Goal: Task Accomplishment & Management: Use online tool/utility

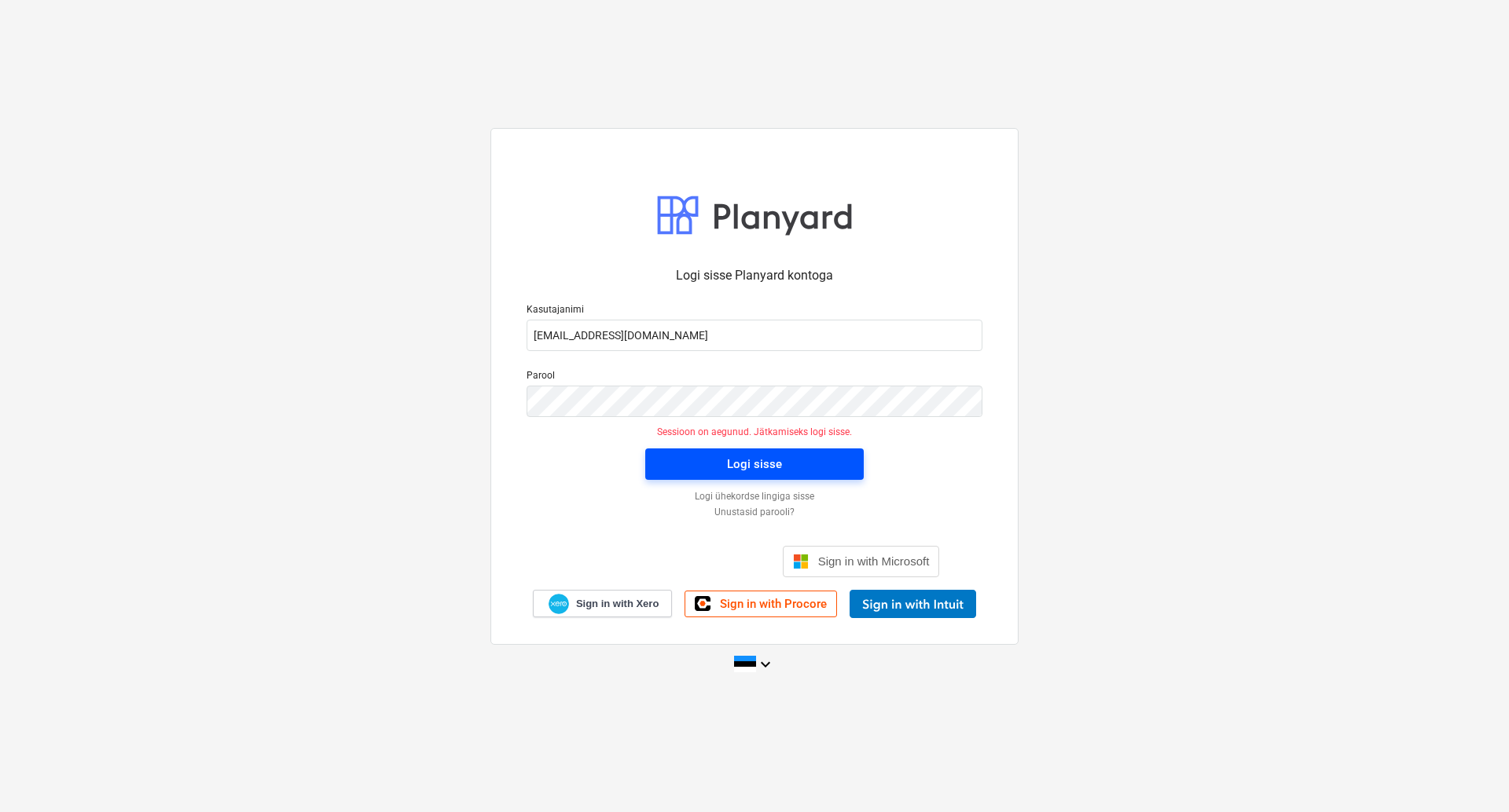
click at [730, 460] on div "Logi sisse" at bounding box center [754, 463] width 55 height 20
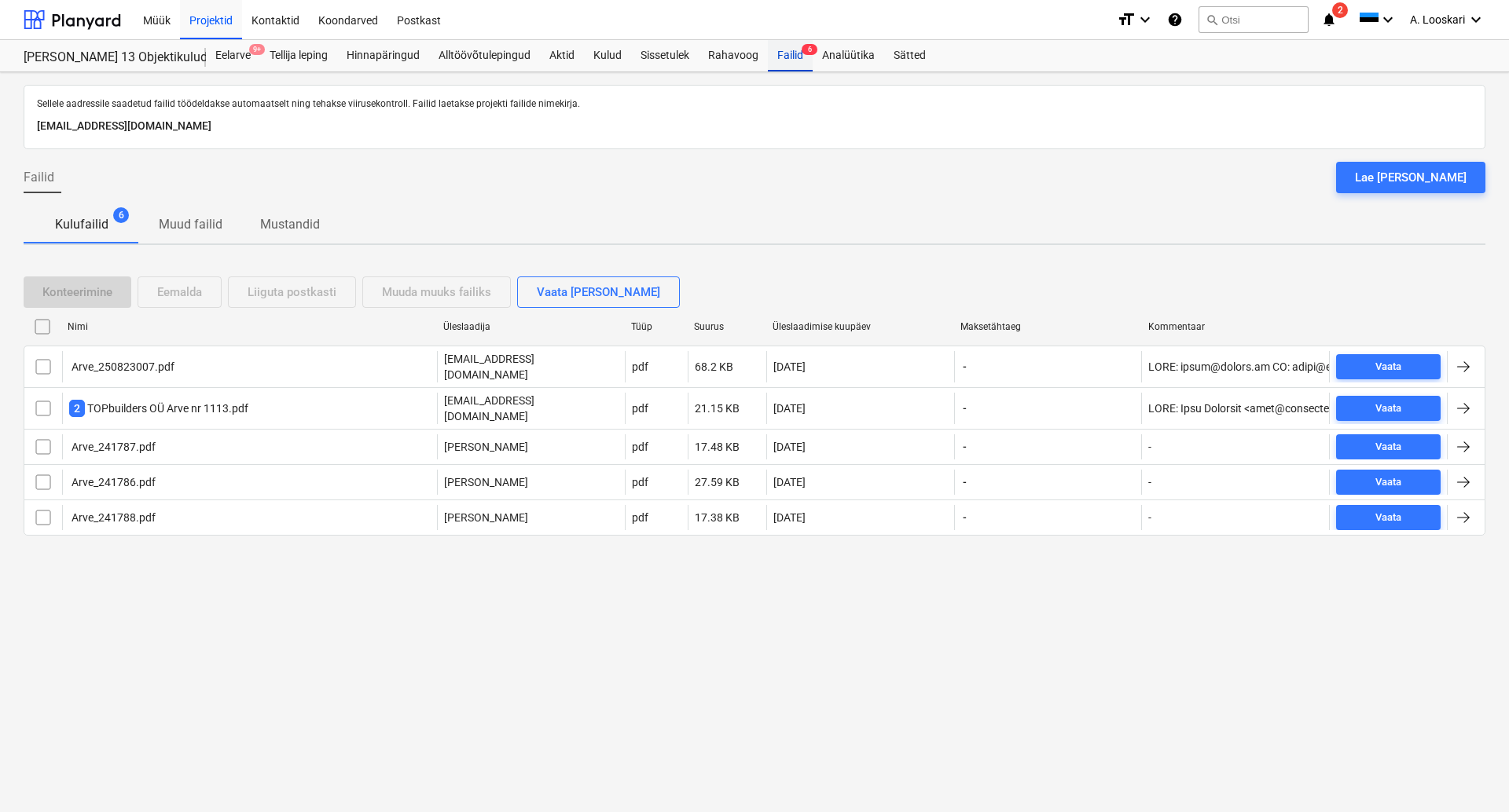
click at [795, 52] on div "Failid 6" at bounding box center [790, 56] width 45 height 32
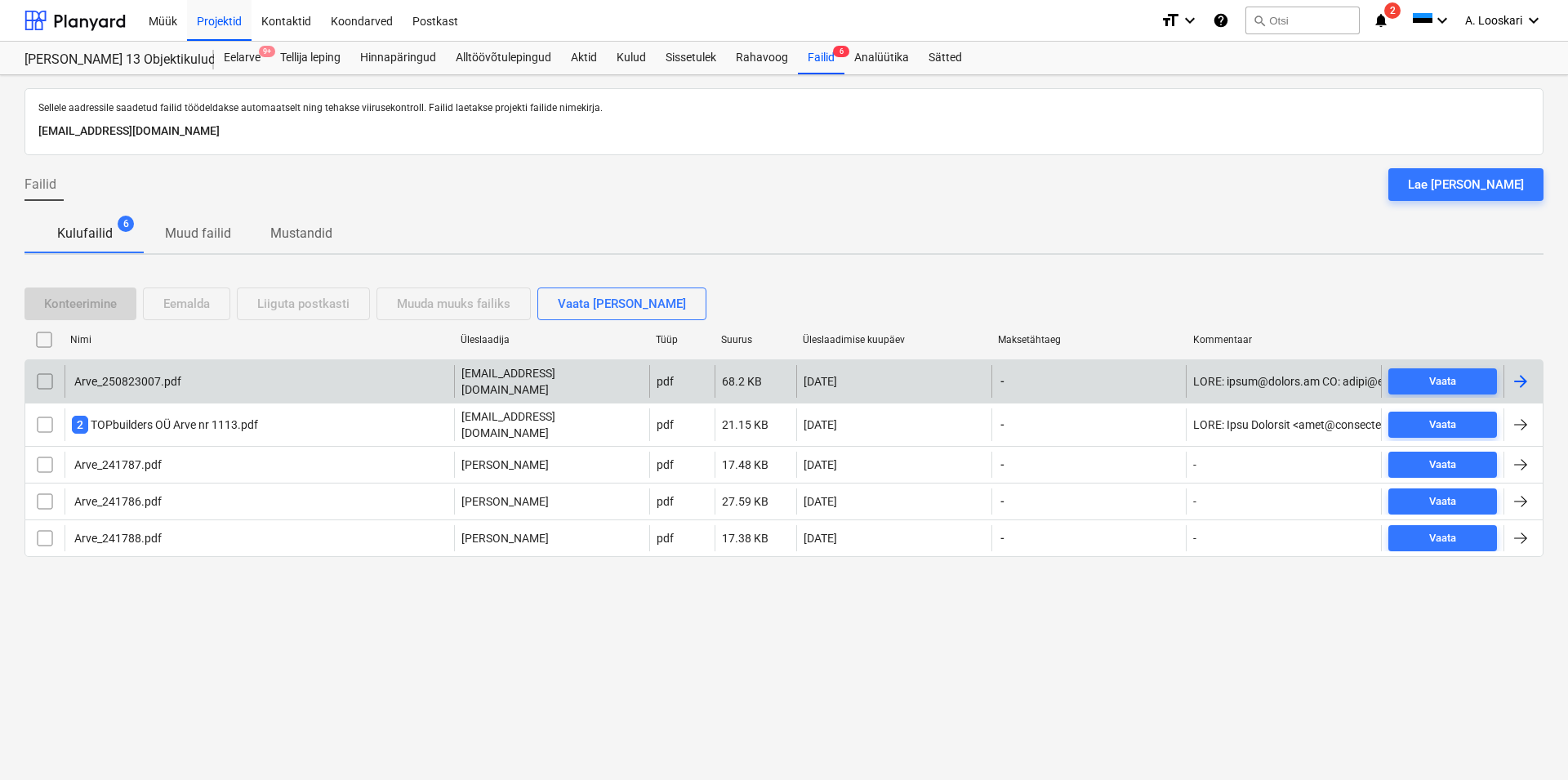
click at [172, 377] on div "Arve_250823007.pdf" at bounding box center [127, 381] width 110 height 13
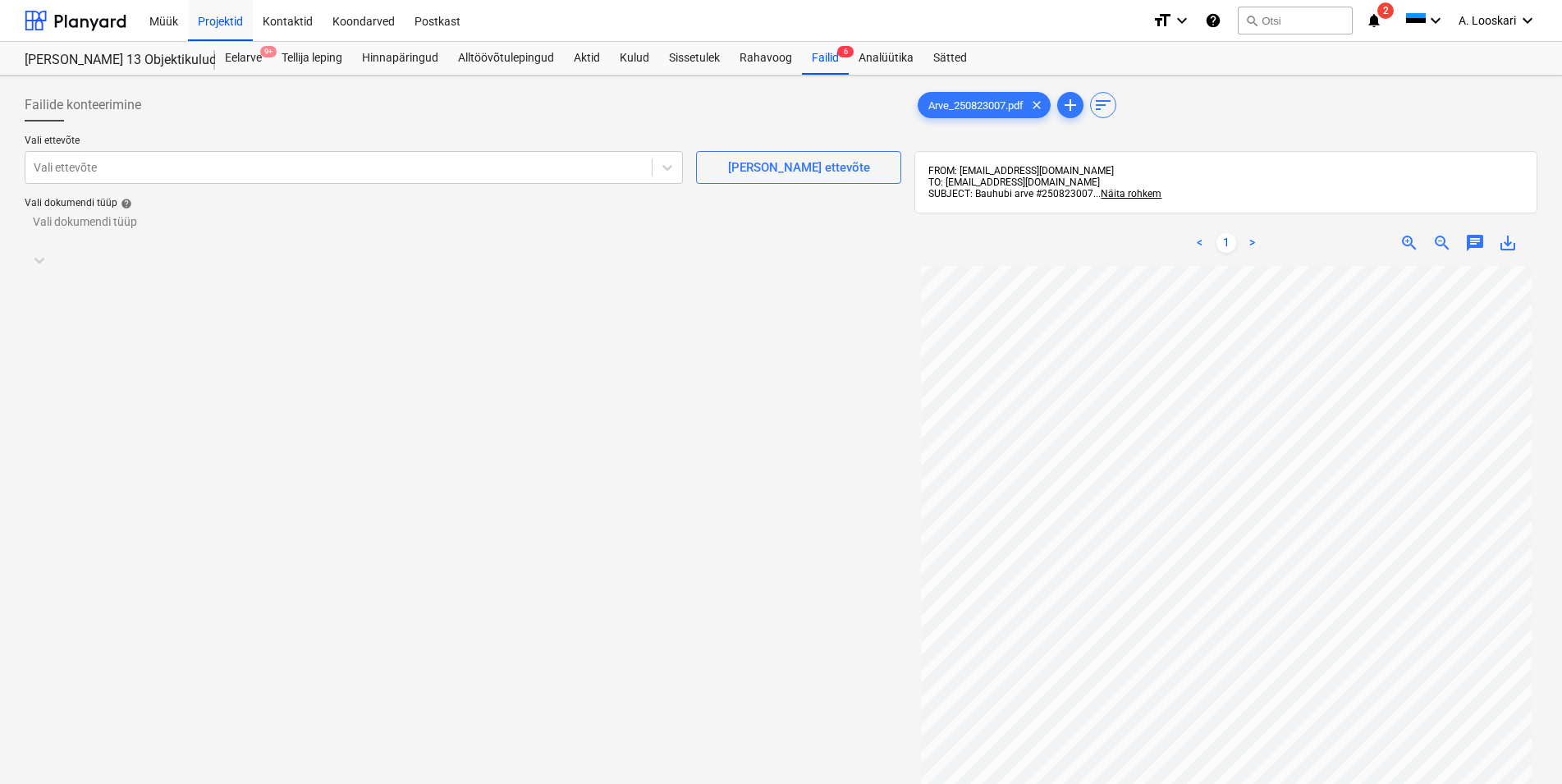
scroll to position [144, 0]
click at [134, 171] on div at bounding box center [338, 168] width 610 height 17
type input "bauh"
click at [254, 233] on div at bounding box center [448, 230] width 828 height 17
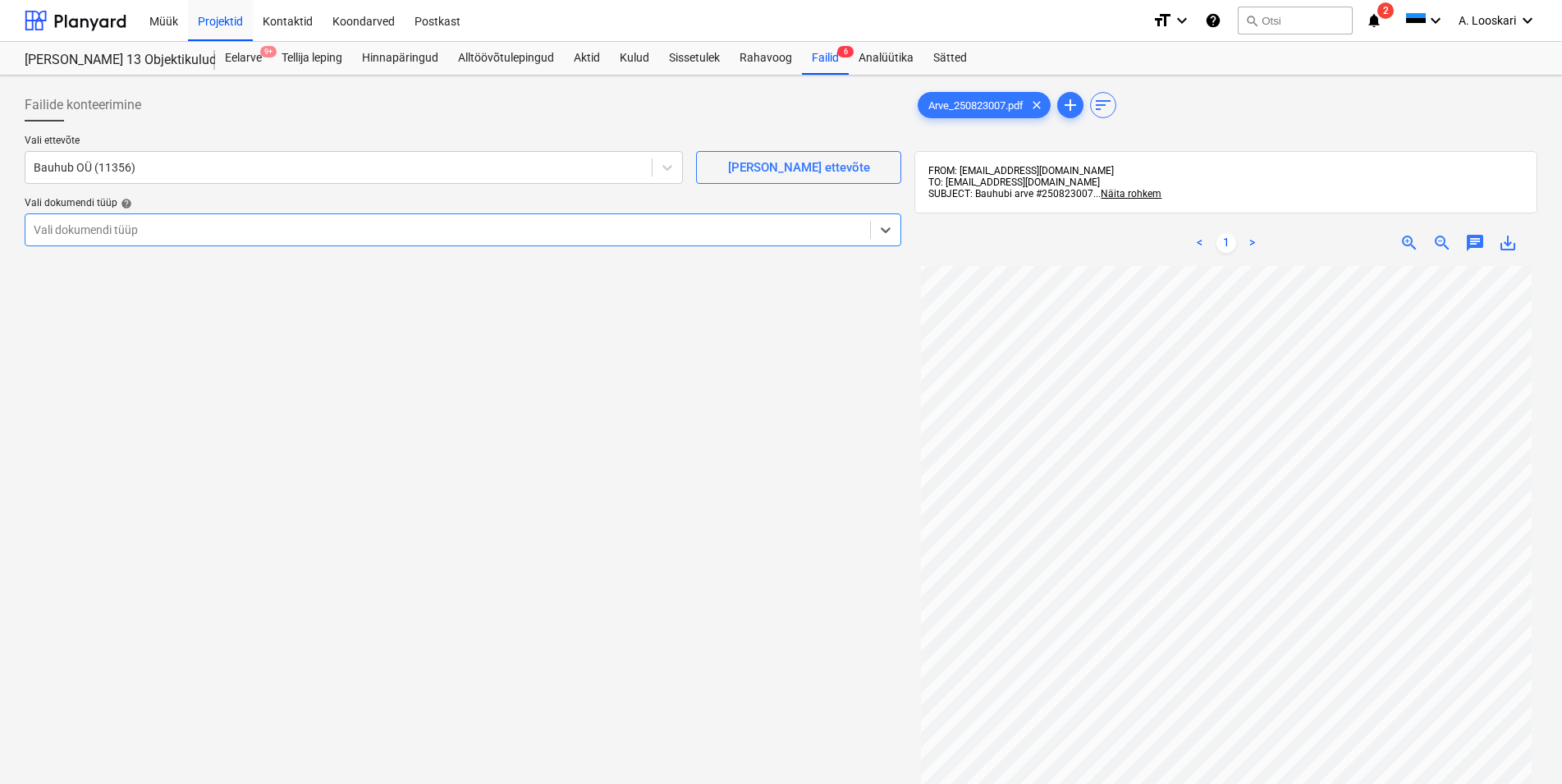
click at [230, 784] on div "Eraldi ostuarve või tšekk" at bounding box center [781, 790] width 1562 height 13
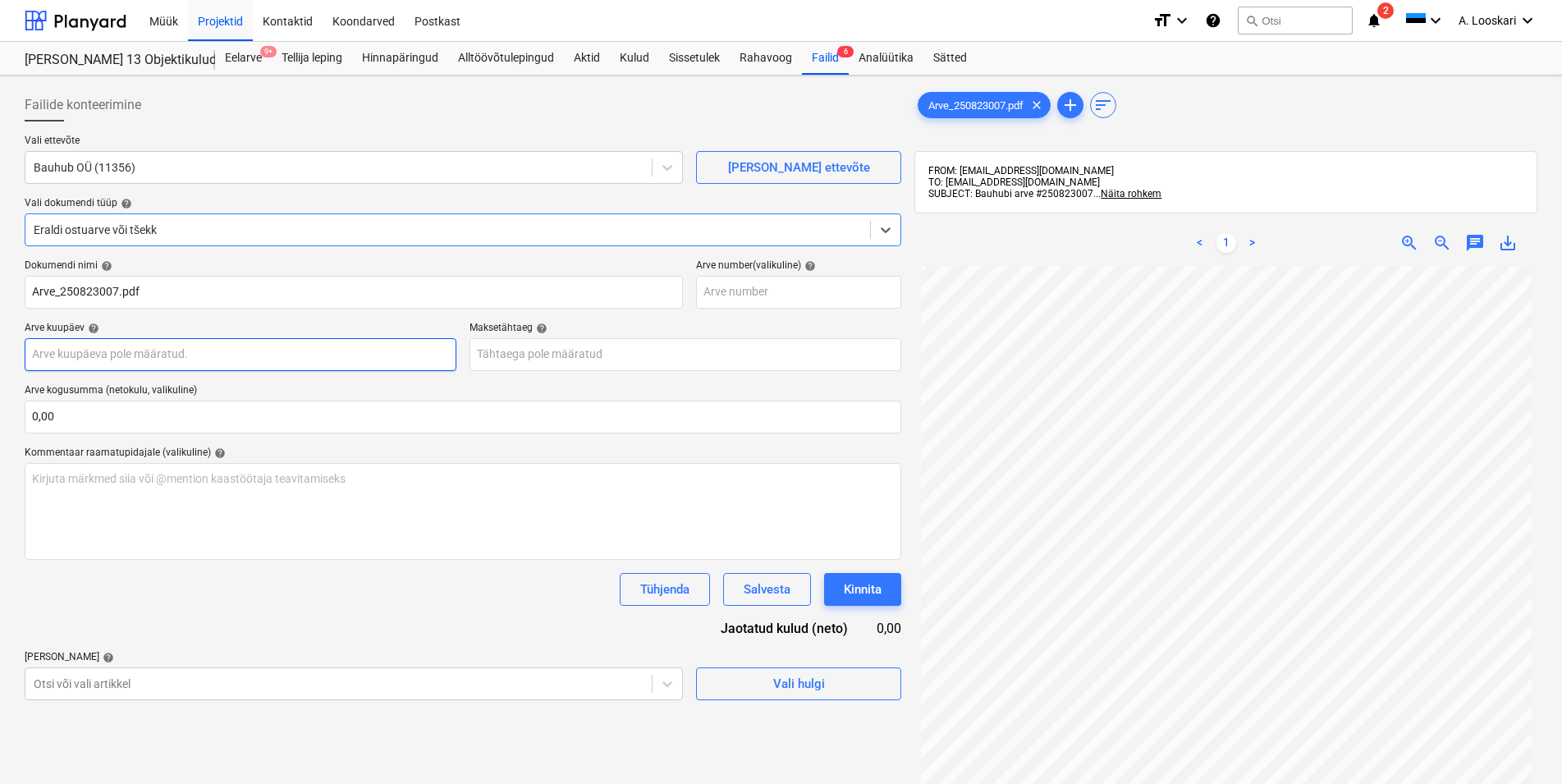
click at [231, 357] on input "text" at bounding box center [240, 355] width 432 height 33
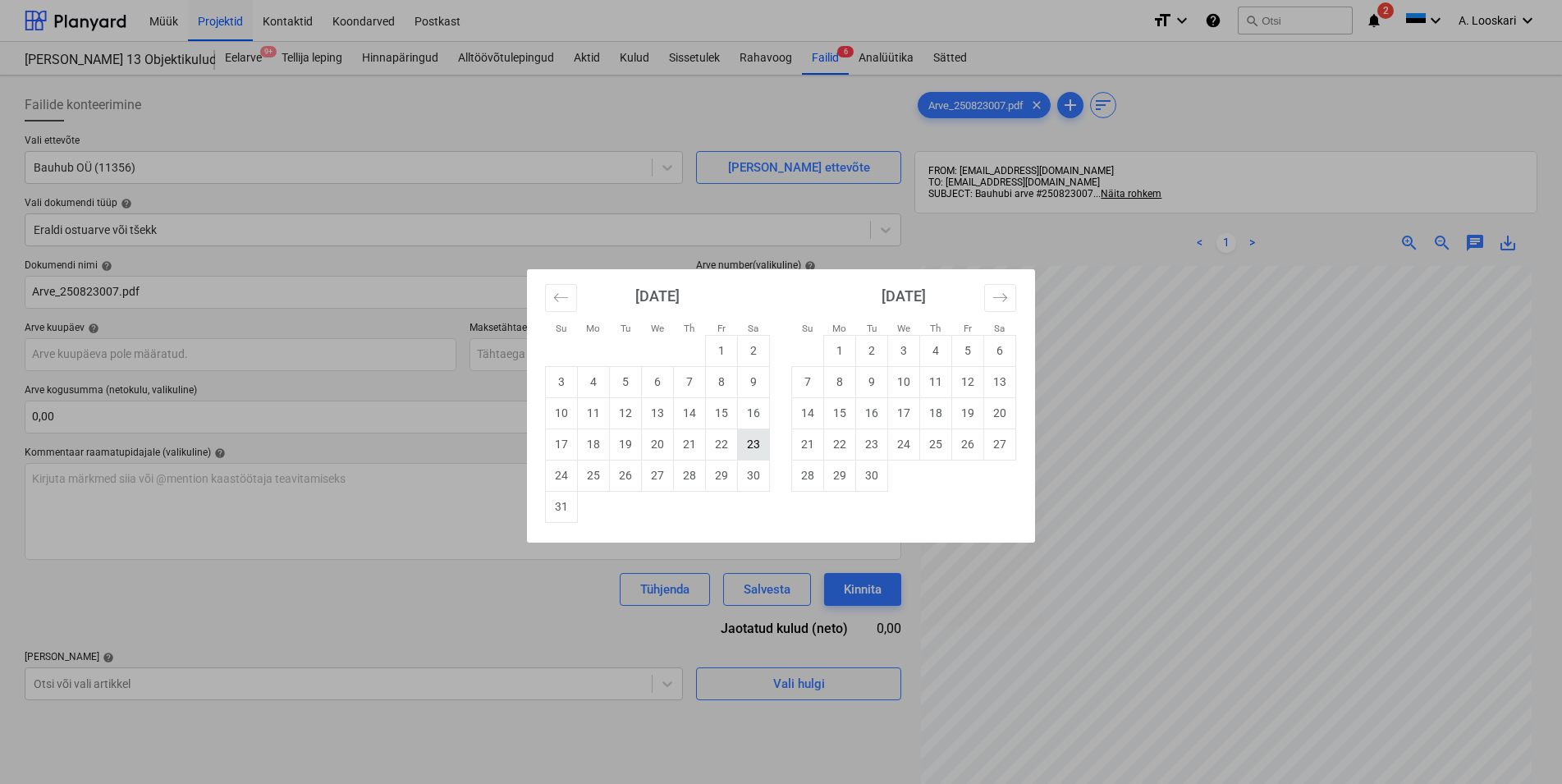
click at [757, 445] on td "23" at bounding box center [754, 444] width 32 height 31
type input "[DATE]"
click at [562, 356] on input "text" at bounding box center [685, 355] width 432 height 33
drag, startPoint x: 757, startPoint y: 474, endPoint x: 711, endPoint y: 471, distance: 46.1
click at [751, 473] on td "30" at bounding box center [754, 475] width 32 height 31
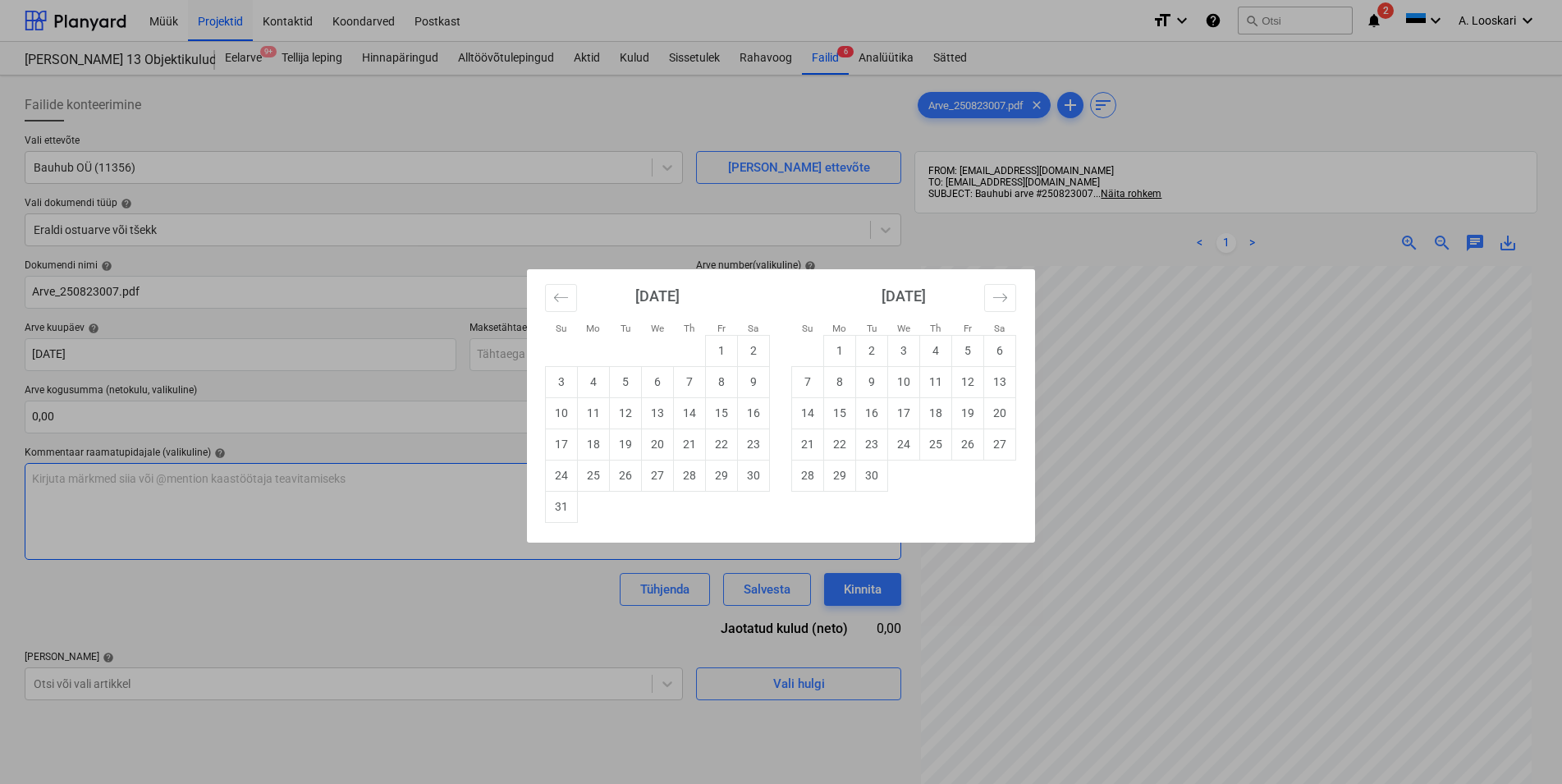
type input "[DATE]"
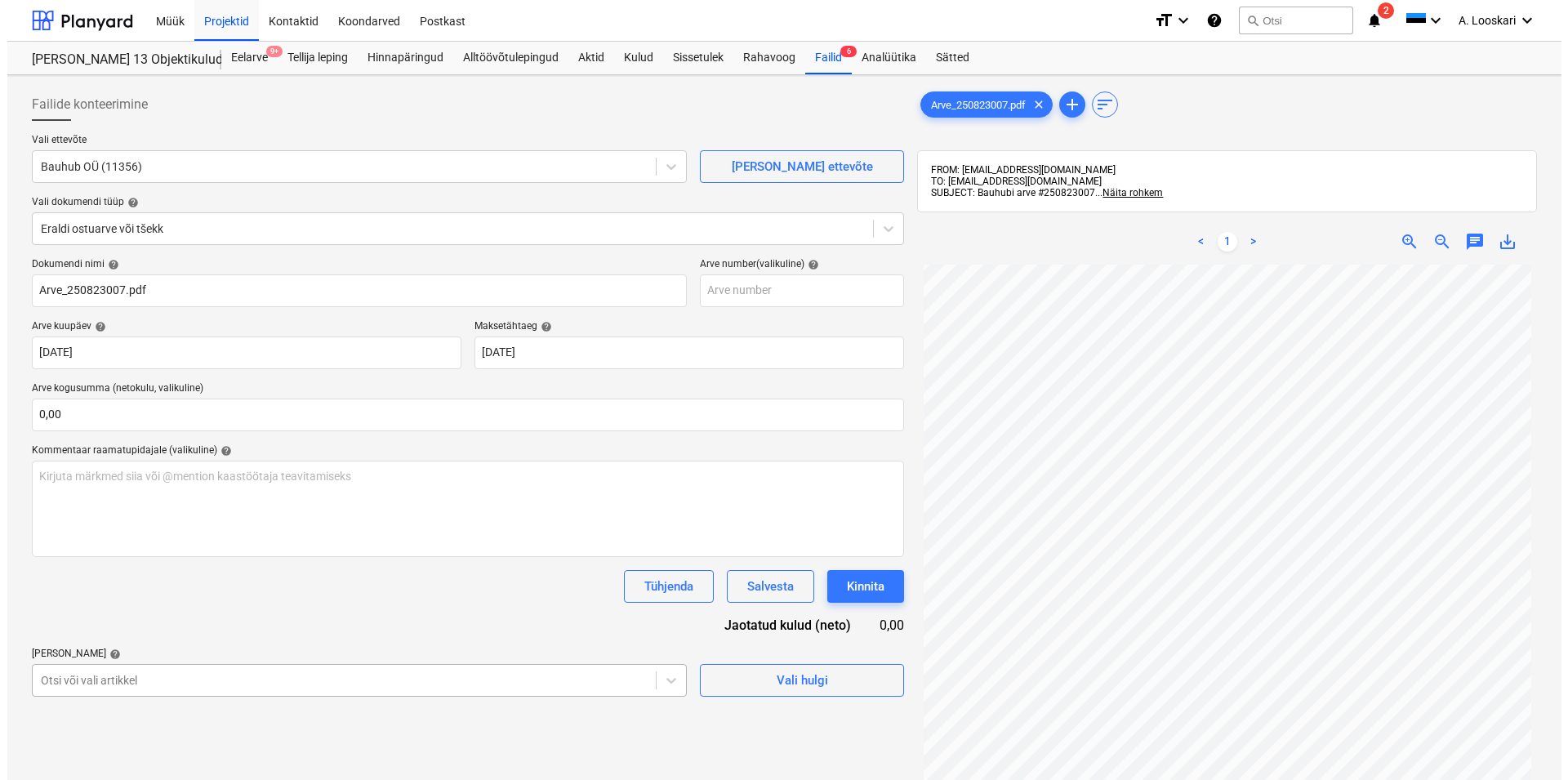
scroll to position [178, 0]
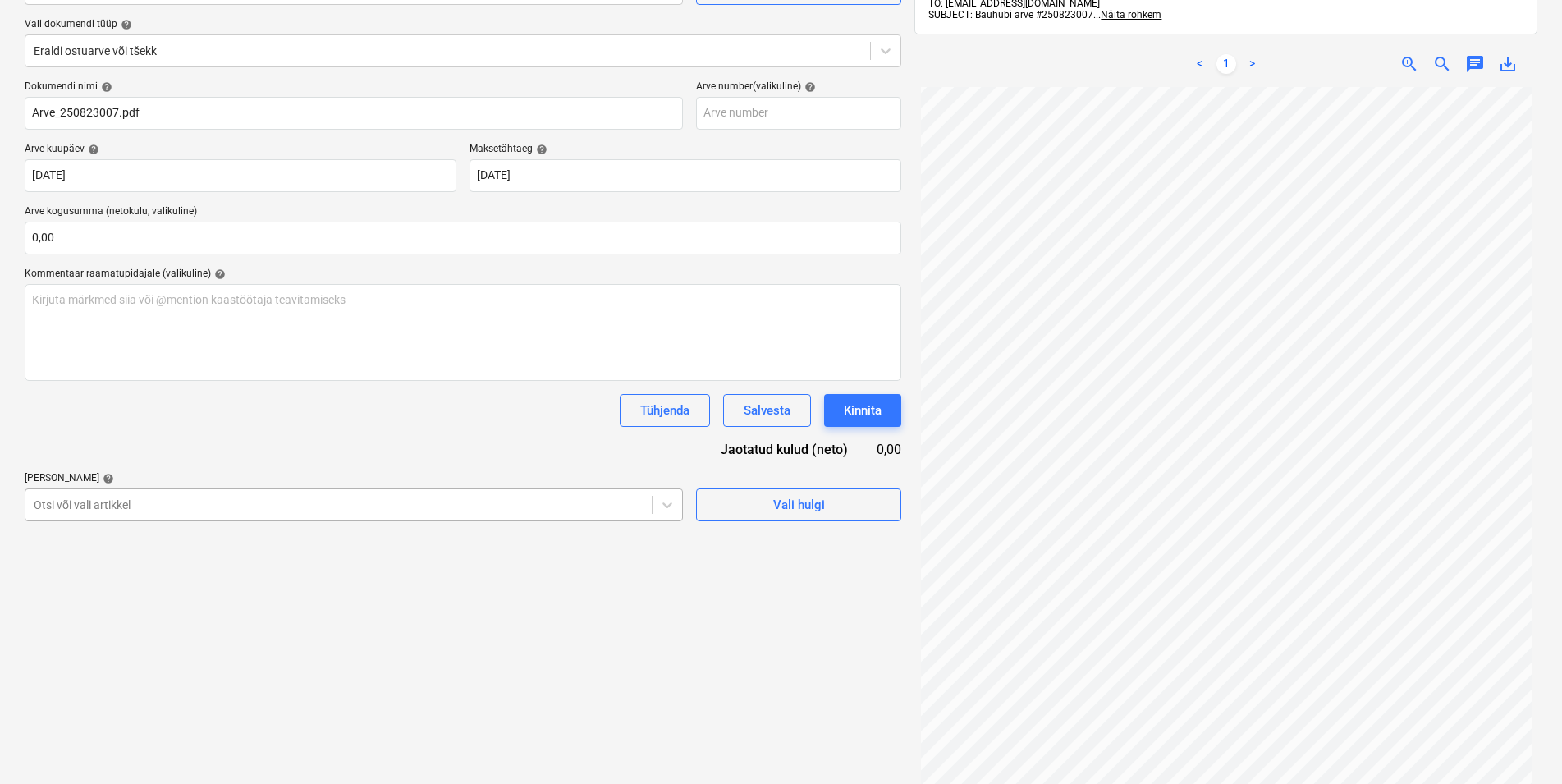
click at [188, 605] on body "Müük Projektid Kontaktid Koondarved Postkast format_size keyboard_arrow_down he…" at bounding box center [781, 213] width 1562 height 784
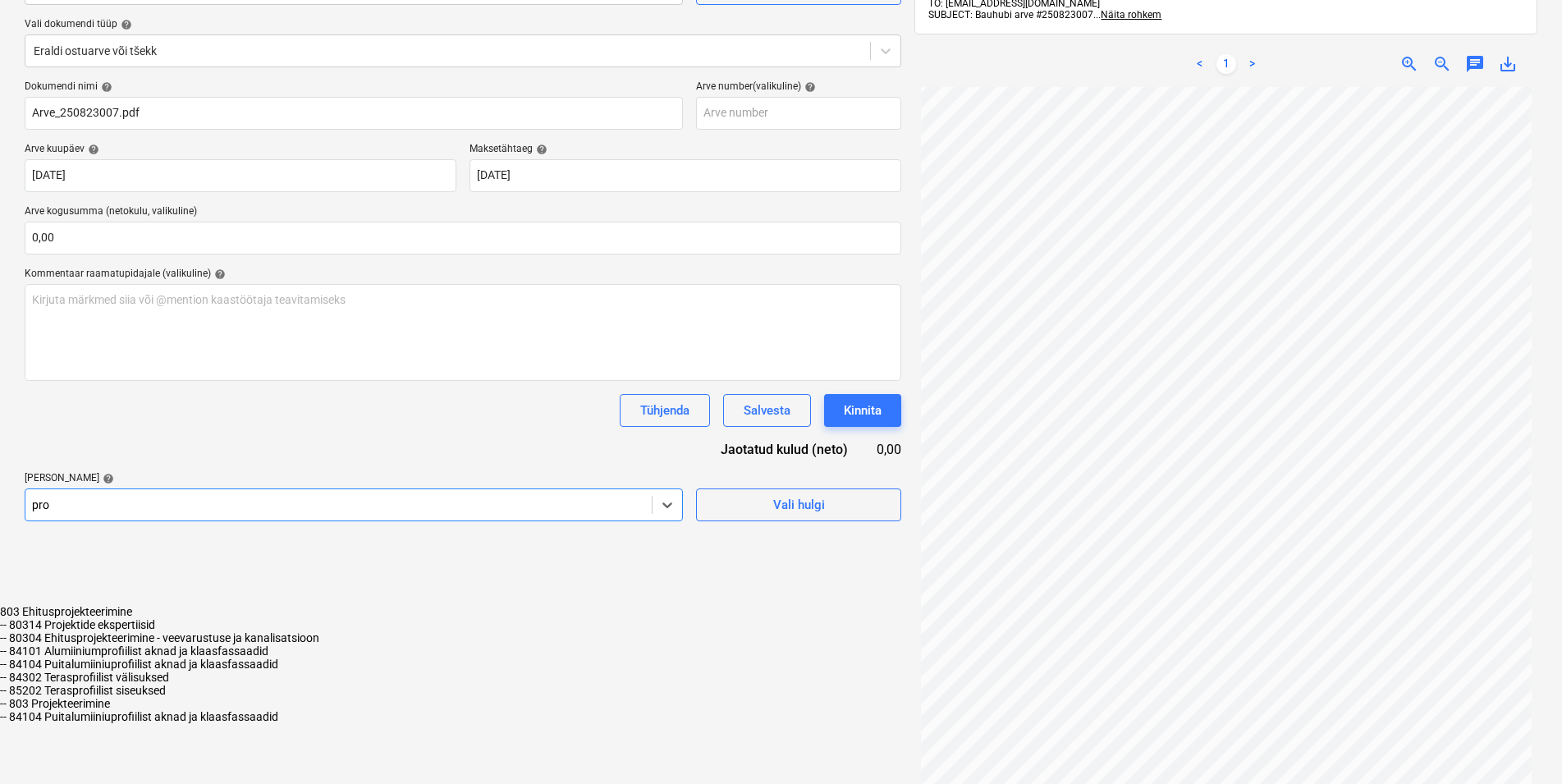
type input "proj"
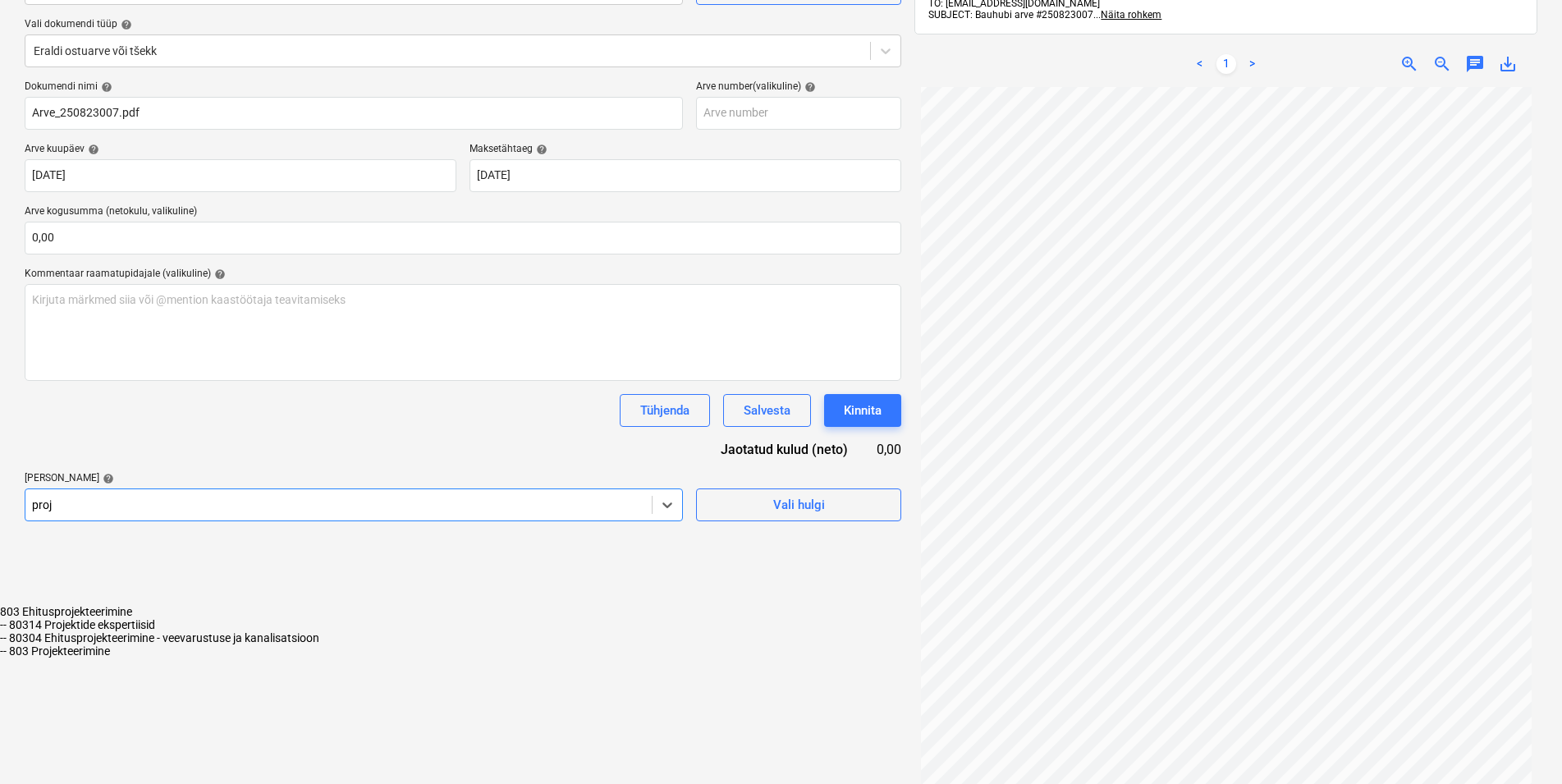
click at [138, 644] on div "-- 803 Projekteerimine" at bounding box center [781, 650] width 1562 height 13
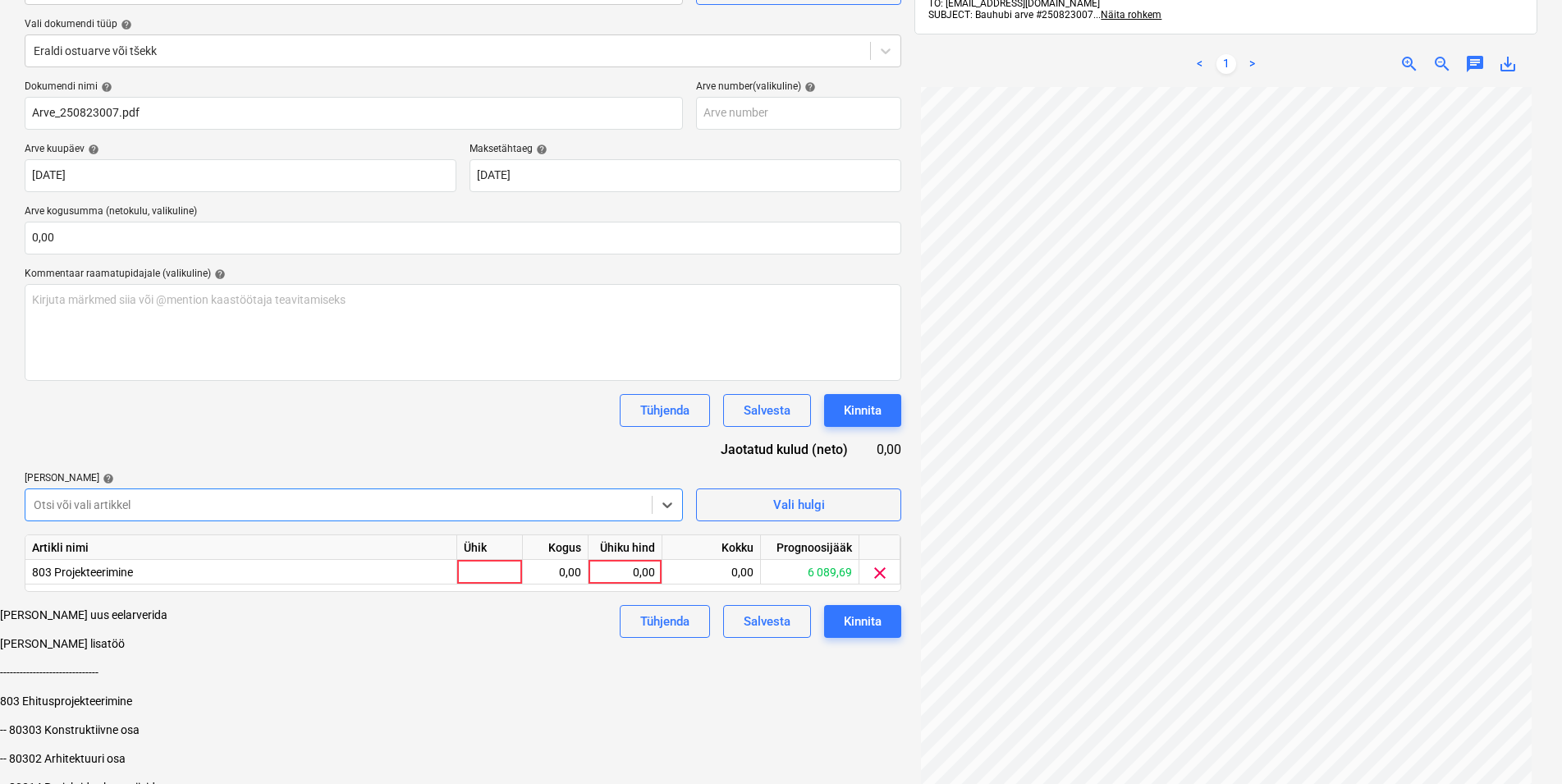
click at [253, 434] on div "Dokumendi nimi help Arve_250823007.pdf Arve number (valikuline) help [PERSON_NA…" at bounding box center [463, 359] width 877 height 558
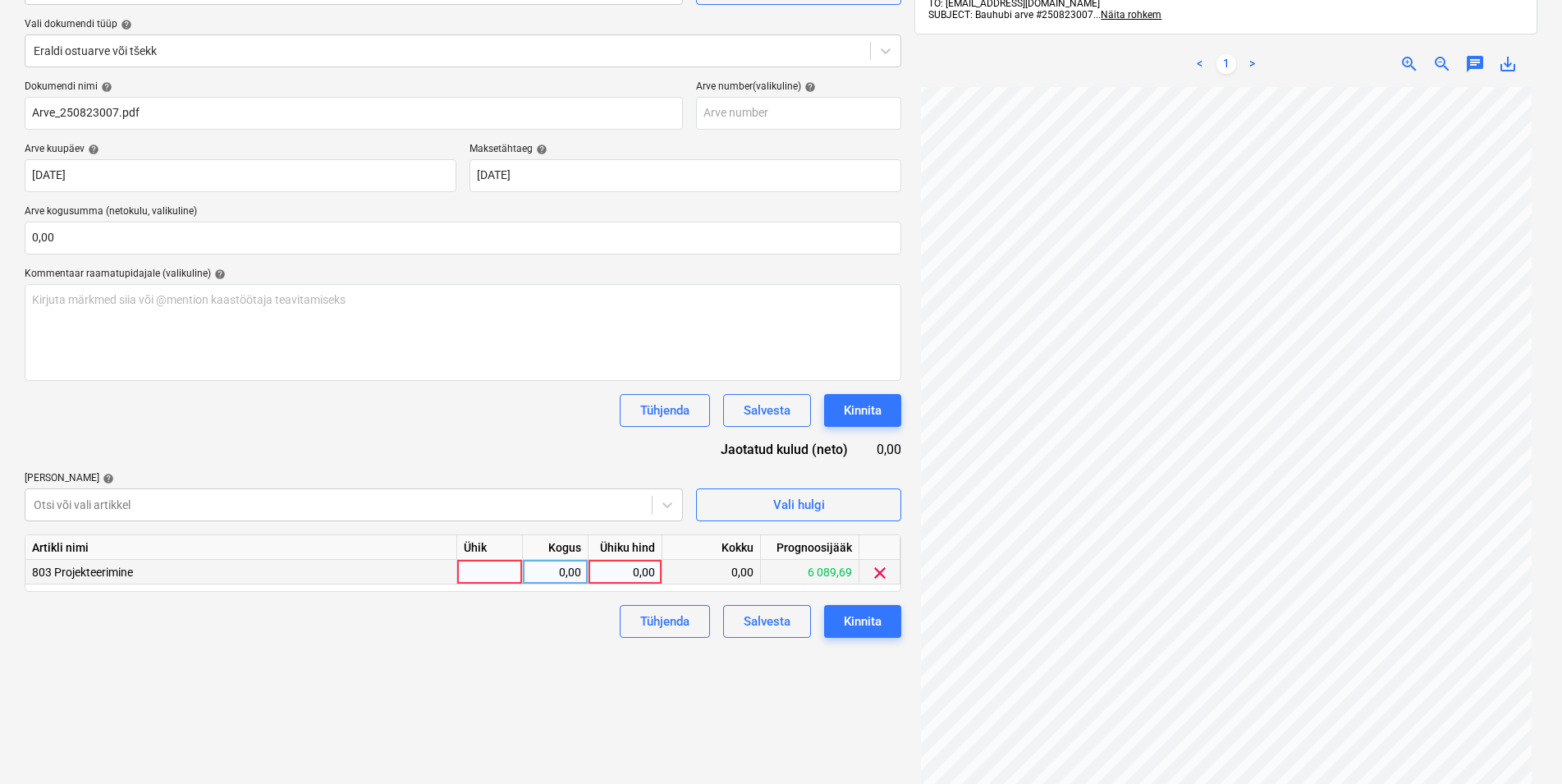
click at [479, 571] on div at bounding box center [490, 571] width 66 height 25
type input "kmpl"
click at [582, 574] on div "0,00" at bounding box center [556, 571] width 66 height 25
type input "1"
click at [629, 569] on div "0,00" at bounding box center [625, 571] width 60 height 25
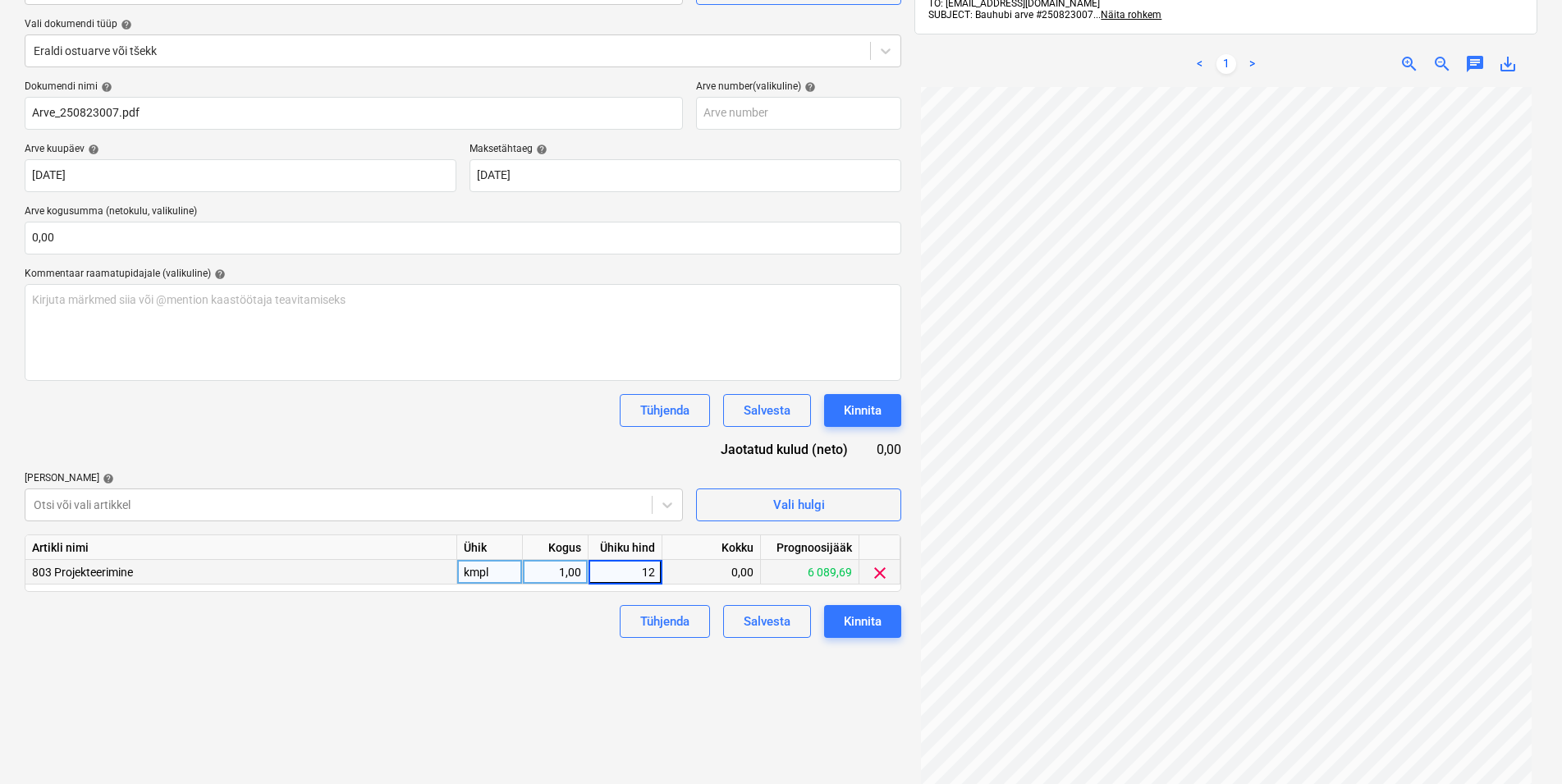
type input "120"
click at [558, 612] on div "Tühjenda Salvesta Kinnita" at bounding box center [463, 622] width 877 height 33
click at [873, 621] on div "Kinnita" at bounding box center [862, 621] width 38 height 21
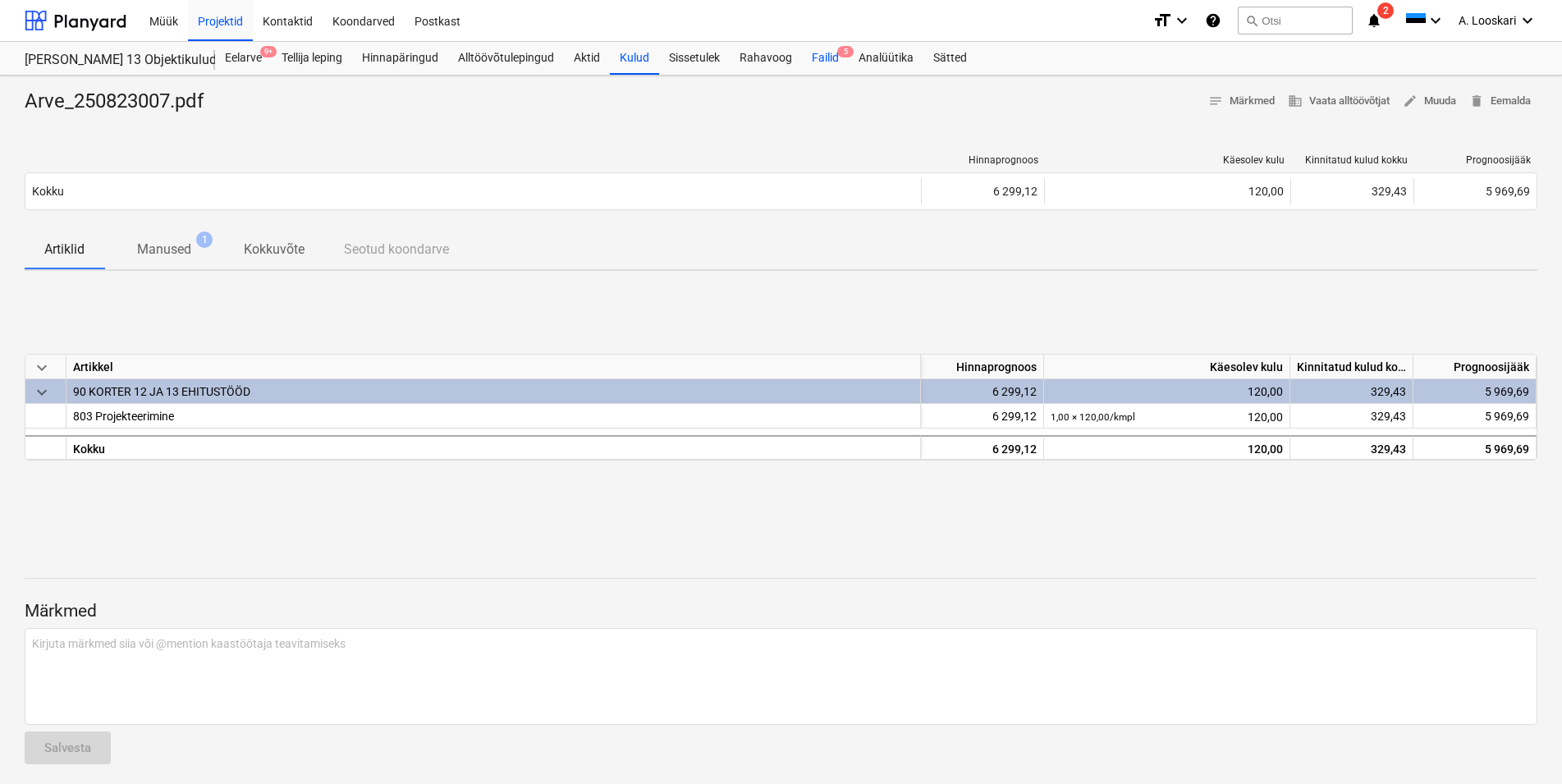
click at [825, 56] on div "Failid 5" at bounding box center [825, 59] width 47 height 33
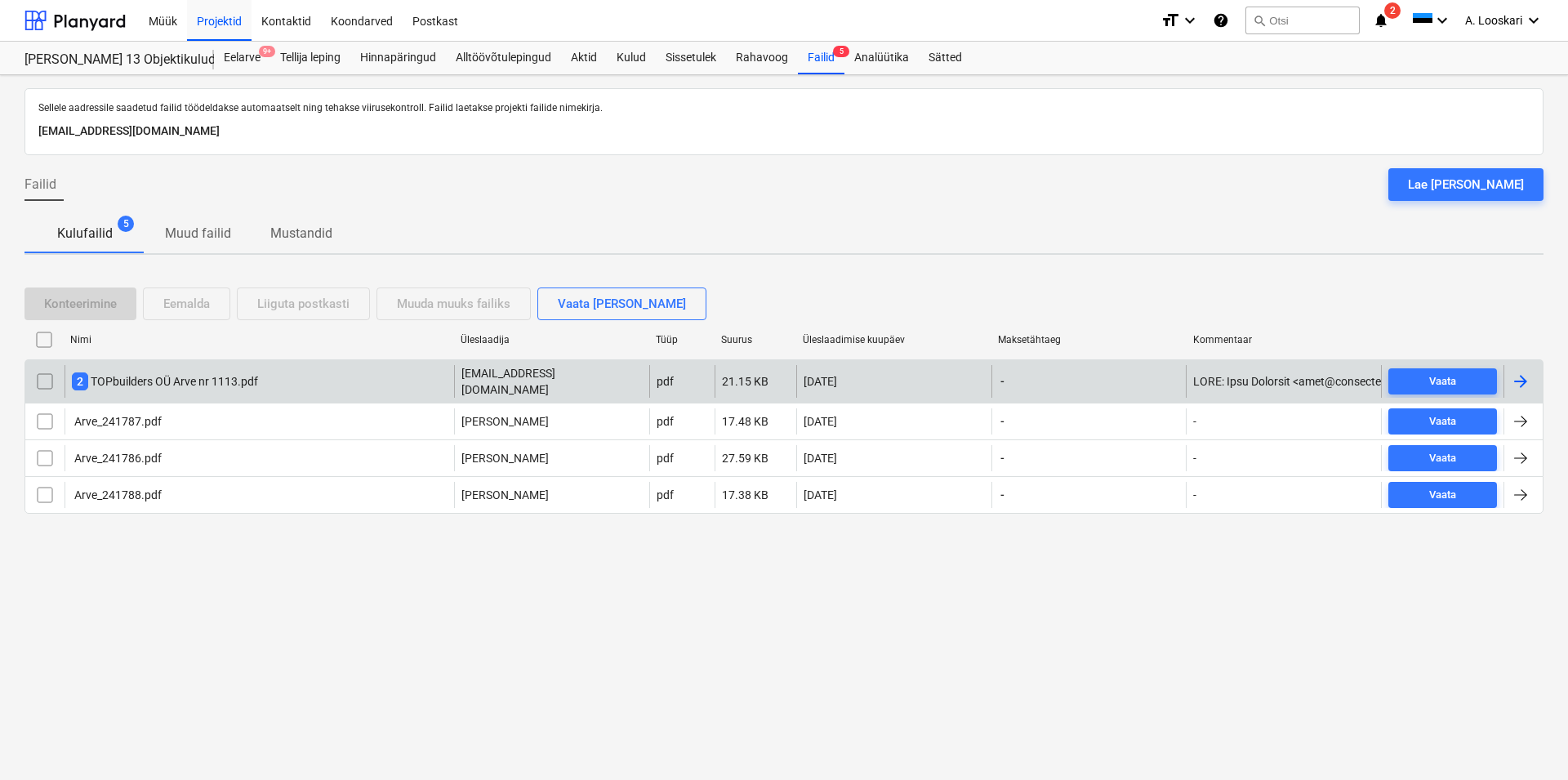
click at [214, 377] on div "2 TOPbuilders OÜ Arve nr 1113.pdf" at bounding box center [165, 381] width 186 height 18
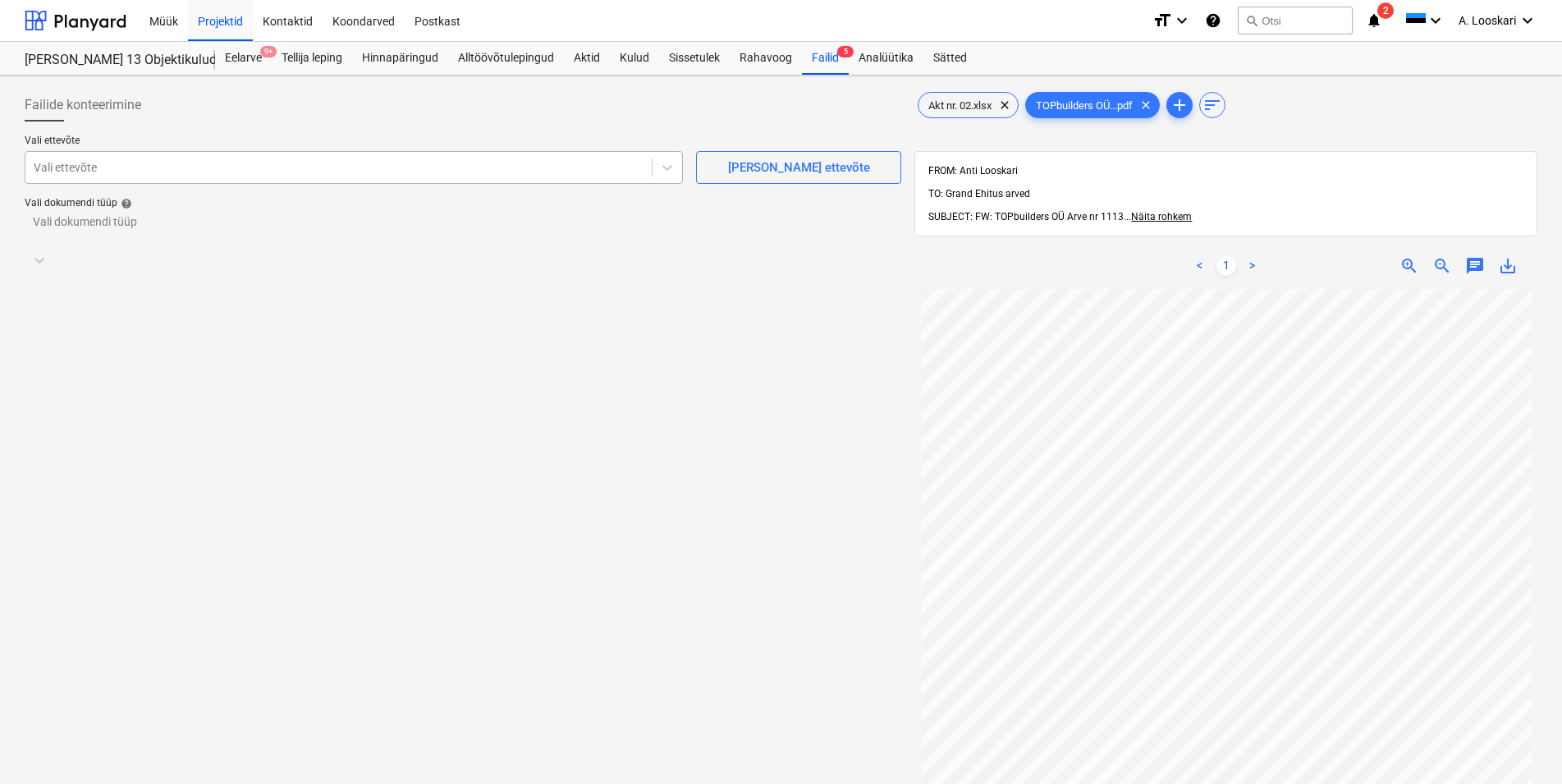
click at [166, 168] on div at bounding box center [338, 168] width 610 height 17
type input "top"
click at [171, 228] on div at bounding box center [448, 230] width 828 height 17
click at [205, 784] on div "Eraldi ostuarve või tšekk" at bounding box center [781, 790] width 1562 height 13
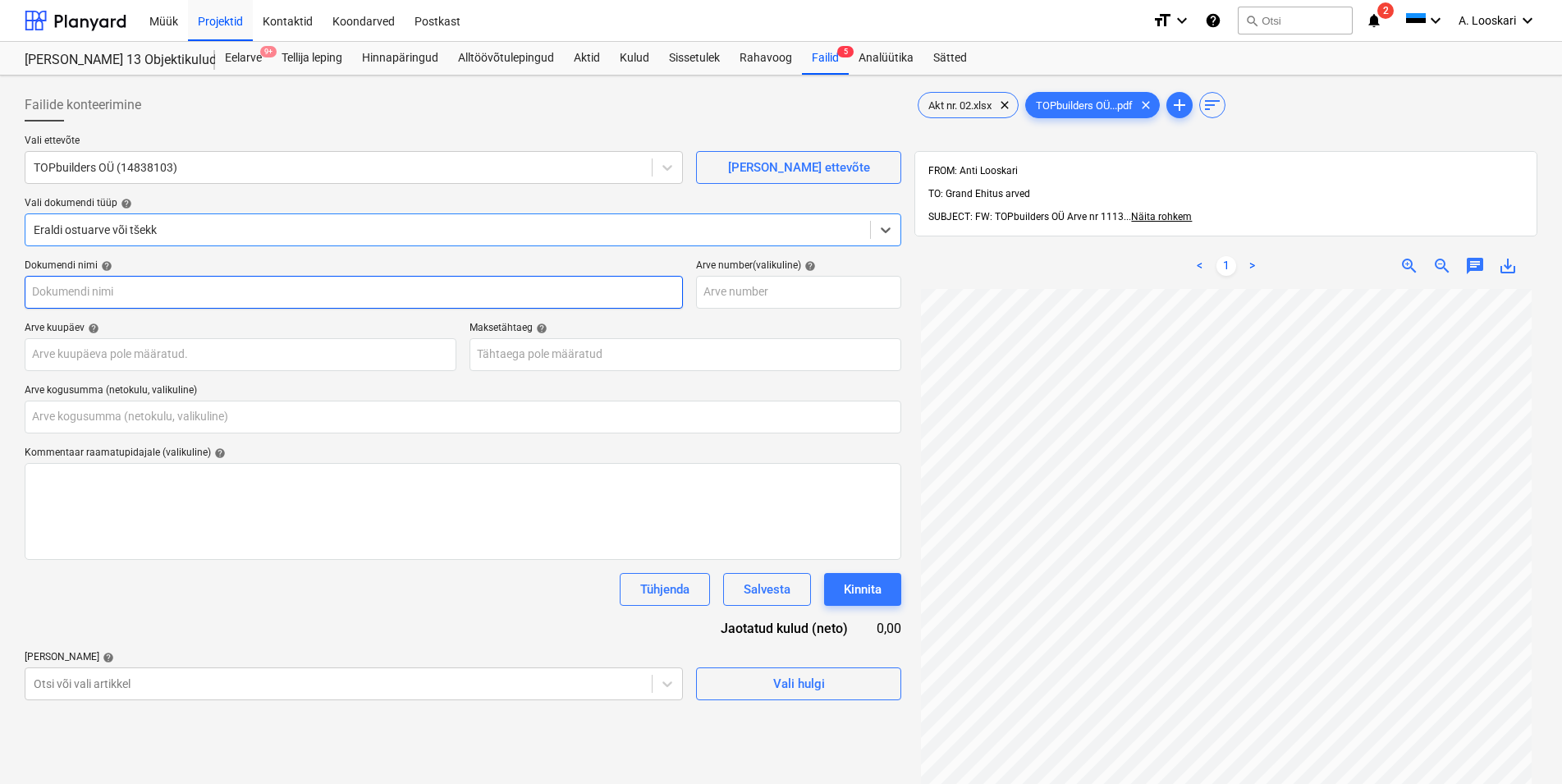
type input "Akt nr. 02.xlsx"
type input "0,00"
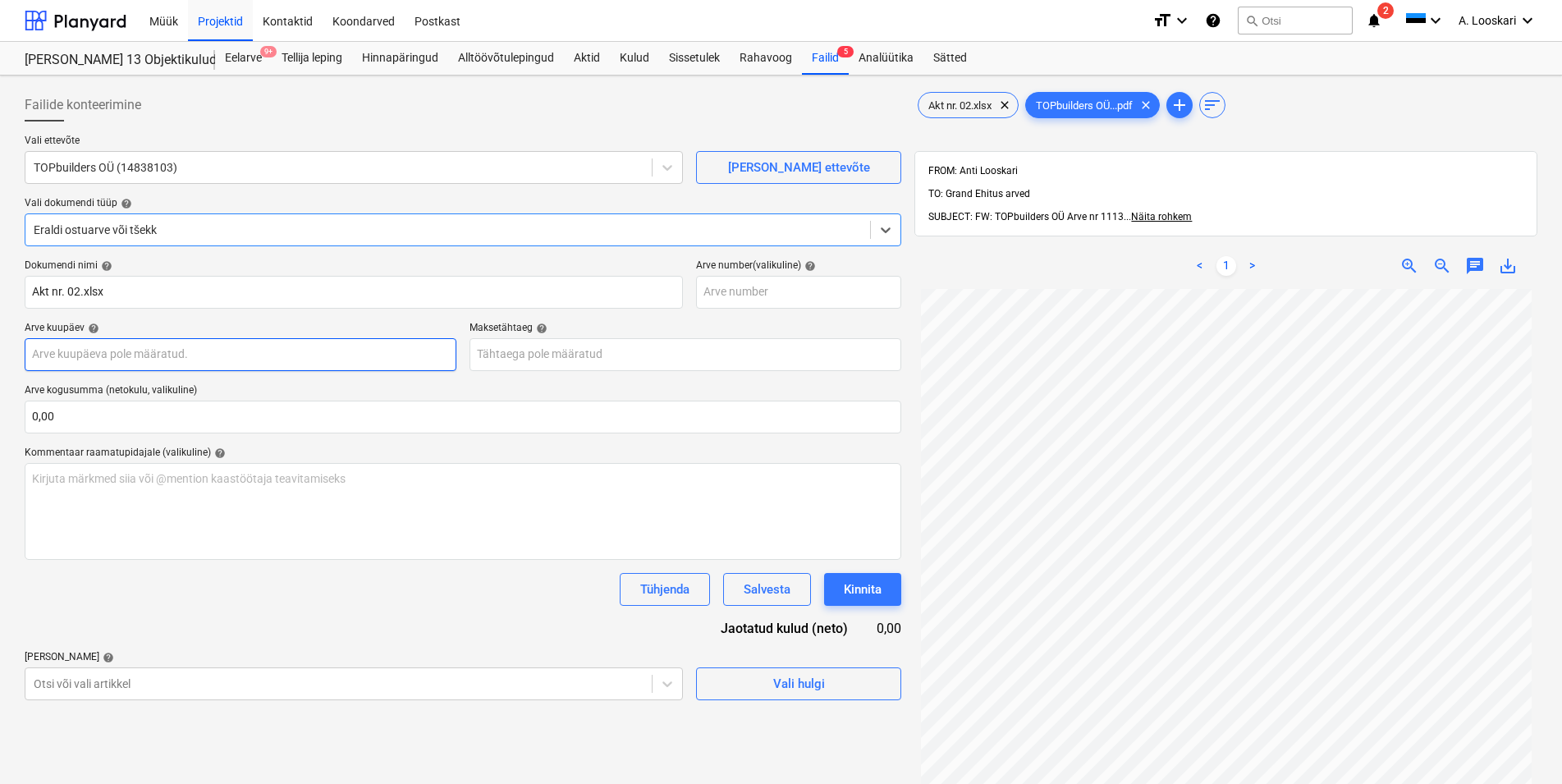
click at [212, 354] on input "text" at bounding box center [240, 355] width 432 height 33
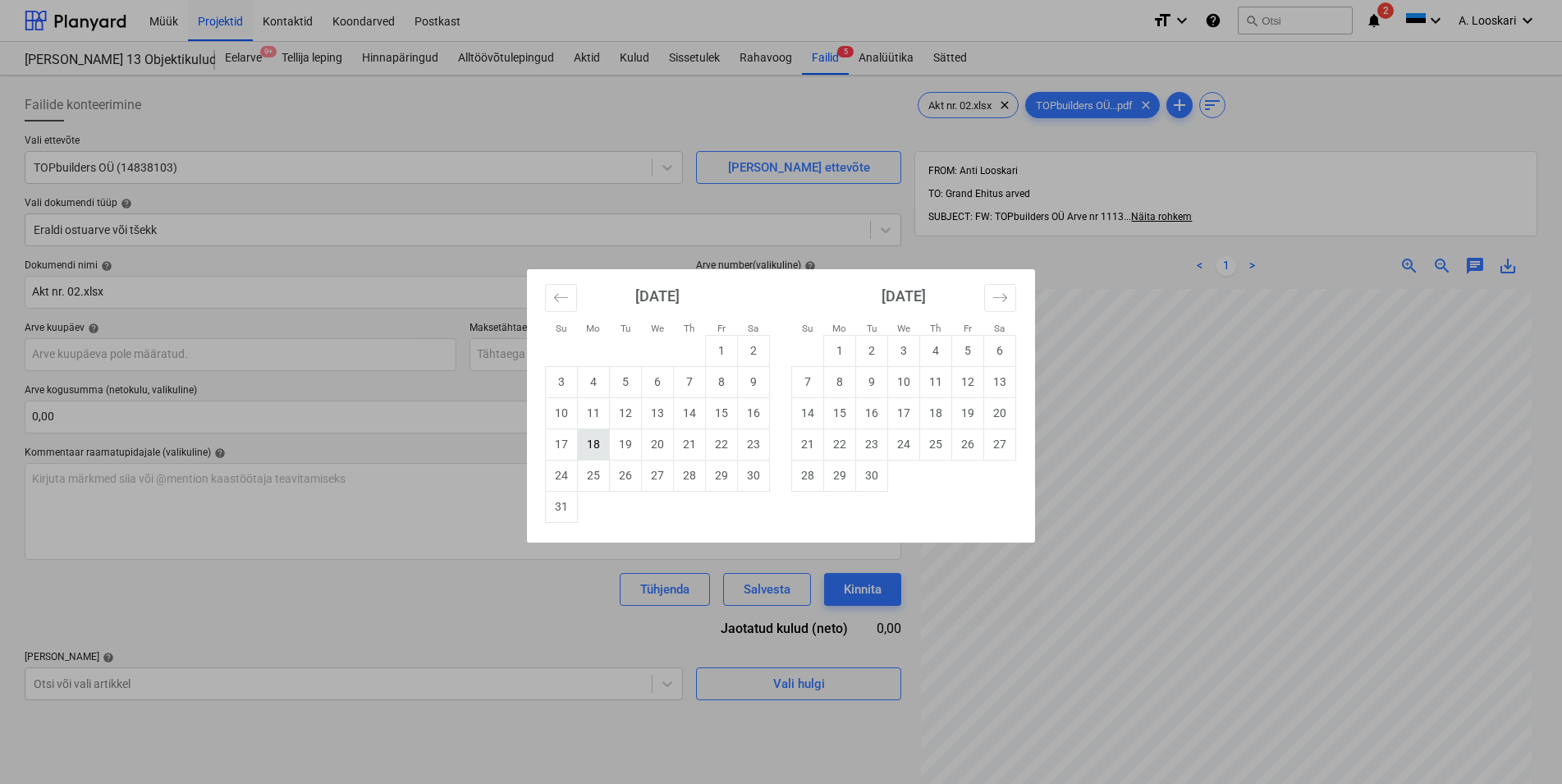
click at [600, 442] on td "18" at bounding box center [593, 444] width 32 height 31
type input "[DATE]"
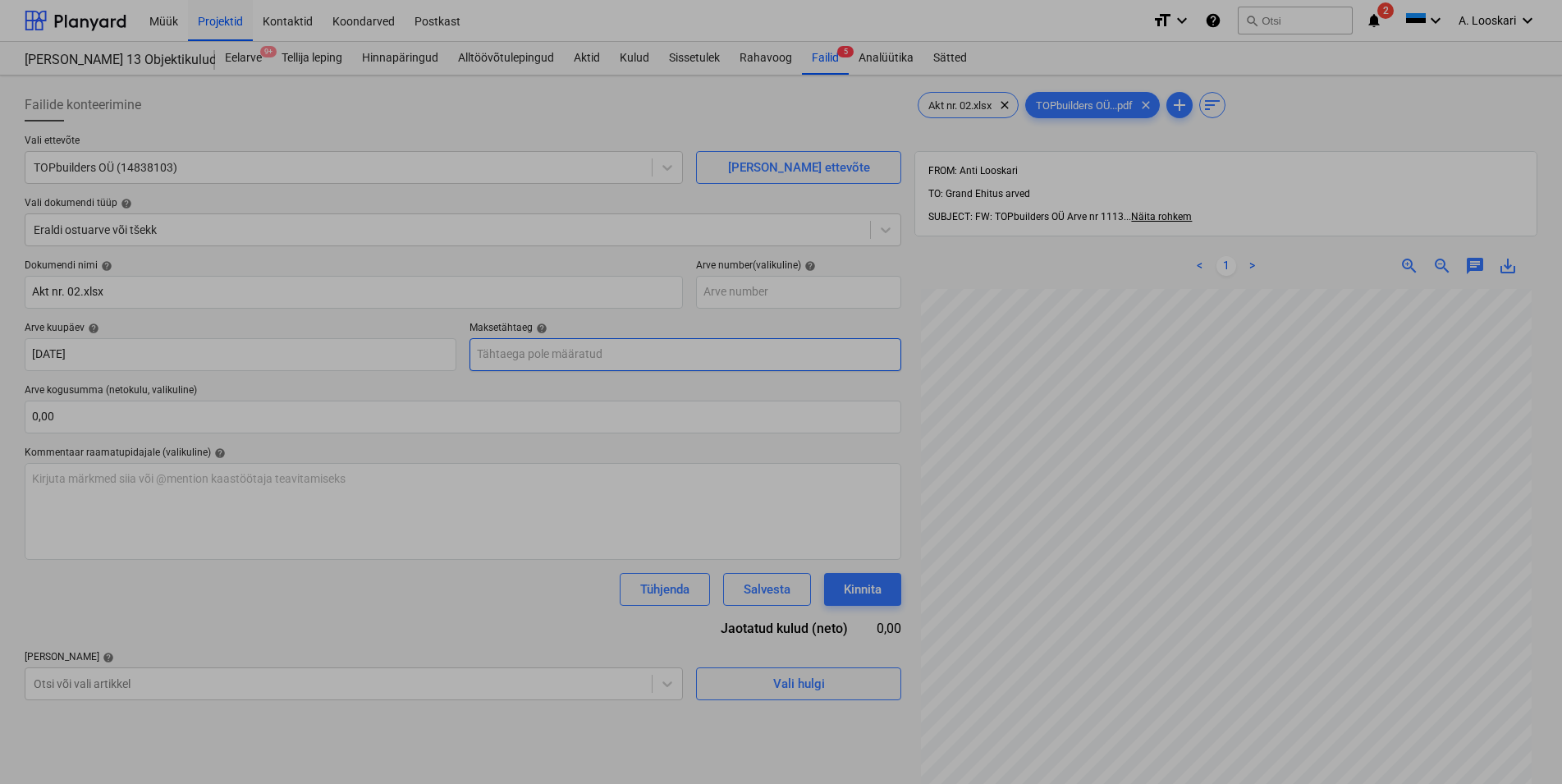
click at [579, 359] on input "text" at bounding box center [685, 355] width 432 height 33
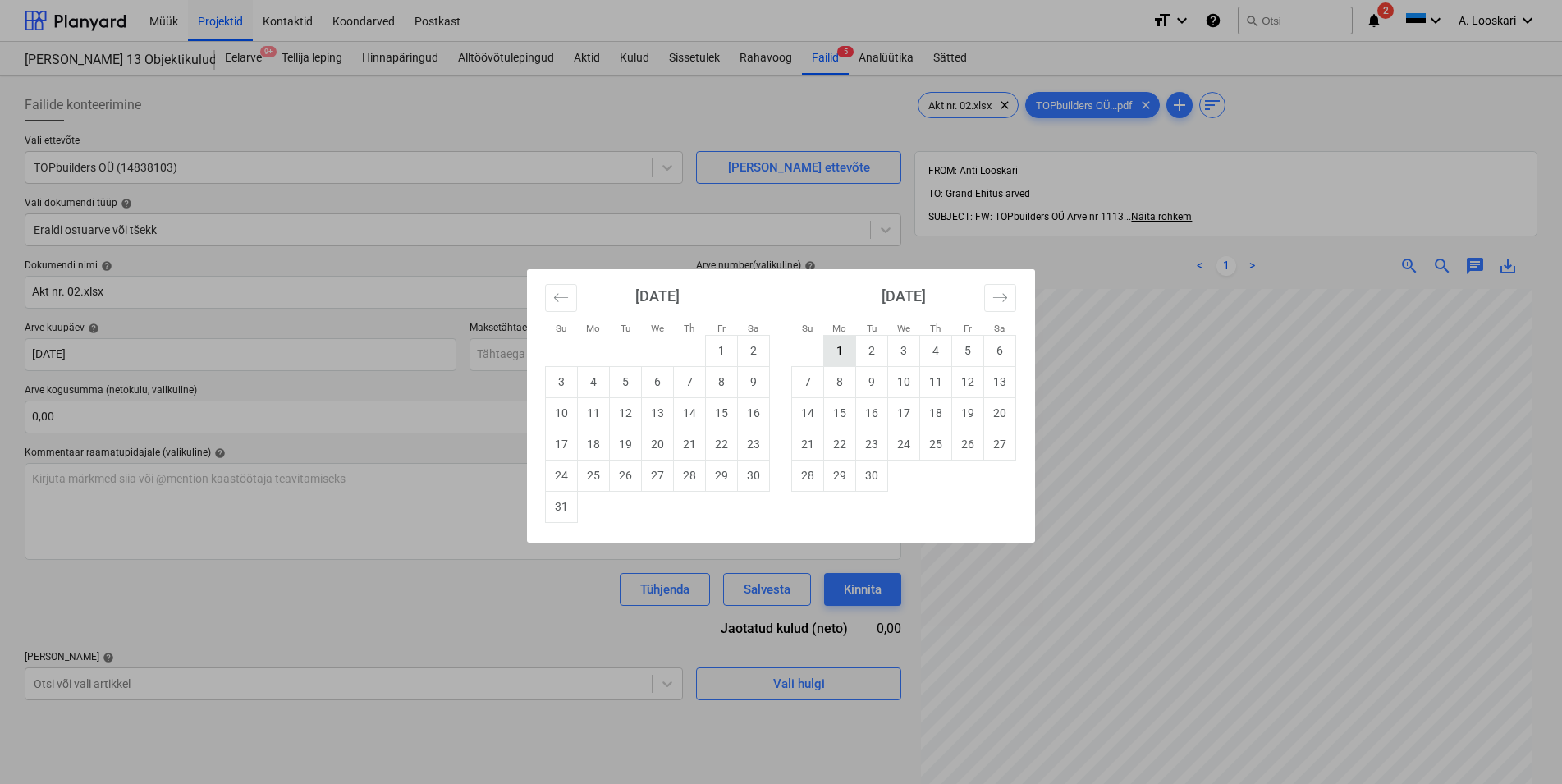
click at [835, 346] on td "1" at bounding box center [839, 350] width 32 height 31
type input "[DATE]"
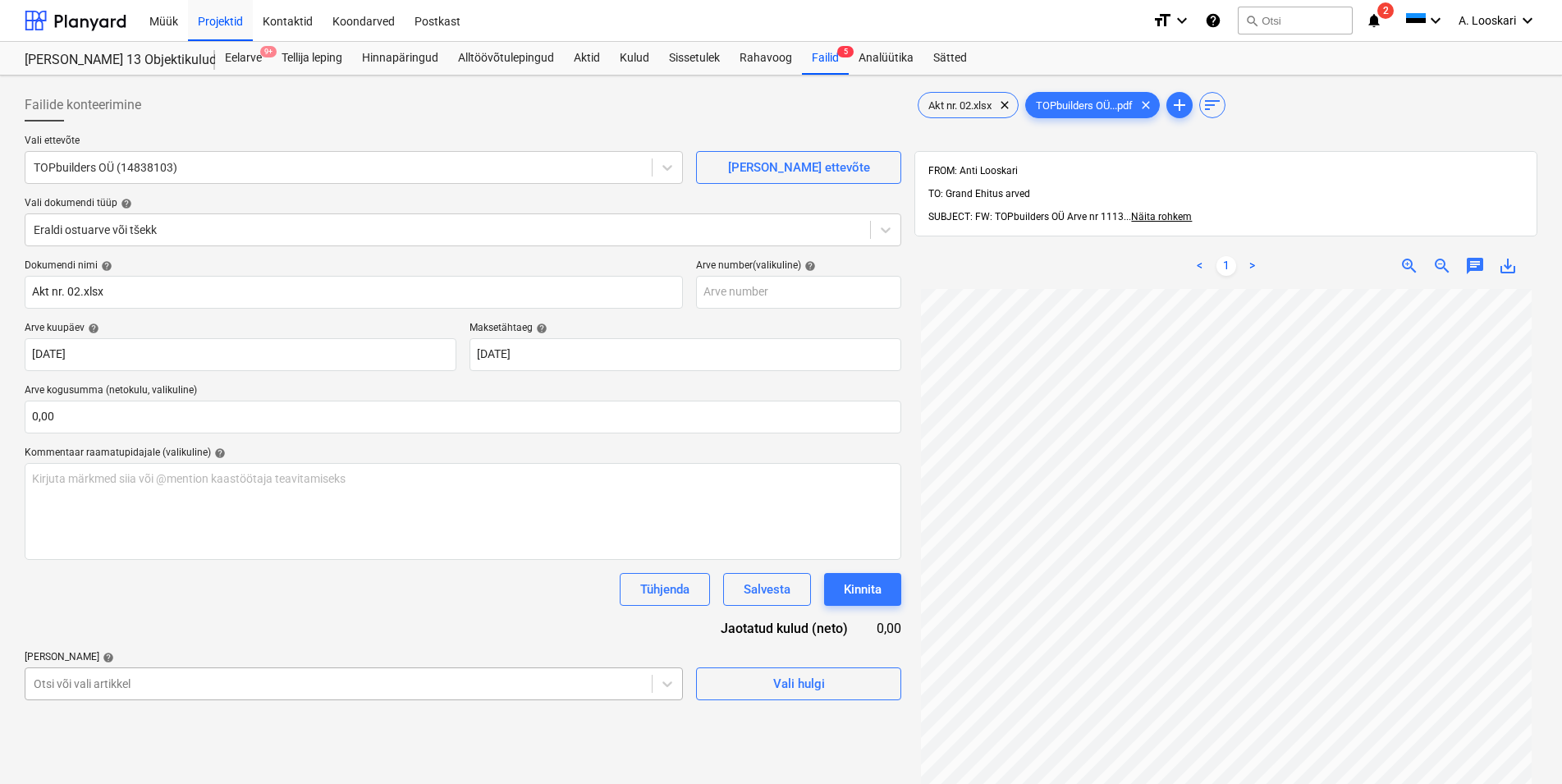
click at [159, 679] on body "Müük Projektid Kontaktid Koondarved Postkast format_size keyboard_arrow_down he…" at bounding box center [781, 392] width 1562 height 784
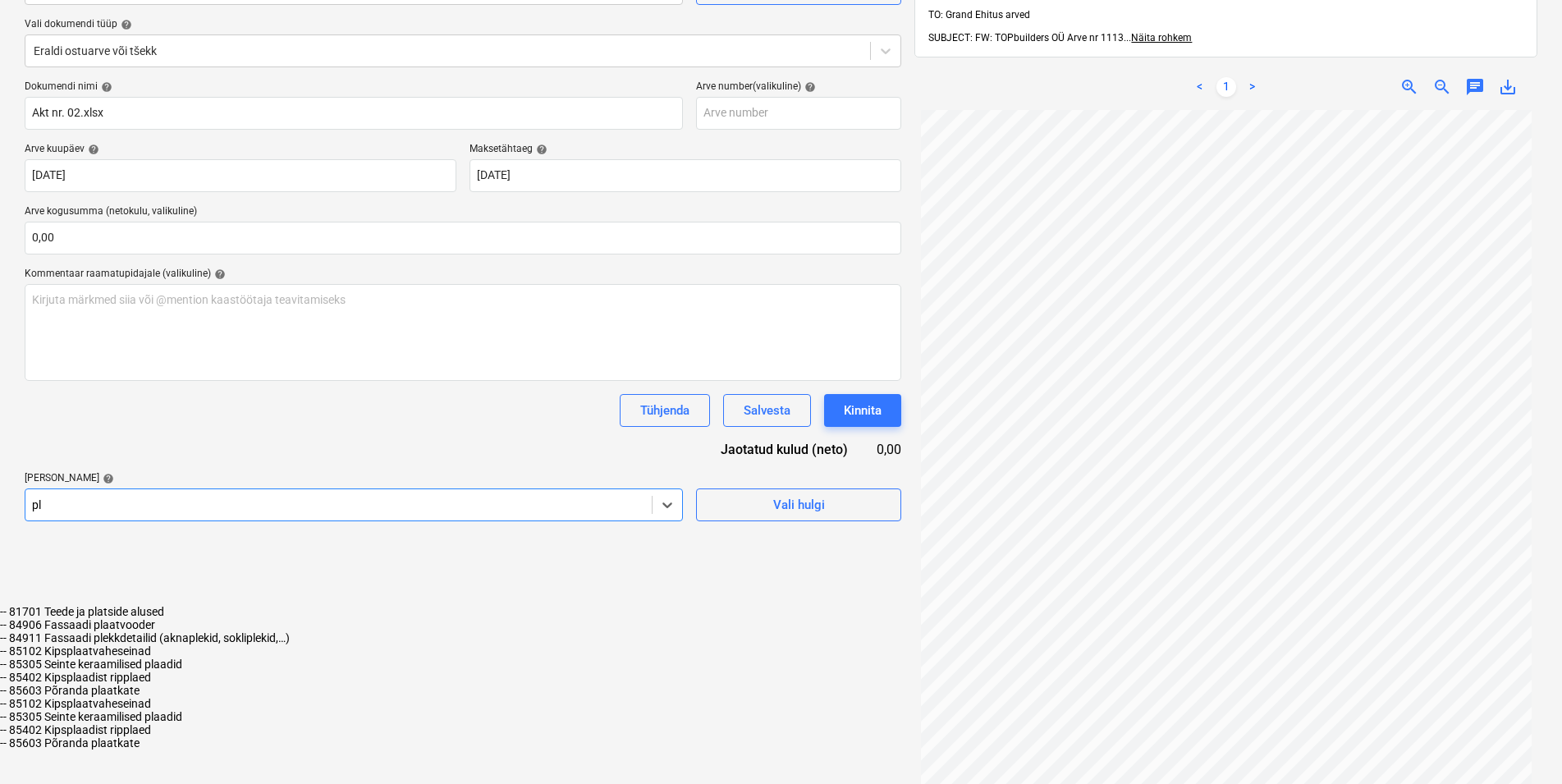
type input "p"
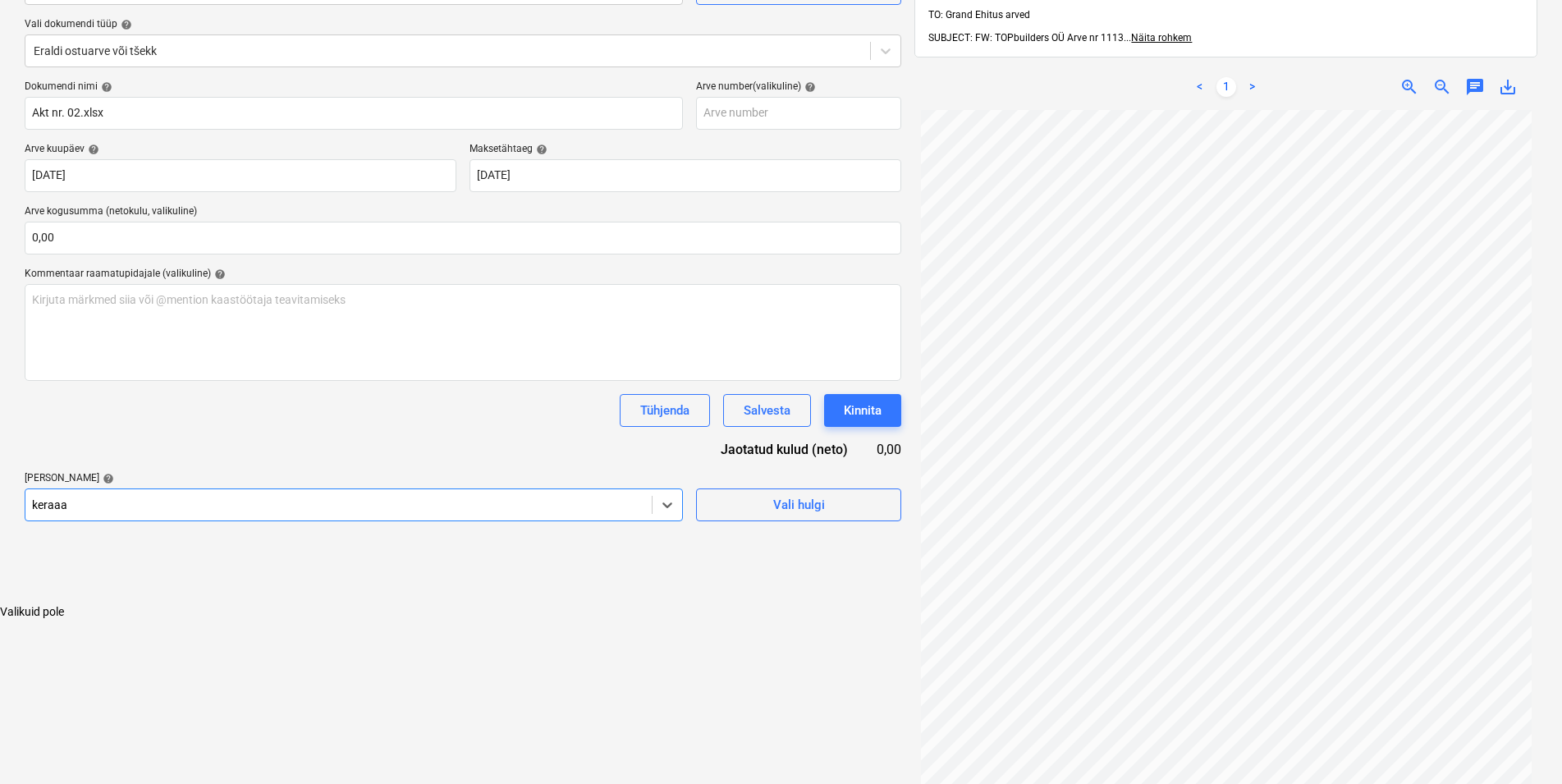
type input "keraa"
click at [189, 605] on div "-- 85305 Seinte keraamilised plaadid" at bounding box center [781, 612] width 1562 height 13
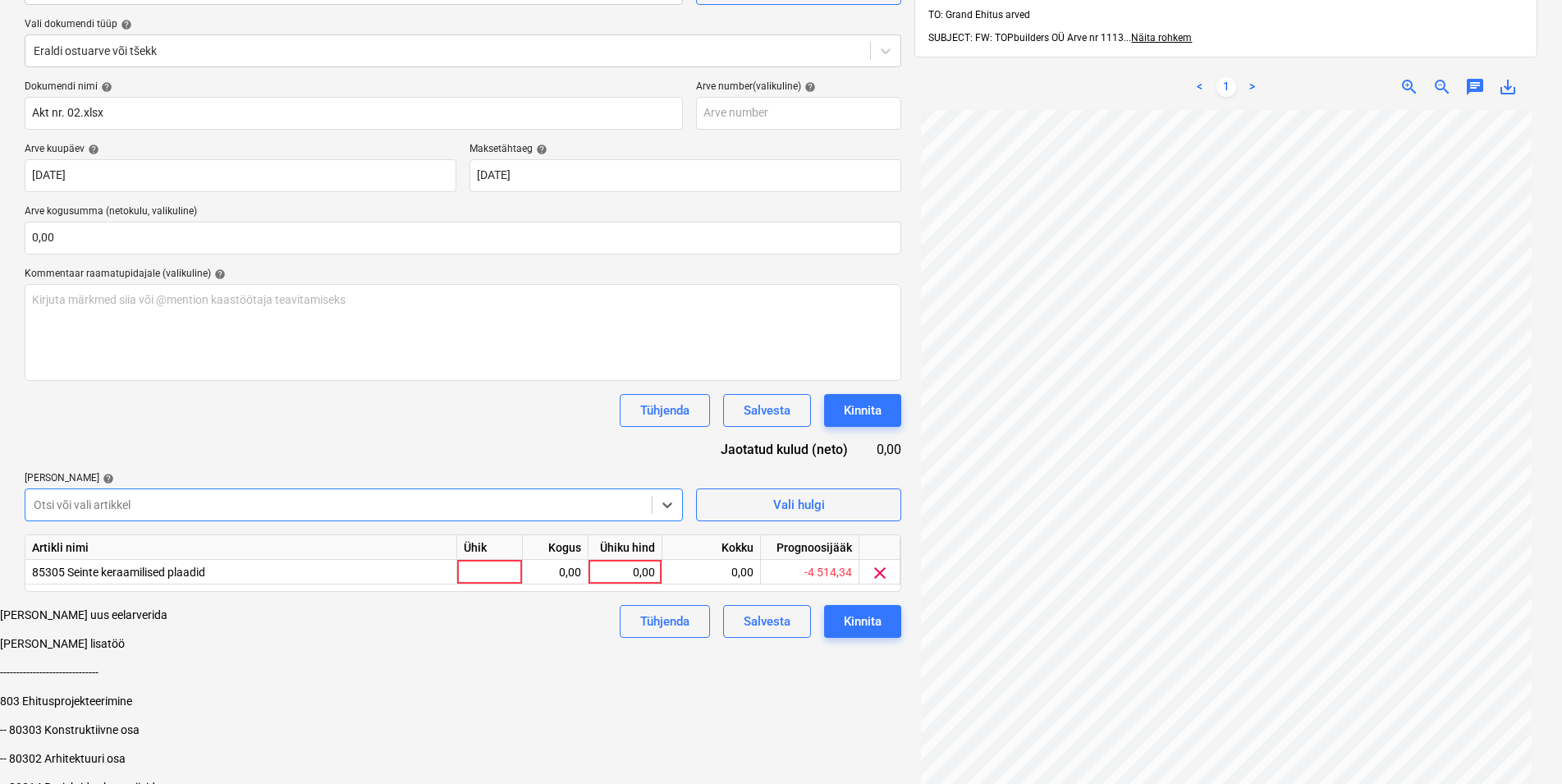
click at [235, 420] on div "Tühjenda Salvesta Kinnita" at bounding box center [463, 411] width 877 height 33
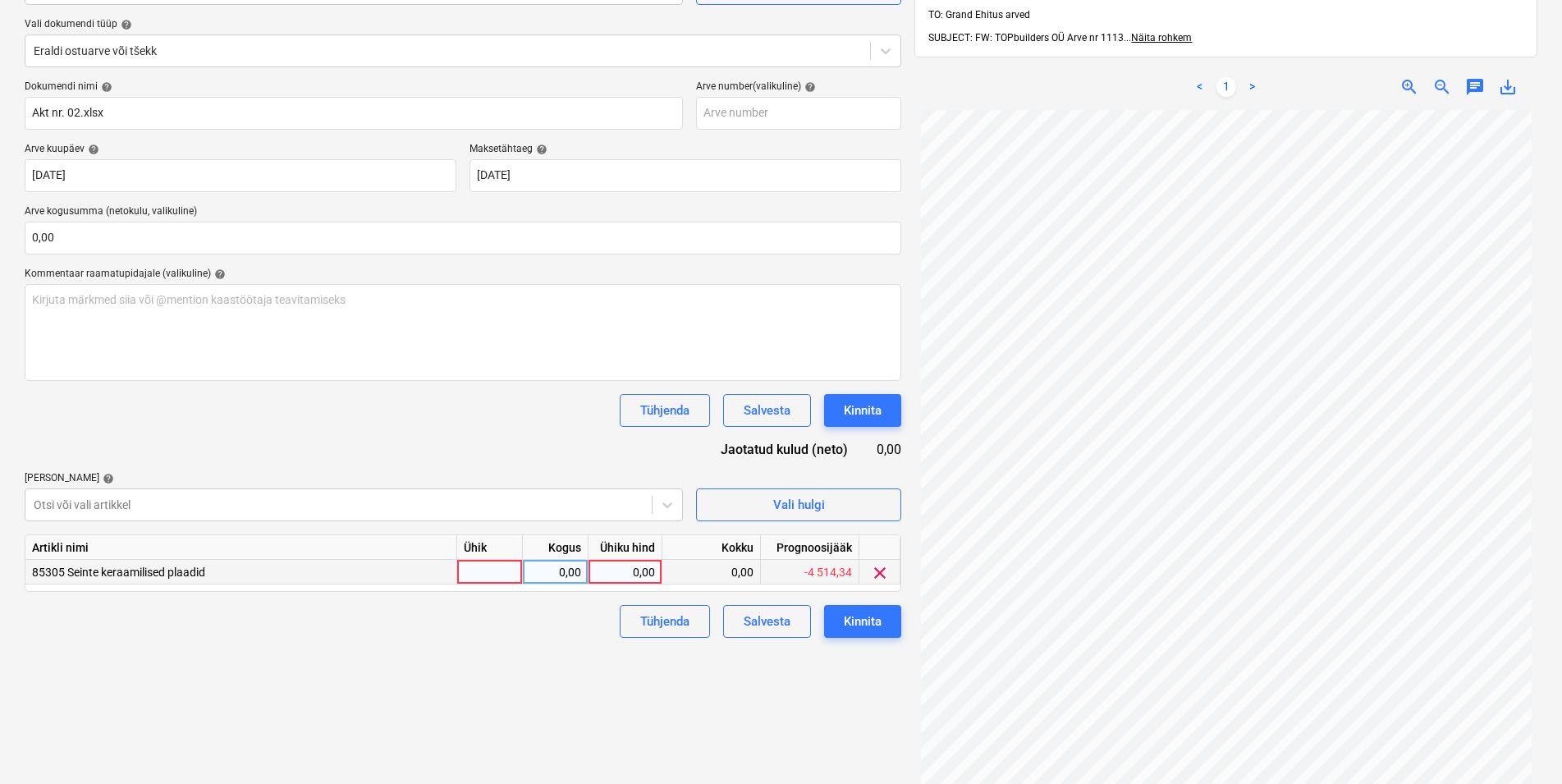
click at [466, 566] on div at bounding box center [490, 571] width 66 height 25
type input "kmpl"
click at [537, 573] on div "0,00" at bounding box center [555, 571] width 51 height 25
type input "1"
click at [610, 572] on div "0,00" at bounding box center [625, 571] width 60 height 25
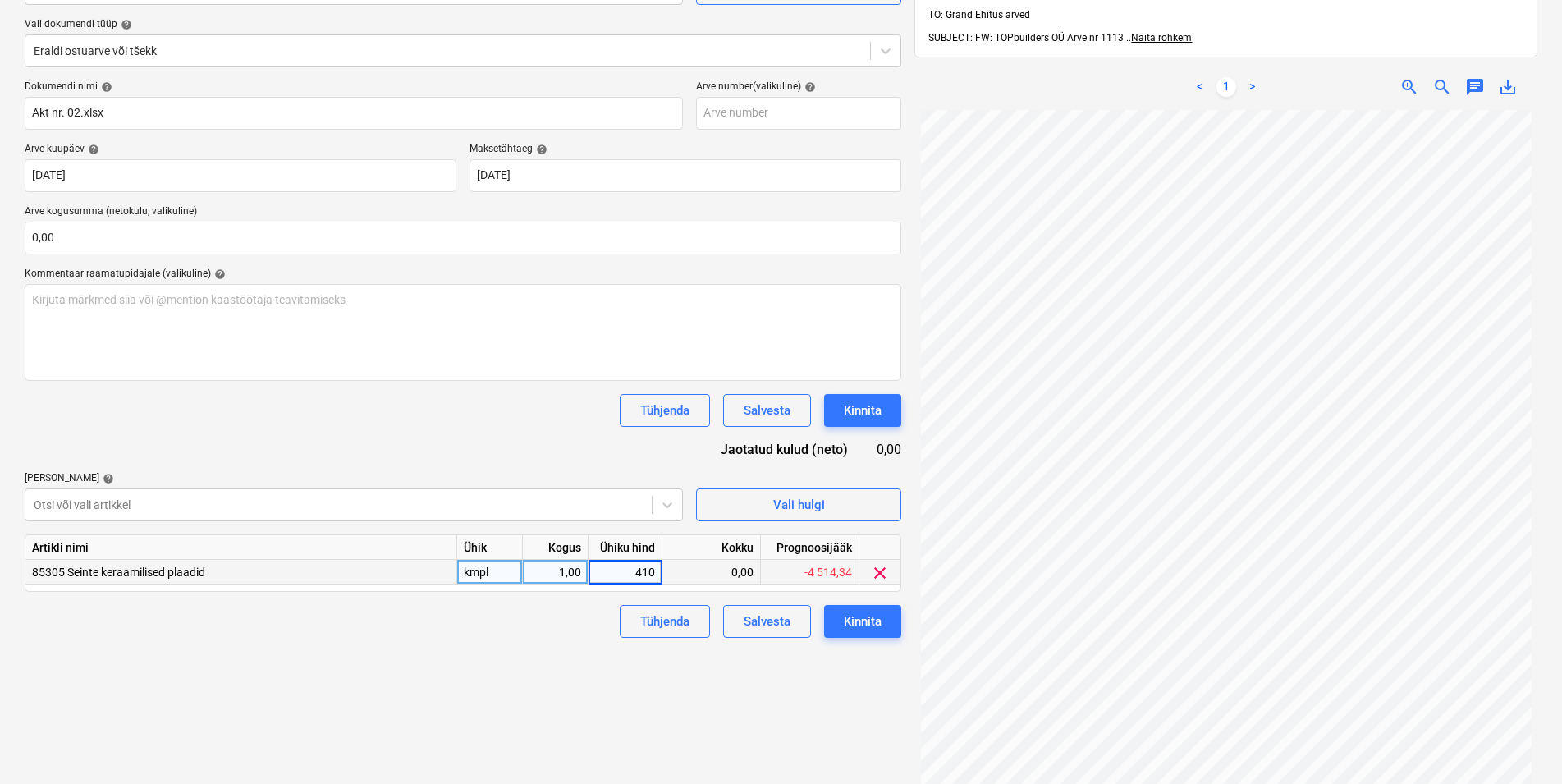
type input "4100"
click at [857, 621] on div "Kinnita" at bounding box center [862, 621] width 38 height 21
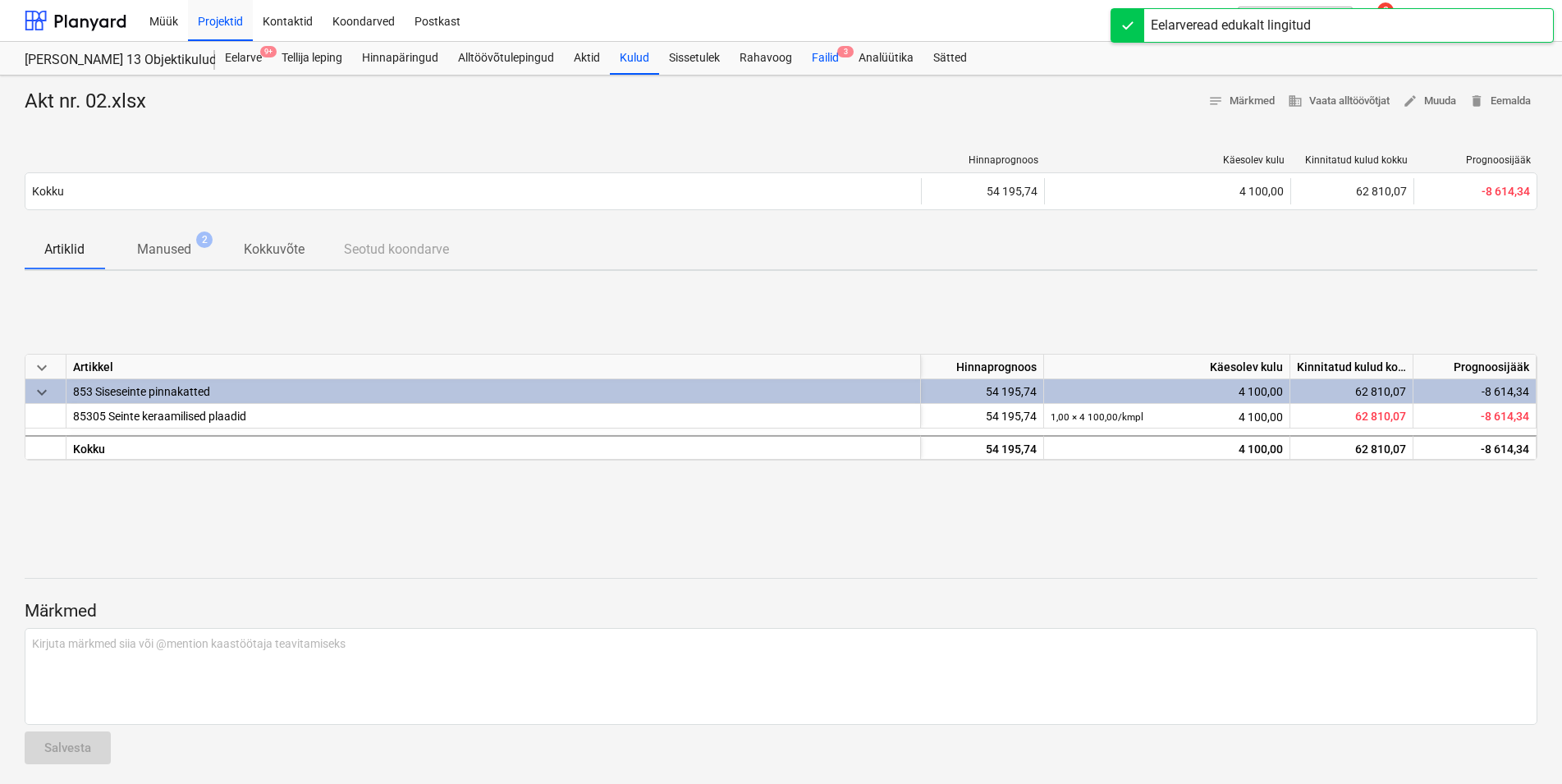
click at [827, 55] on div "Failid 3" at bounding box center [825, 59] width 47 height 33
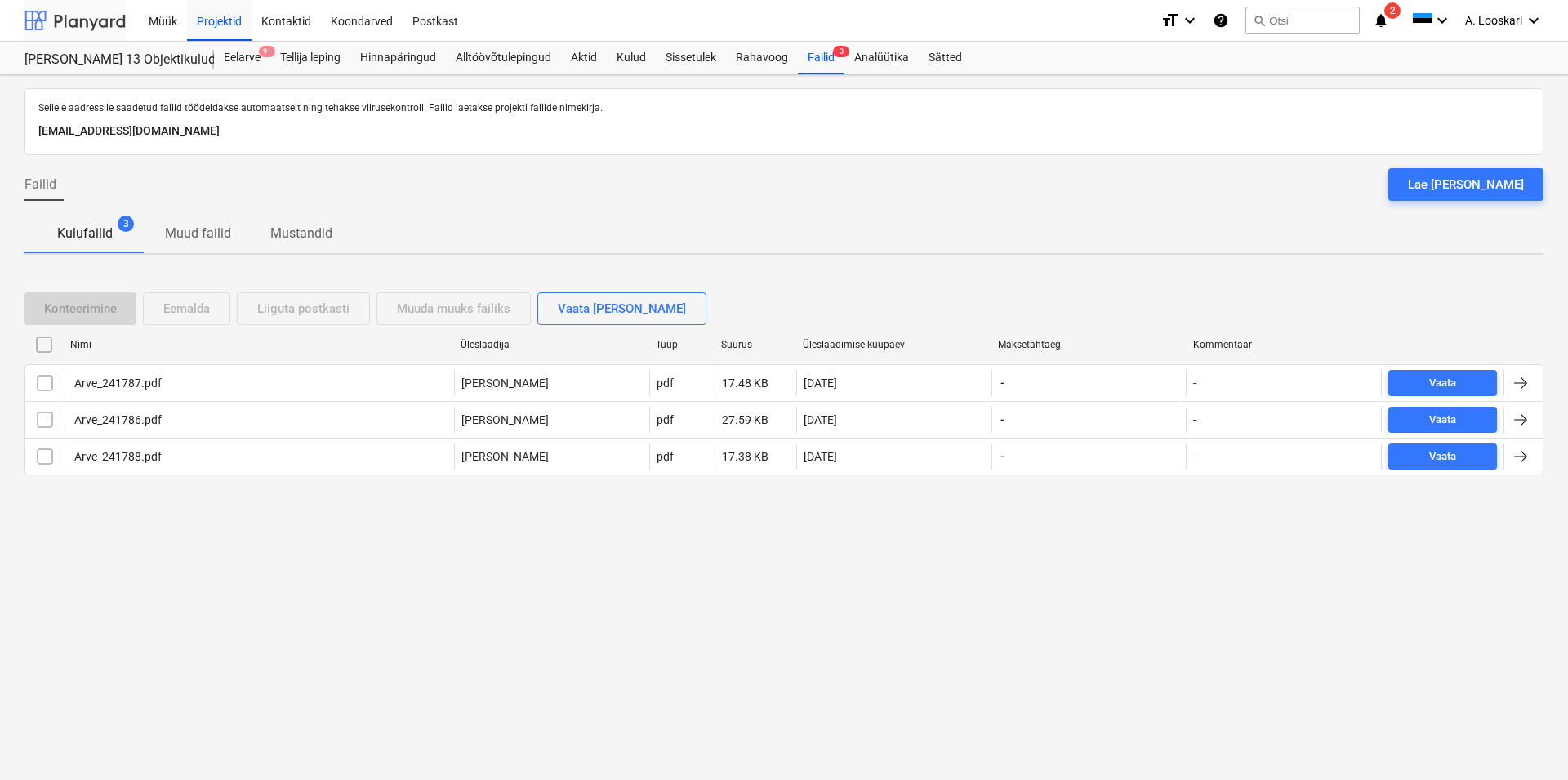
click at [78, 23] on div at bounding box center [75, 20] width 101 height 41
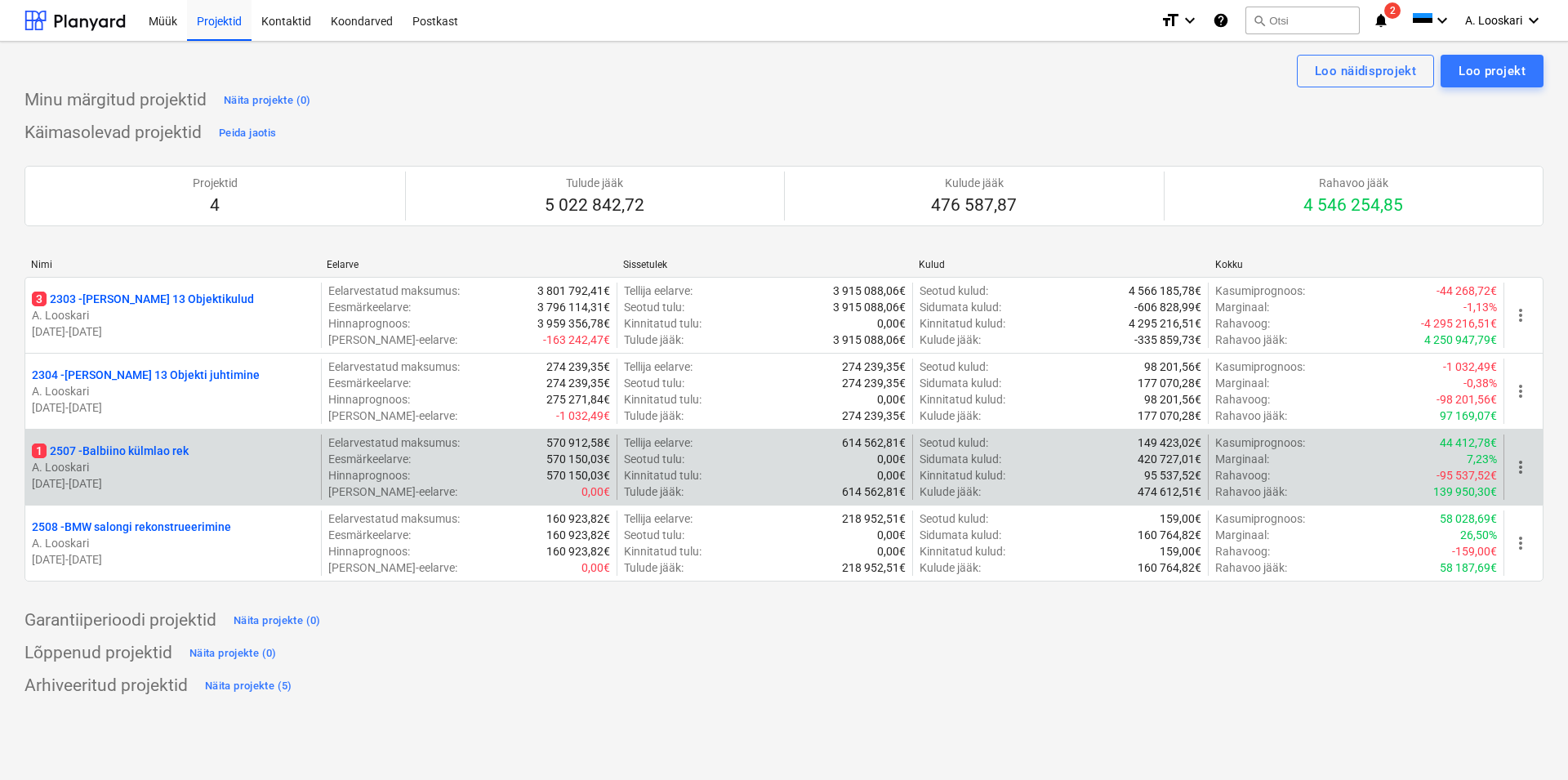
click at [151, 444] on p "1 2507 - Balbiino külmlao rek" at bounding box center [110, 451] width 157 height 16
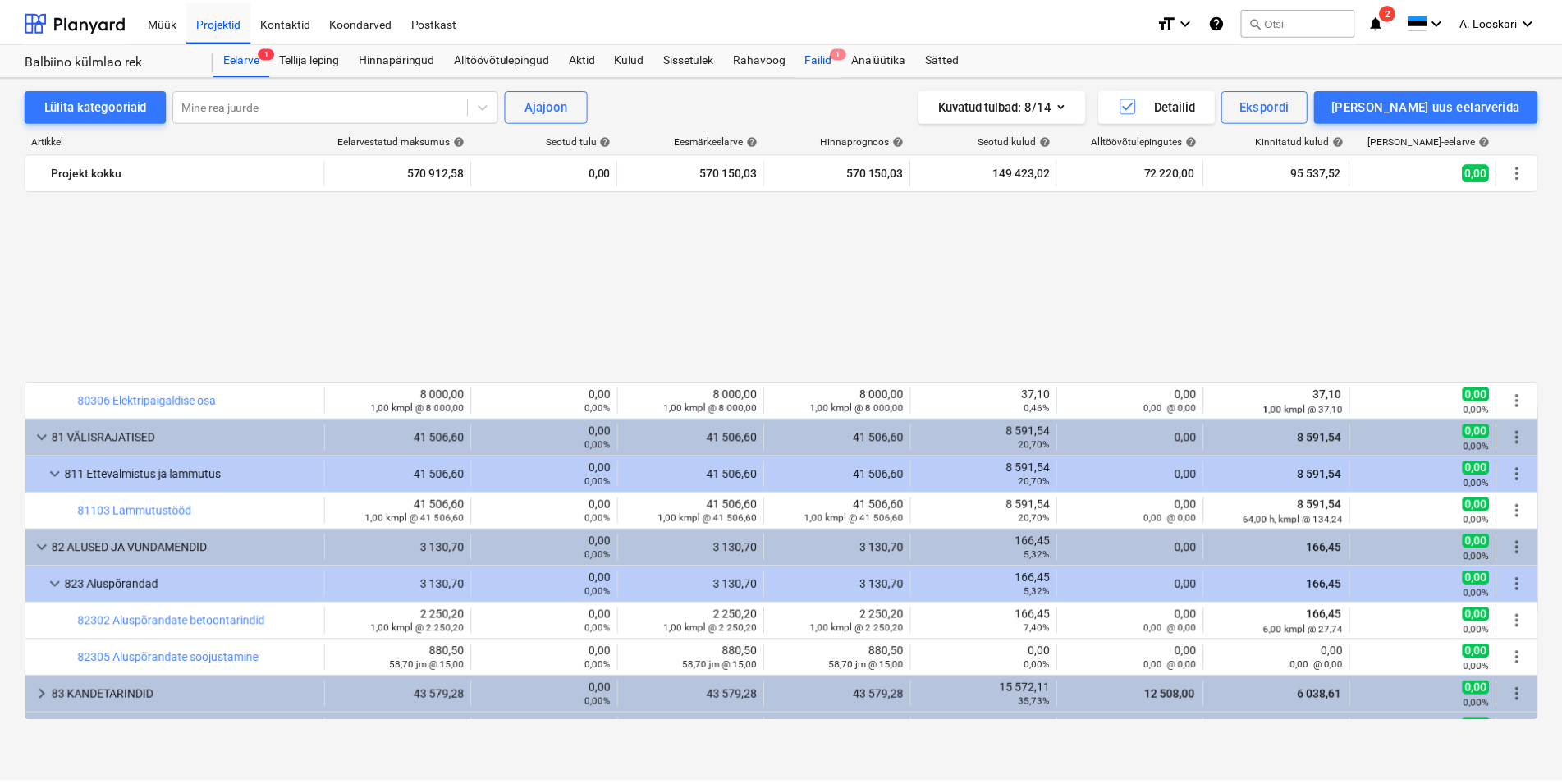
scroll to position [935, 0]
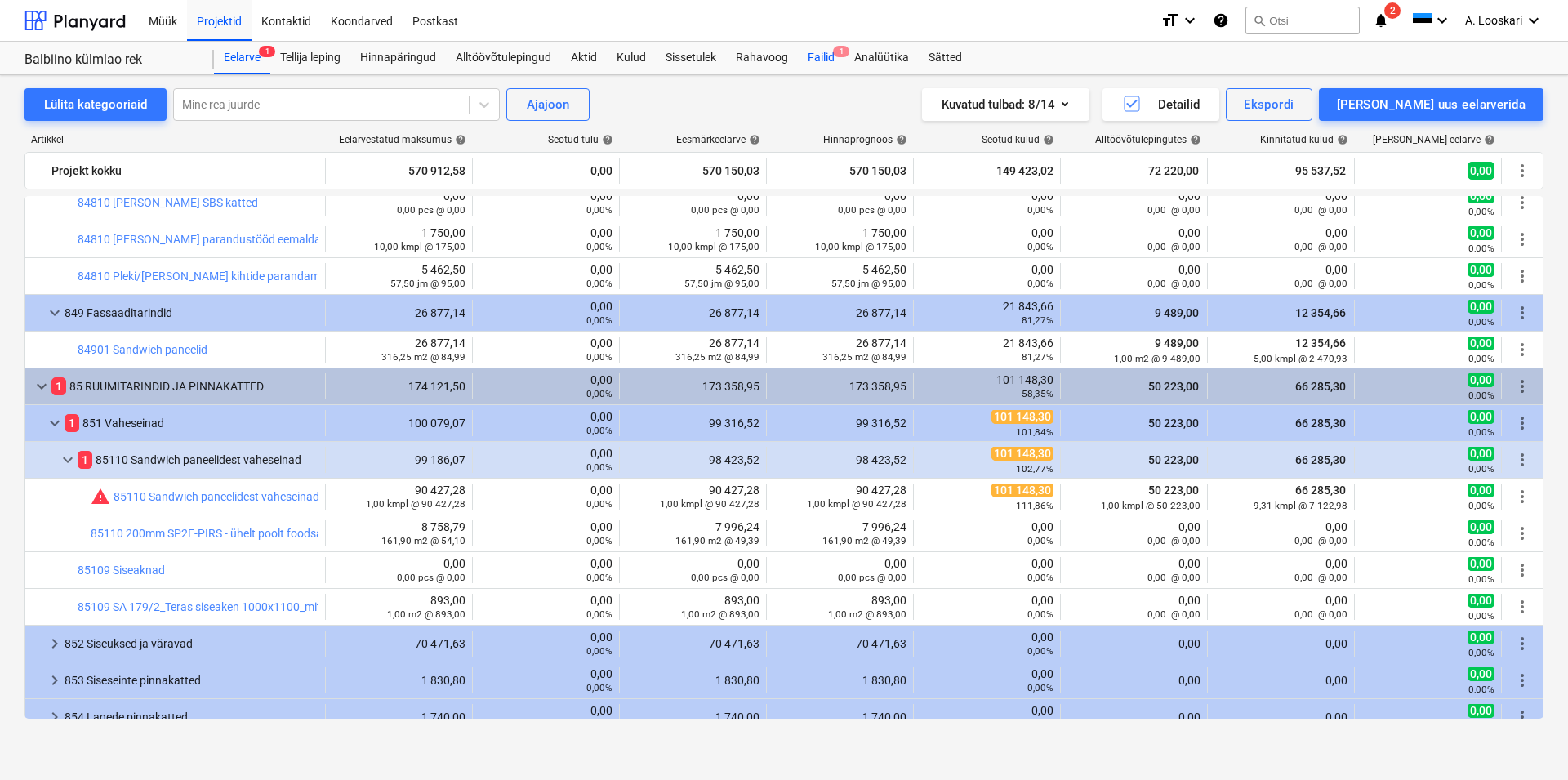
click at [821, 56] on div "Failid 1" at bounding box center [821, 58] width 47 height 33
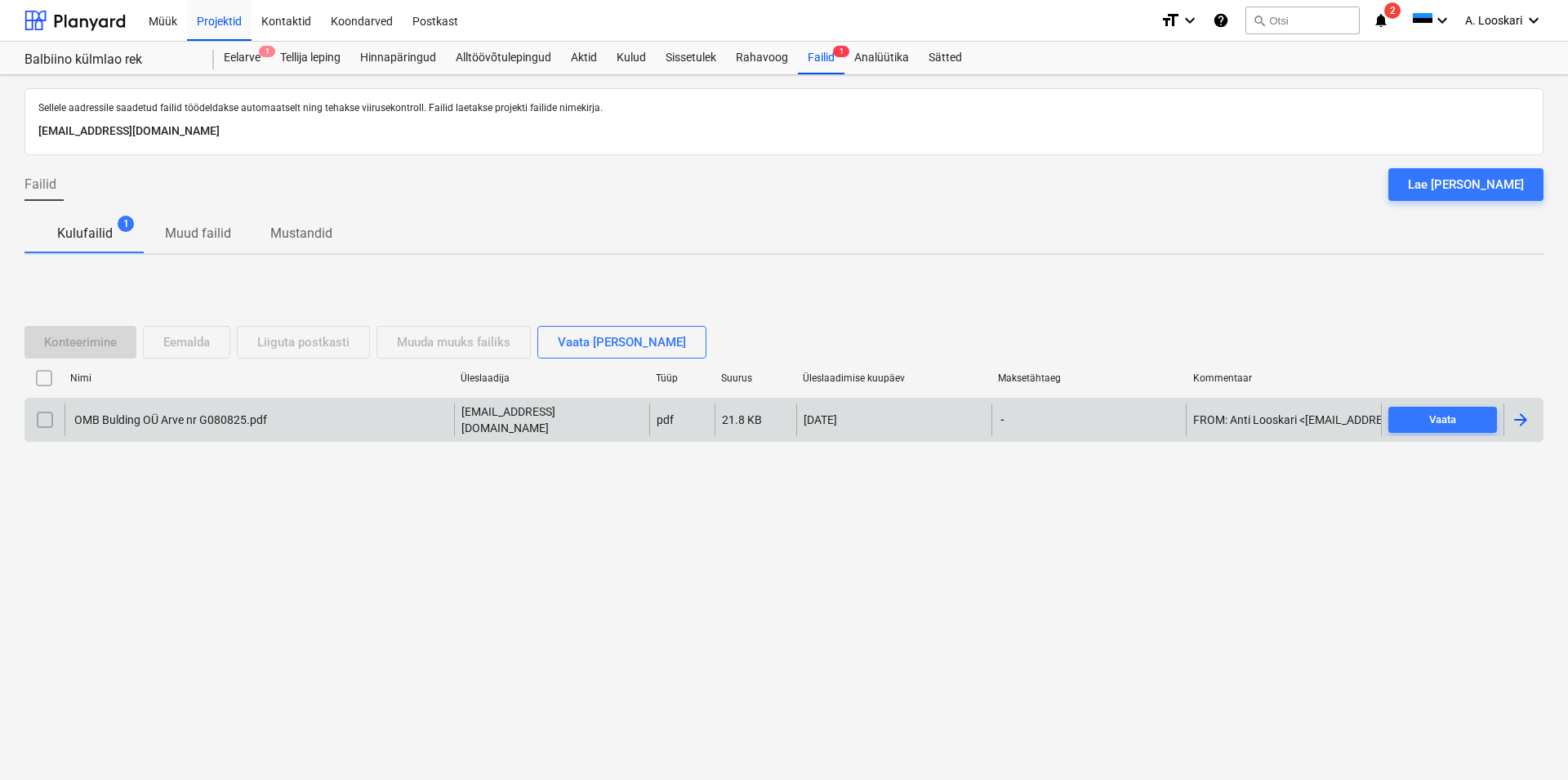
click at [176, 419] on div "OMB Bulding OÜ Arve nr G080825.pdf" at bounding box center [170, 420] width 195 height 13
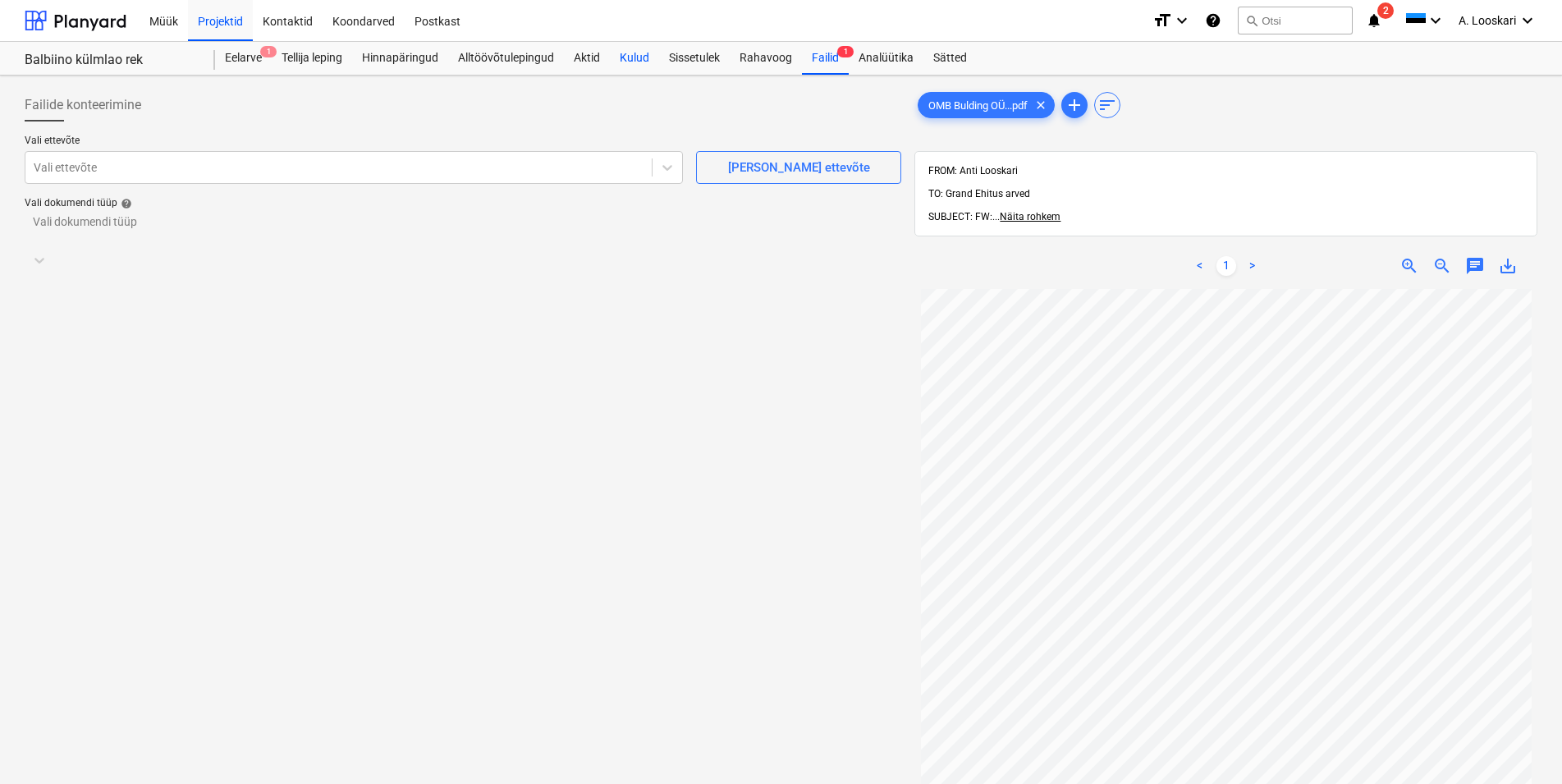
click at [644, 57] on div "Kulud" at bounding box center [635, 59] width 50 height 33
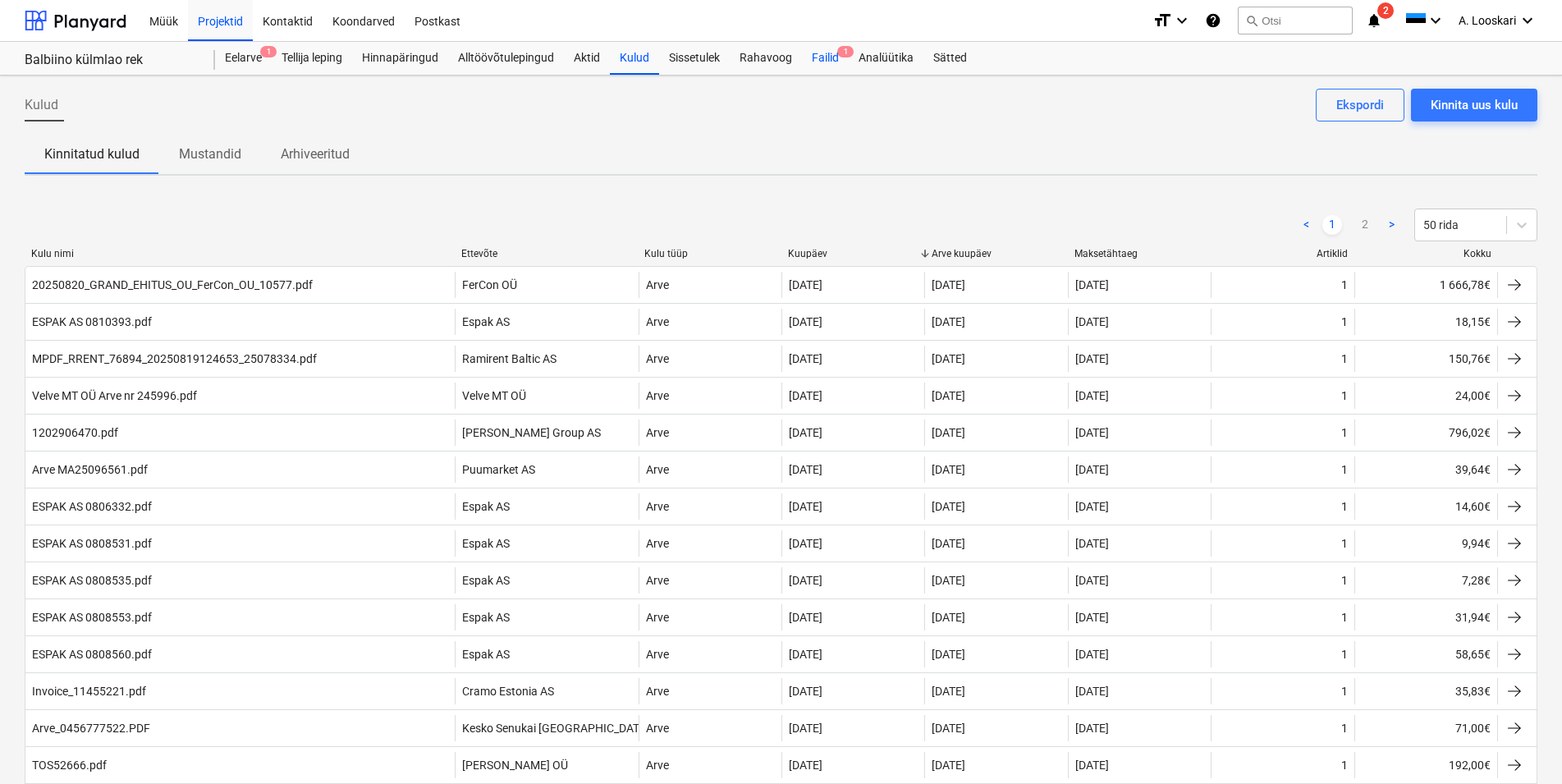
click at [831, 53] on div "Failid 1" at bounding box center [825, 59] width 47 height 33
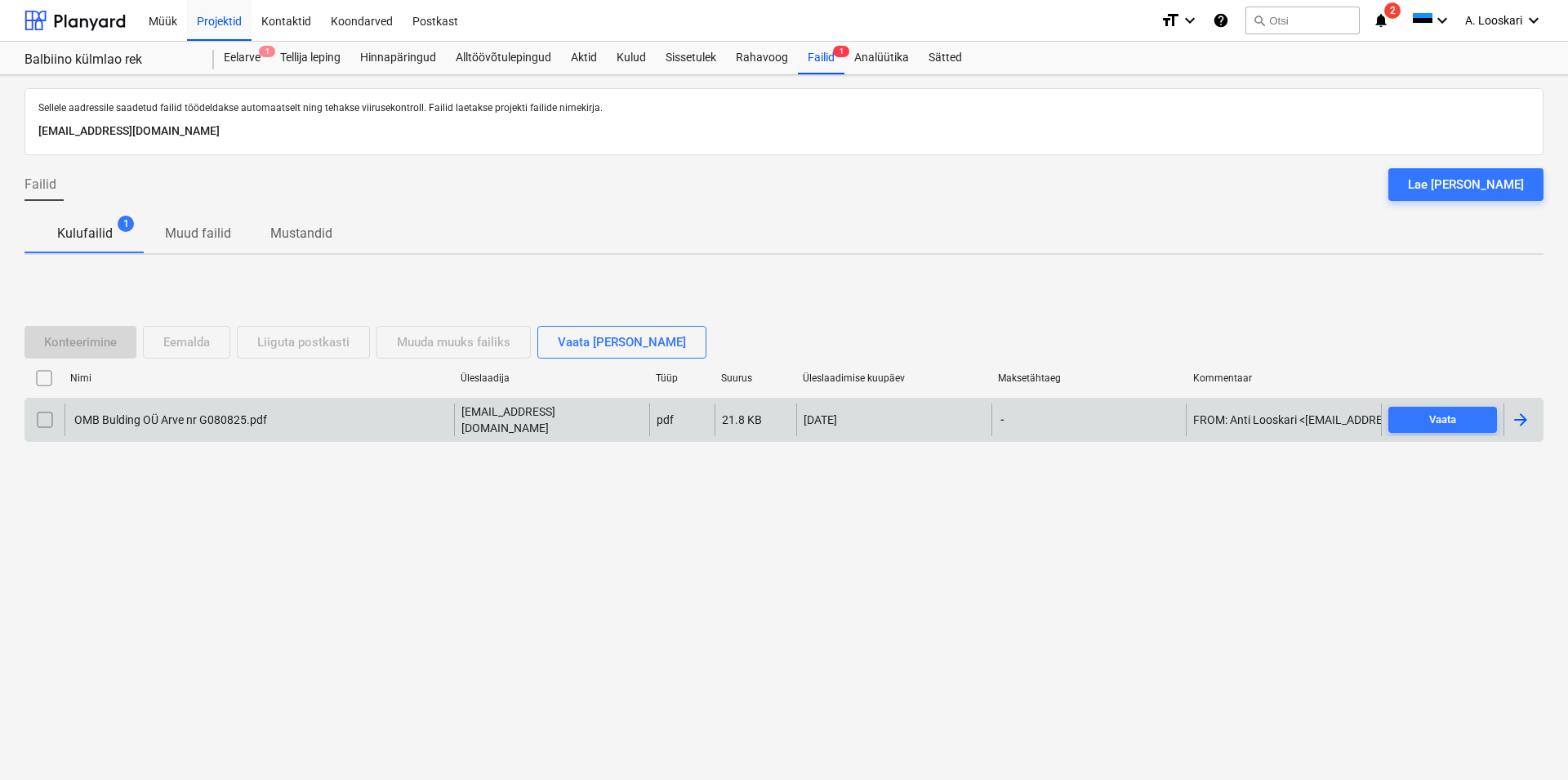
click at [203, 416] on div "OMB Bulding OÜ Arve nr G080825.pdf" at bounding box center [170, 420] width 195 height 13
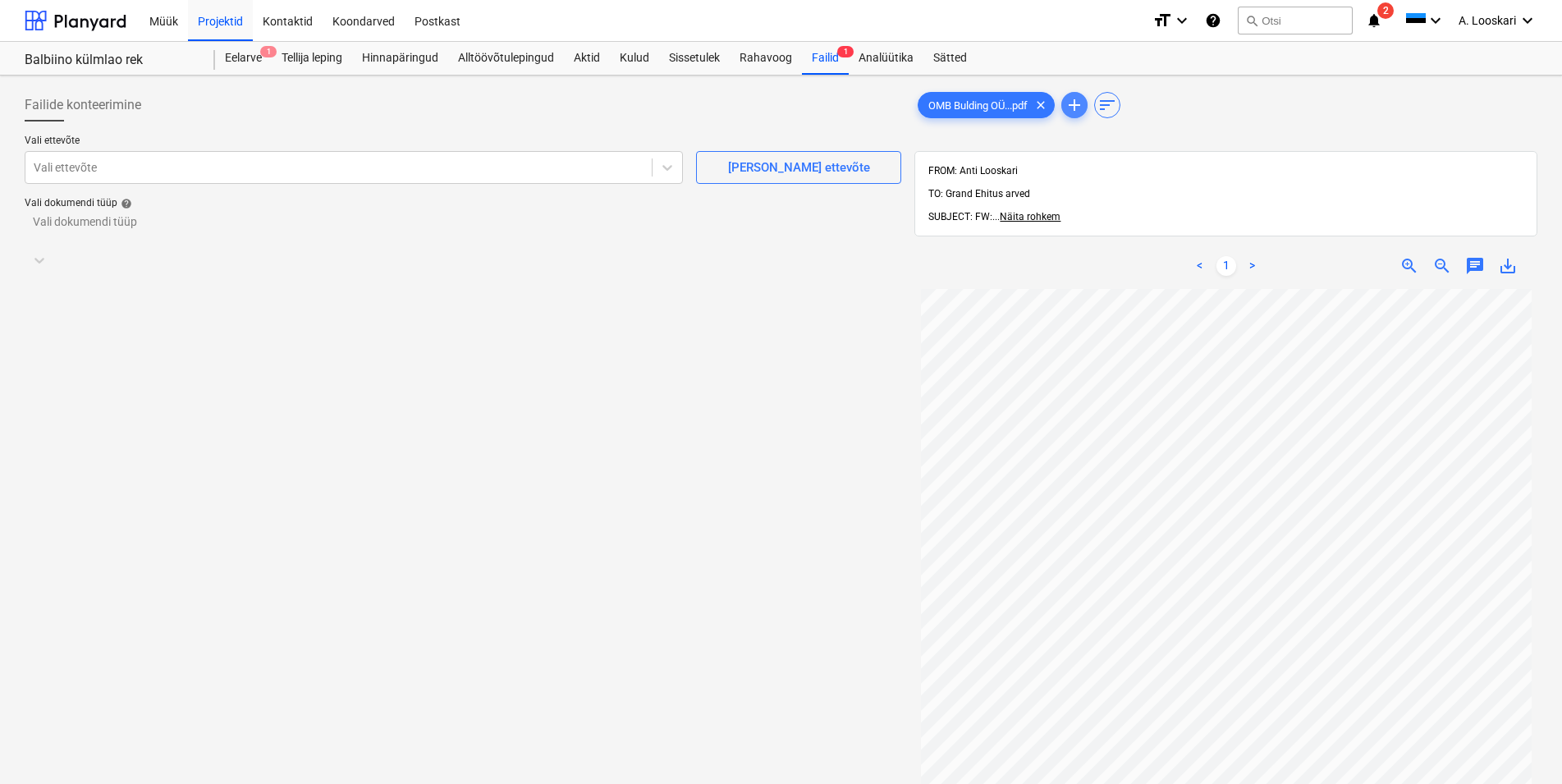
click at [1080, 104] on span "add" at bounding box center [1074, 105] width 19 height 19
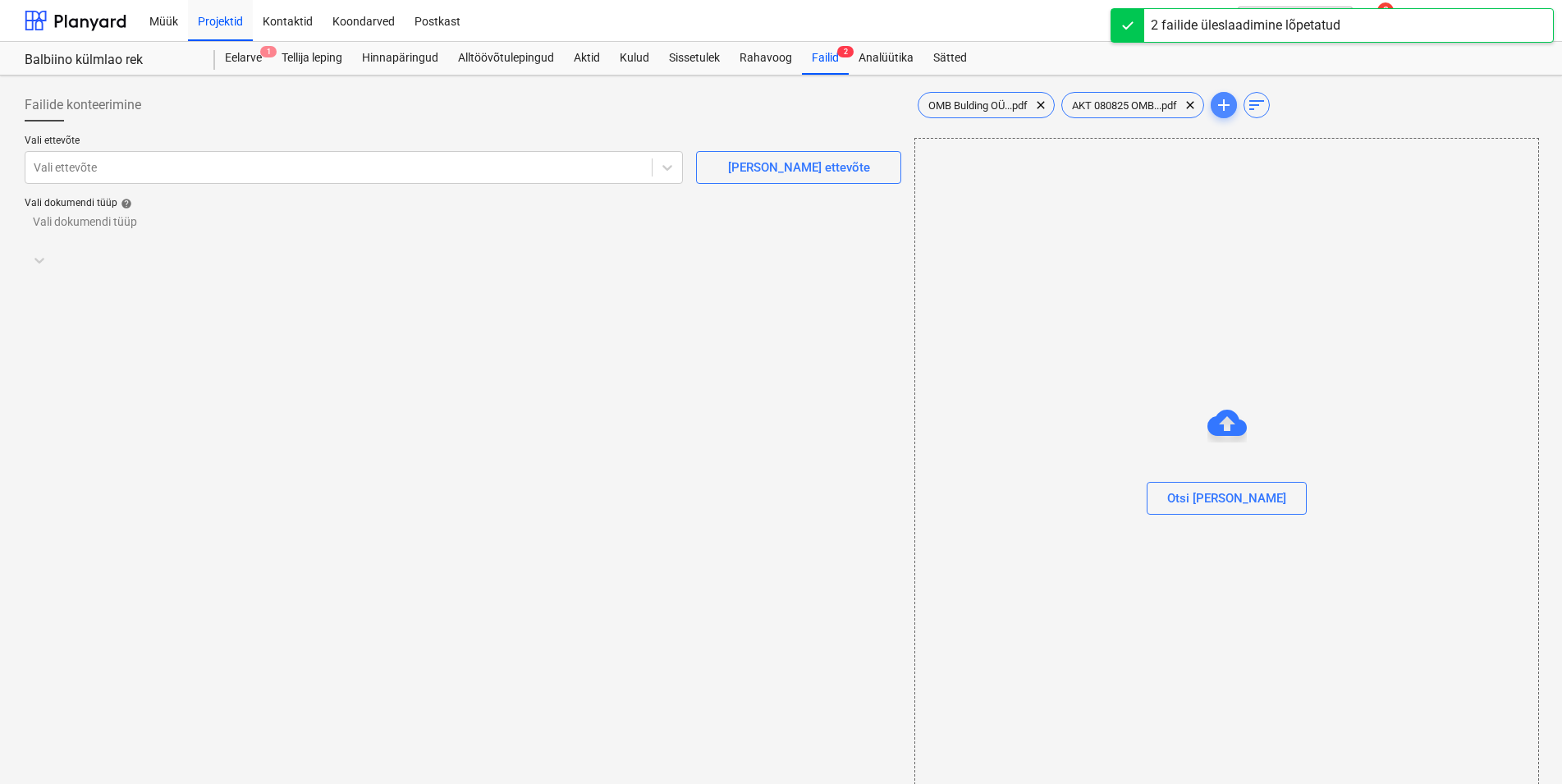
click at [1229, 99] on span "add" at bounding box center [1224, 105] width 19 height 19
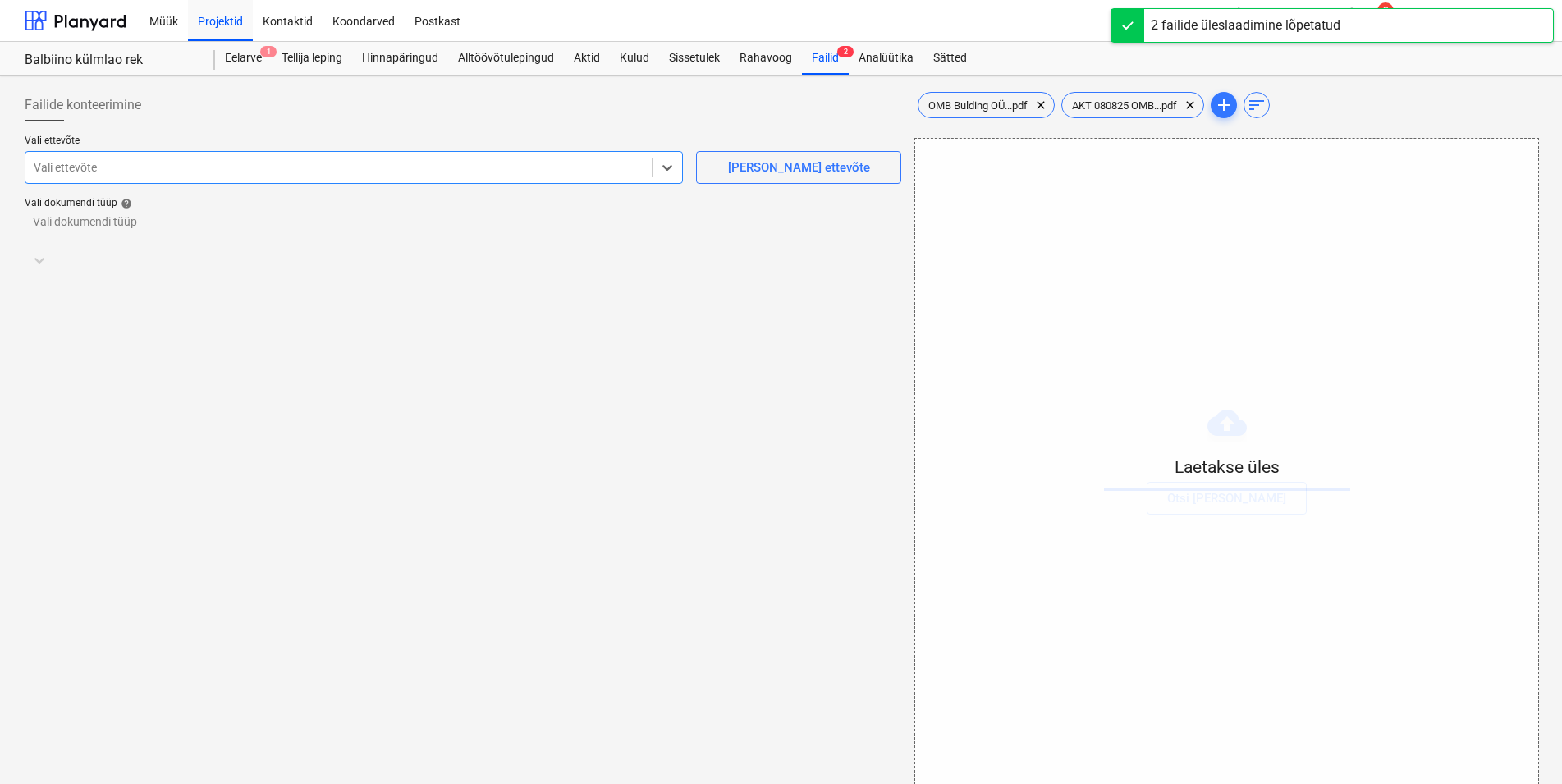
click at [207, 153] on div "Vali ettevõte" at bounding box center [354, 168] width 659 height 33
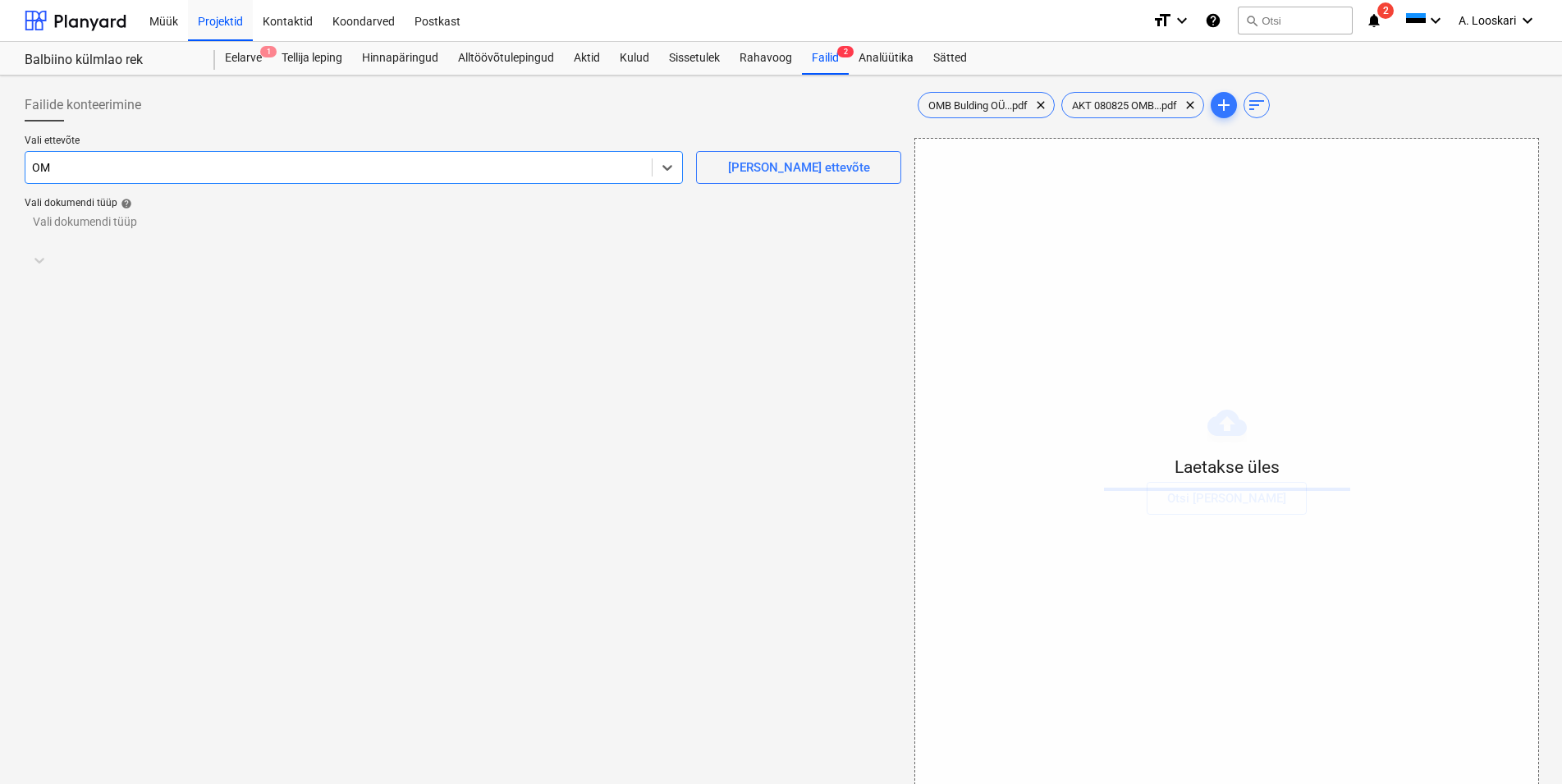
type input "OMB"
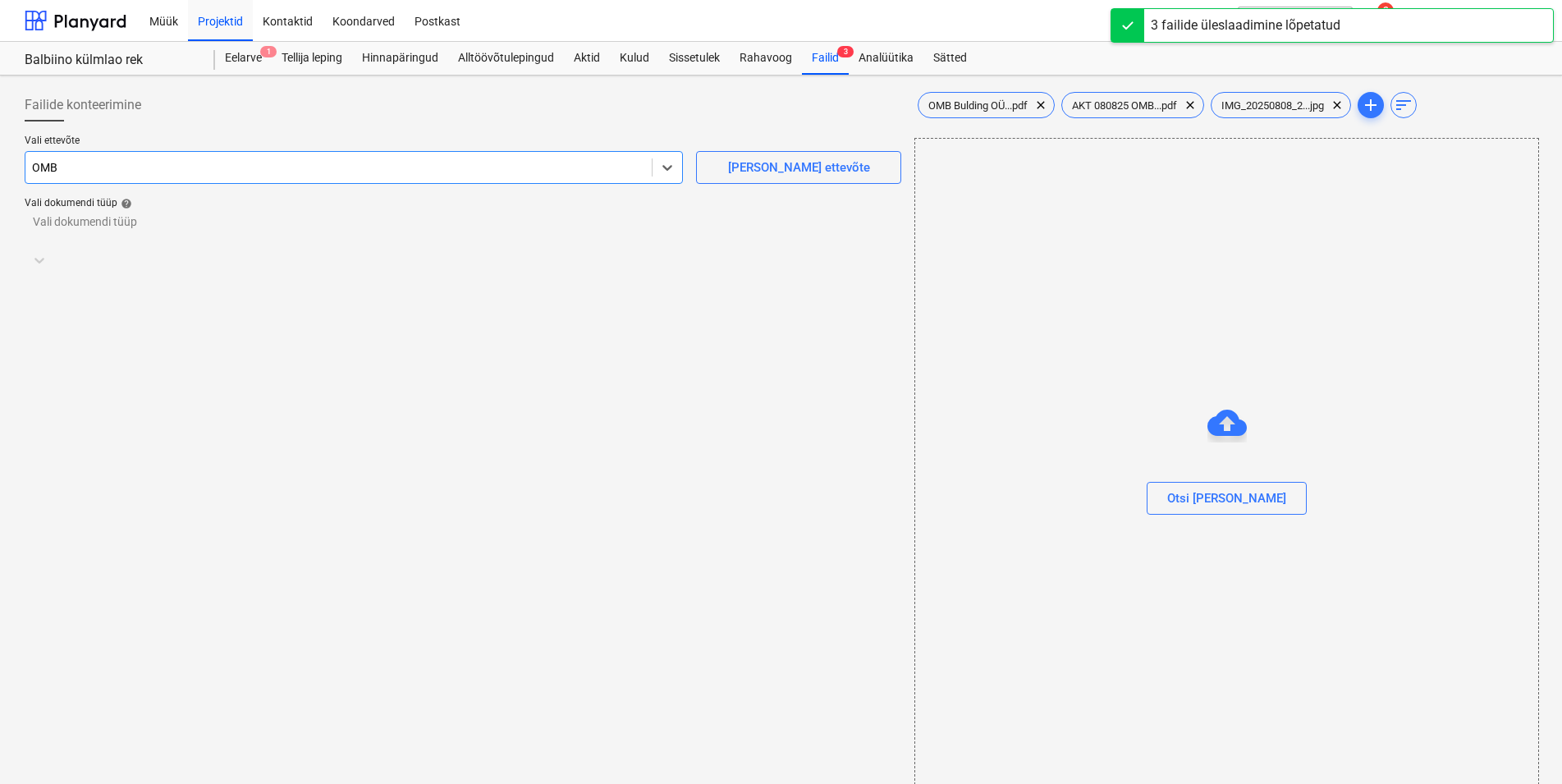
click at [186, 234] on div at bounding box center [448, 230] width 828 height 17
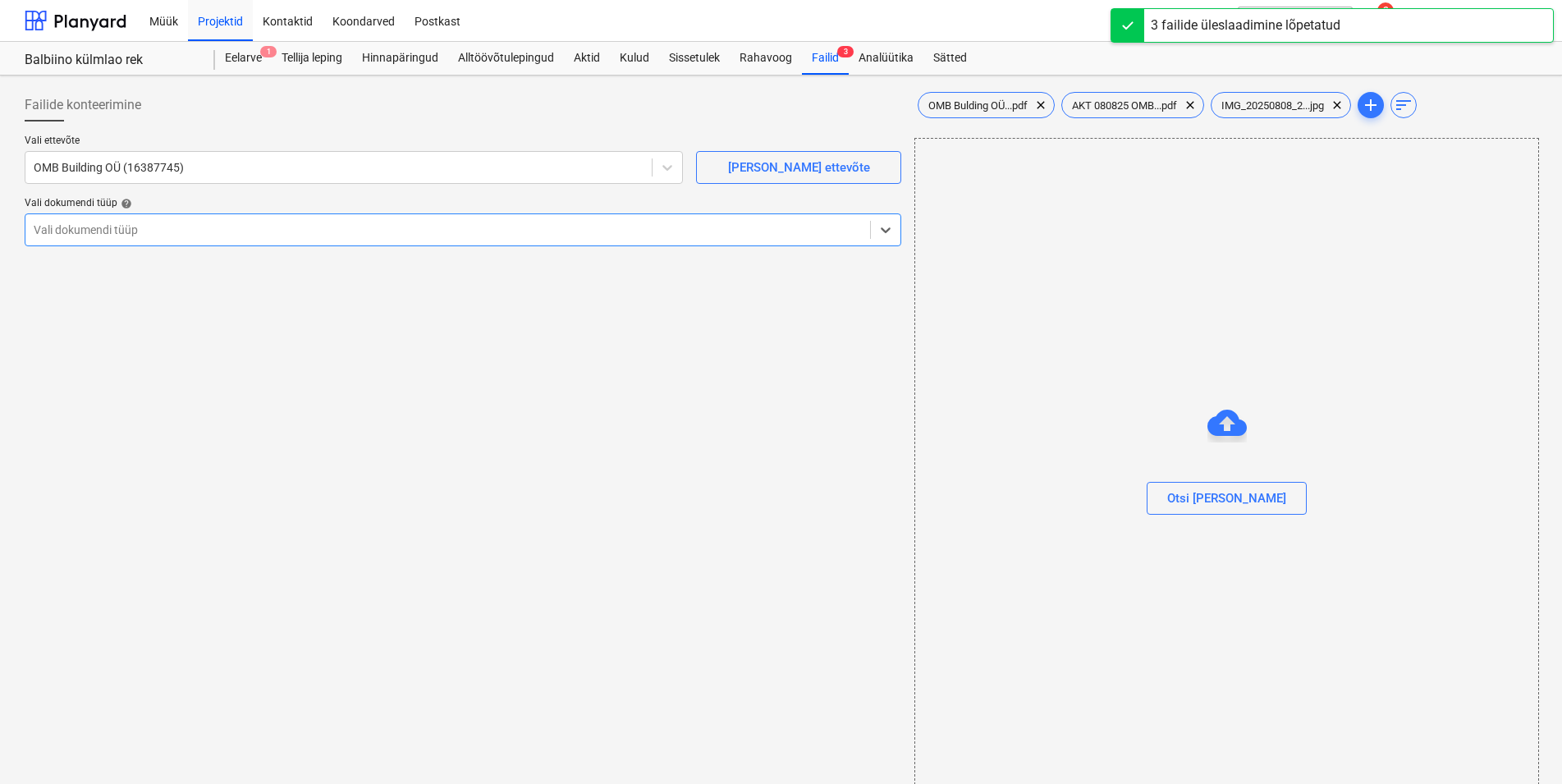
click at [198, 784] on div "Eraldi ostuarve või tšekk" at bounding box center [781, 790] width 1562 height 13
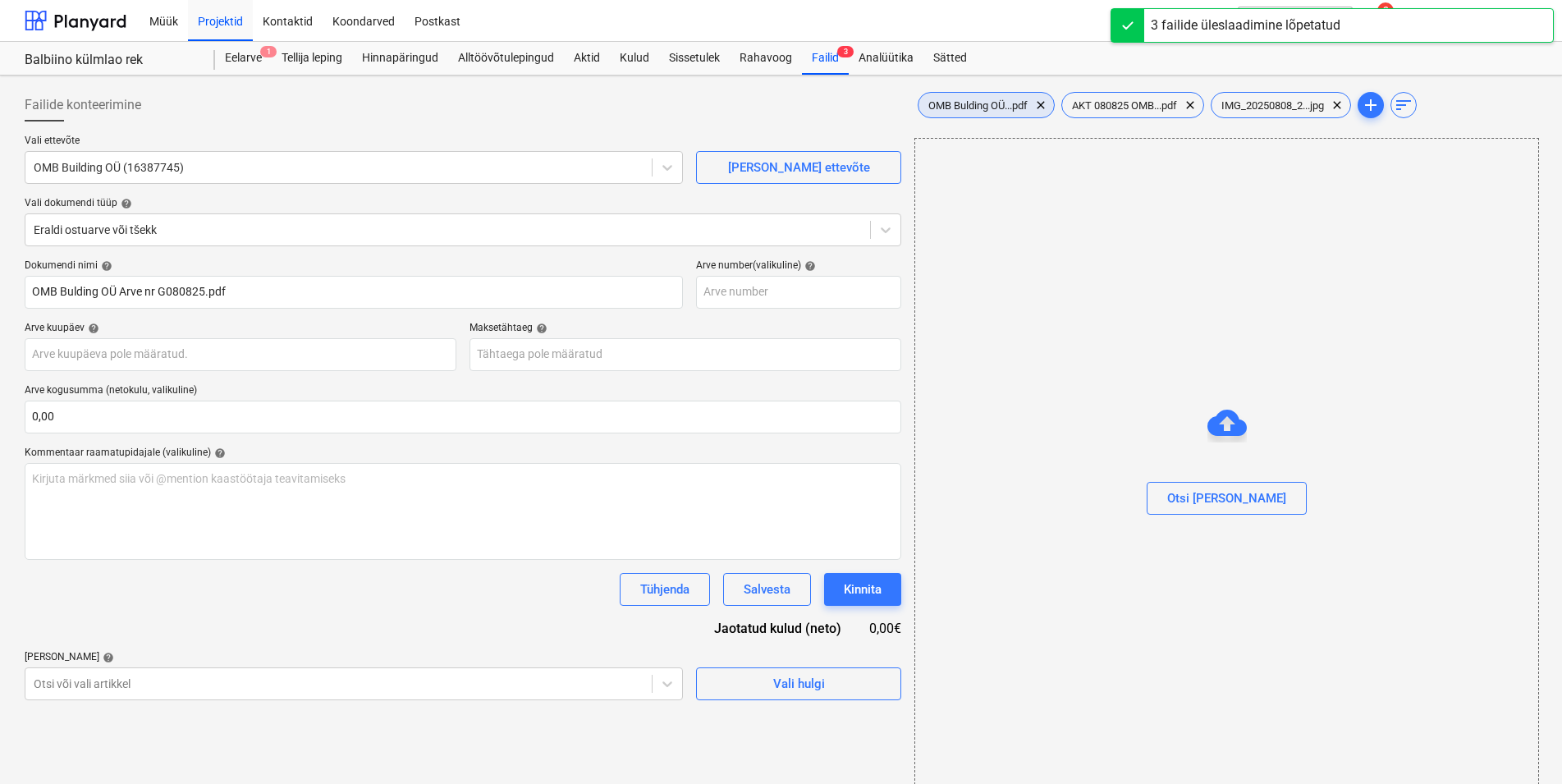
click at [981, 94] on div "OMB Bulding OÜ...pdf clear" at bounding box center [985, 105] width 137 height 27
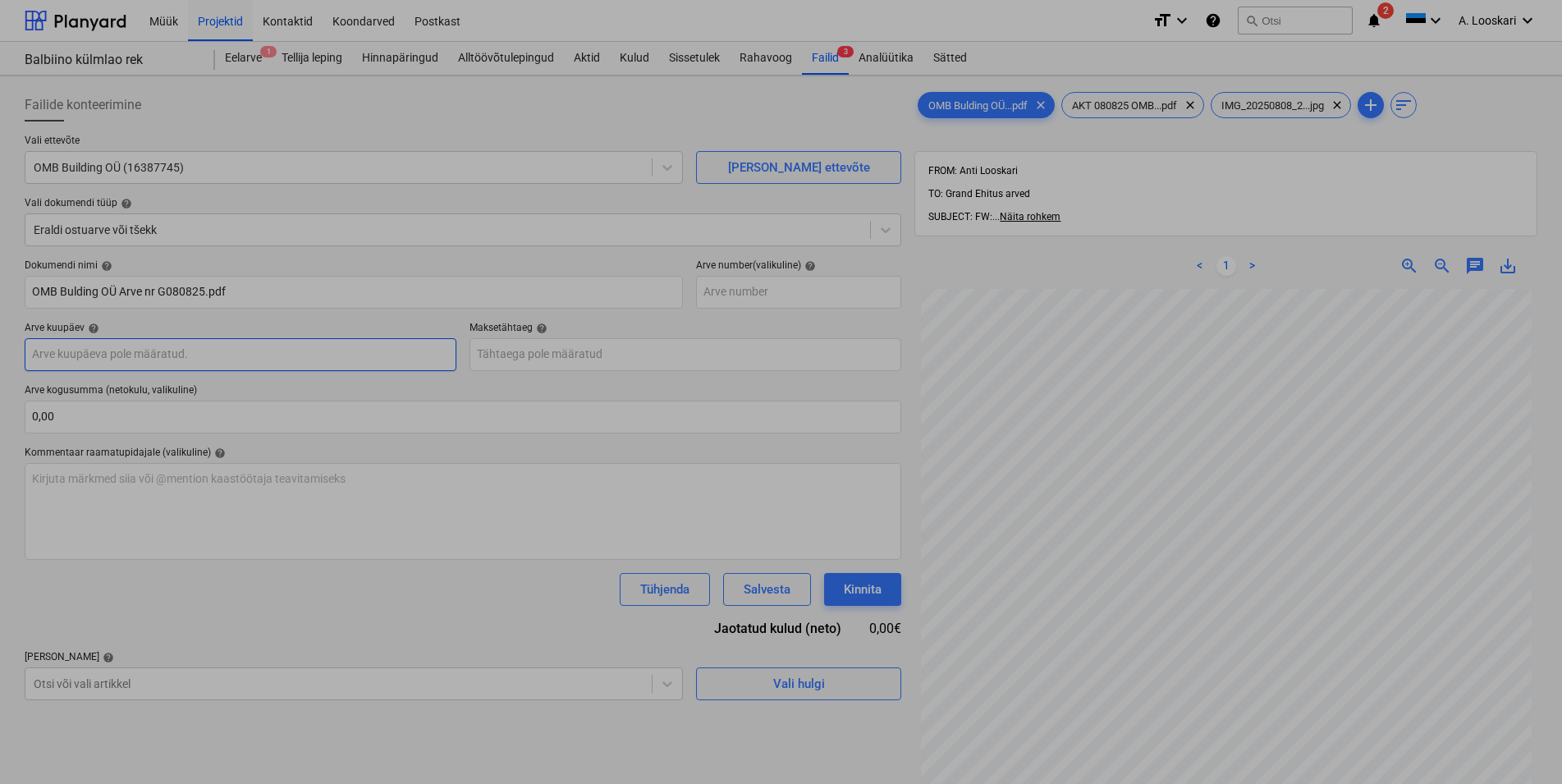
click at [239, 355] on input "text" at bounding box center [240, 355] width 432 height 33
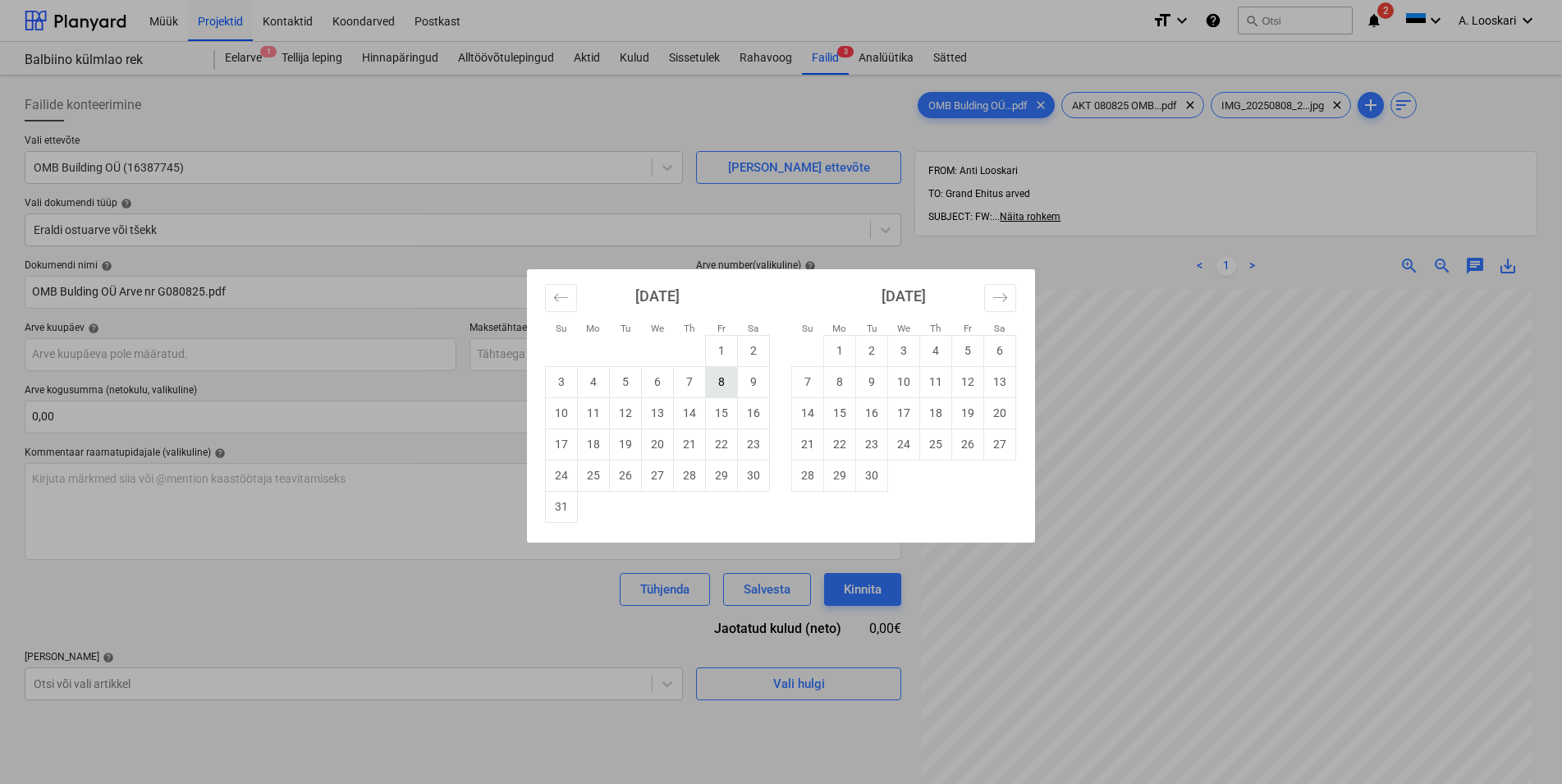
click at [723, 381] on td "8" at bounding box center [722, 381] width 32 height 31
type input "[DATE]"
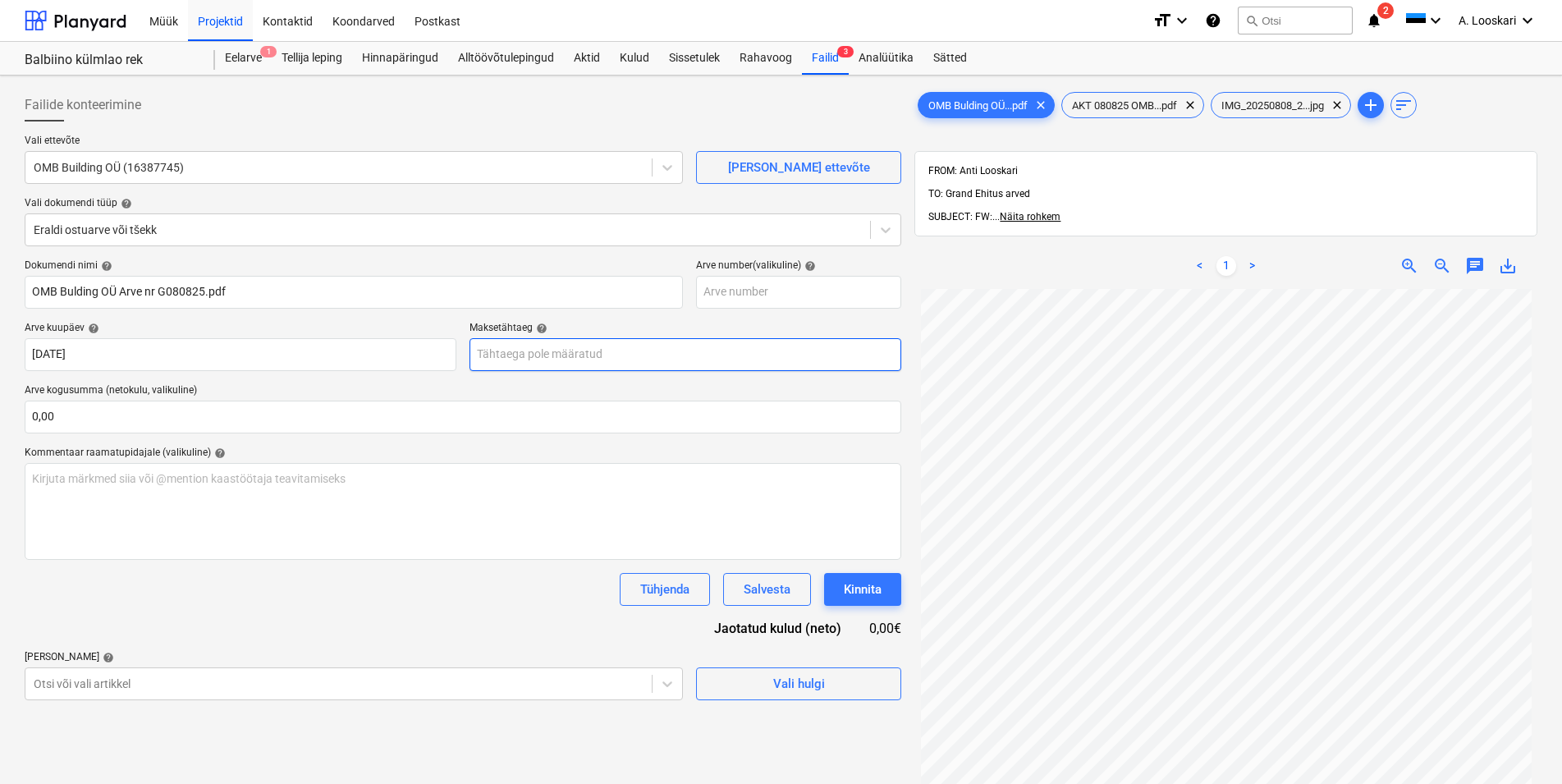
click at [515, 355] on input "text" at bounding box center [685, 355] width 432 height 33
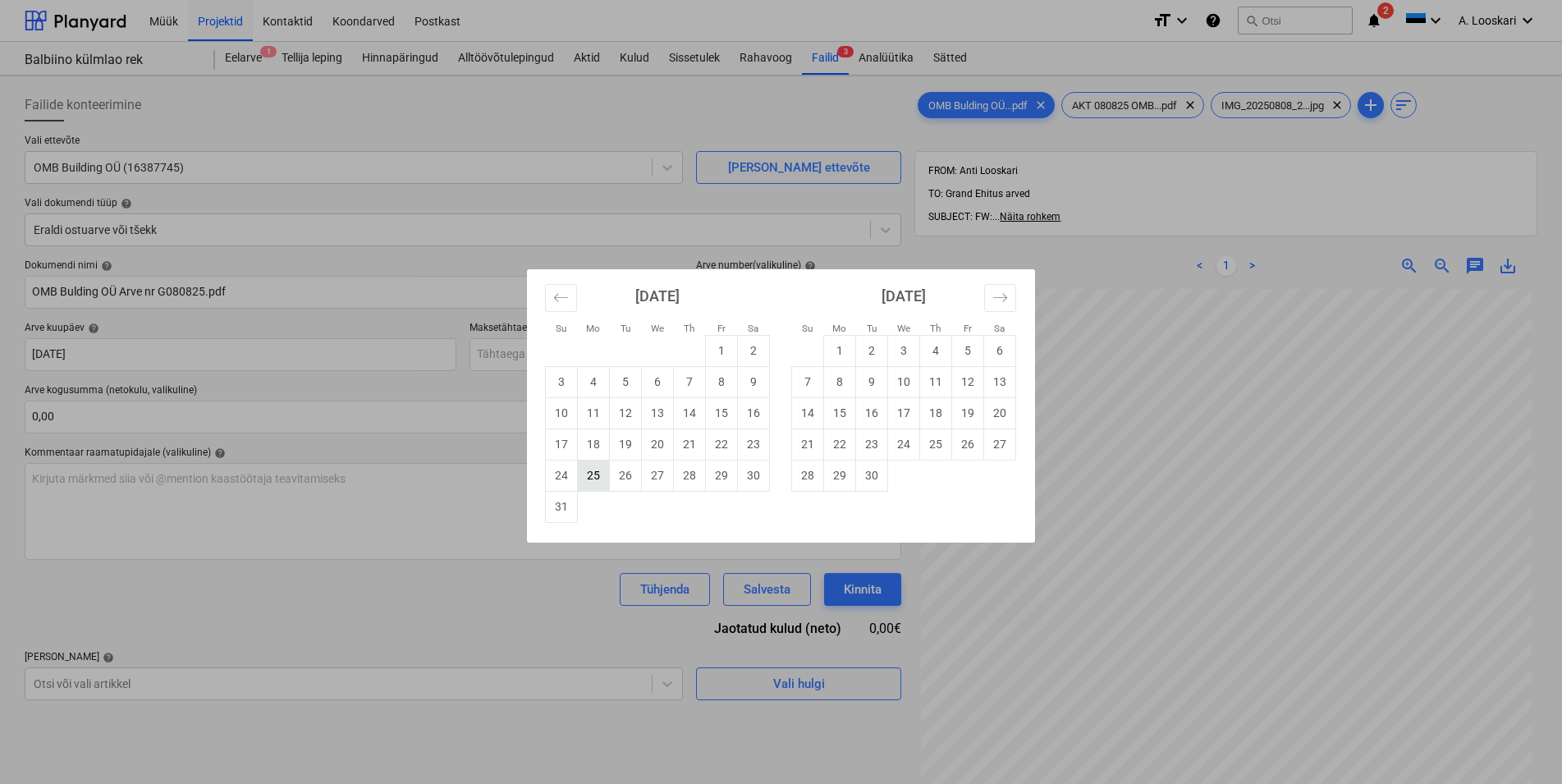
click at [590, 476] on td "25" at bounding box center [593, 475] width 32 height 31
type input "[DATE]"
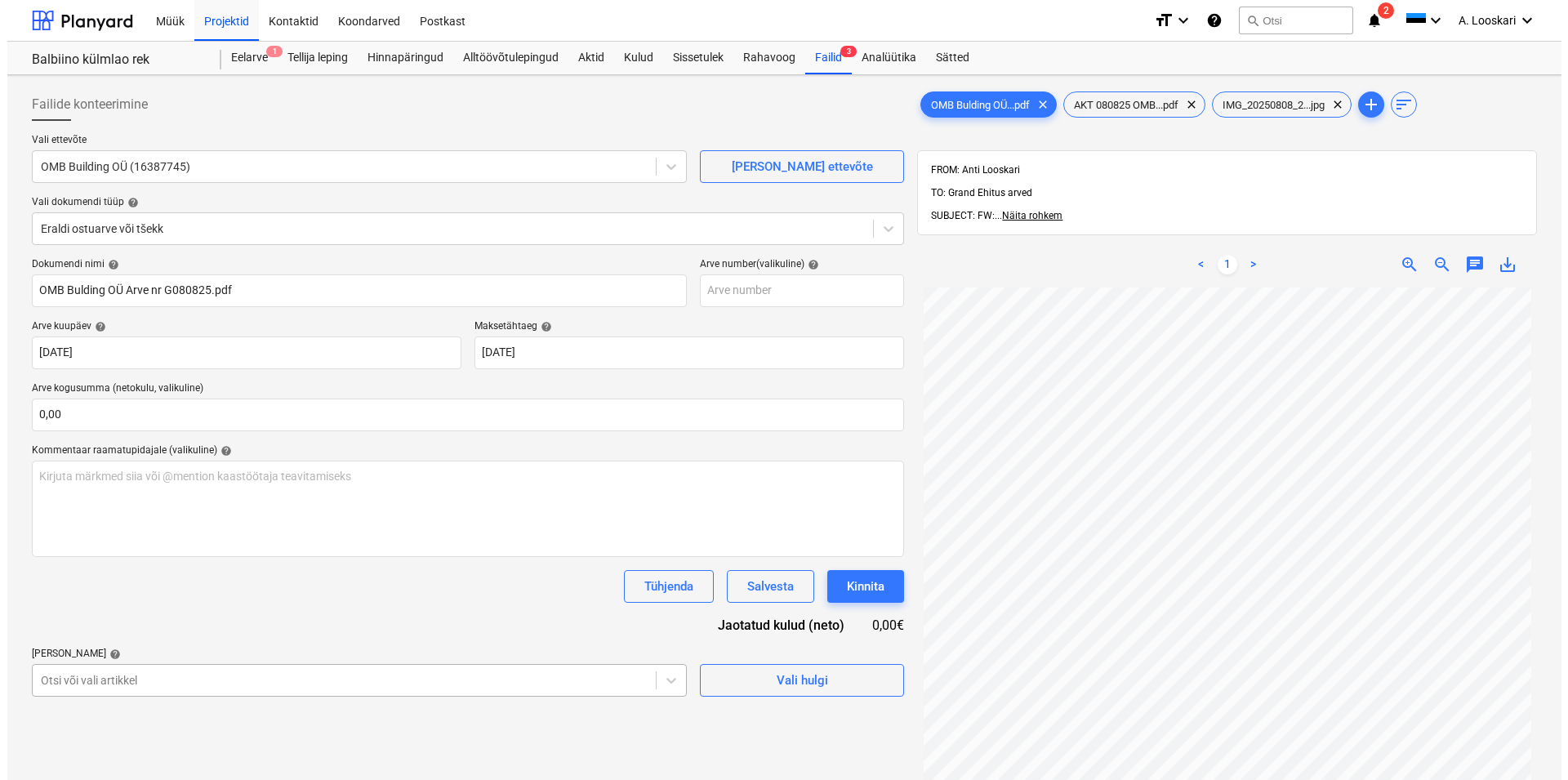
scroll to position [178, 0]
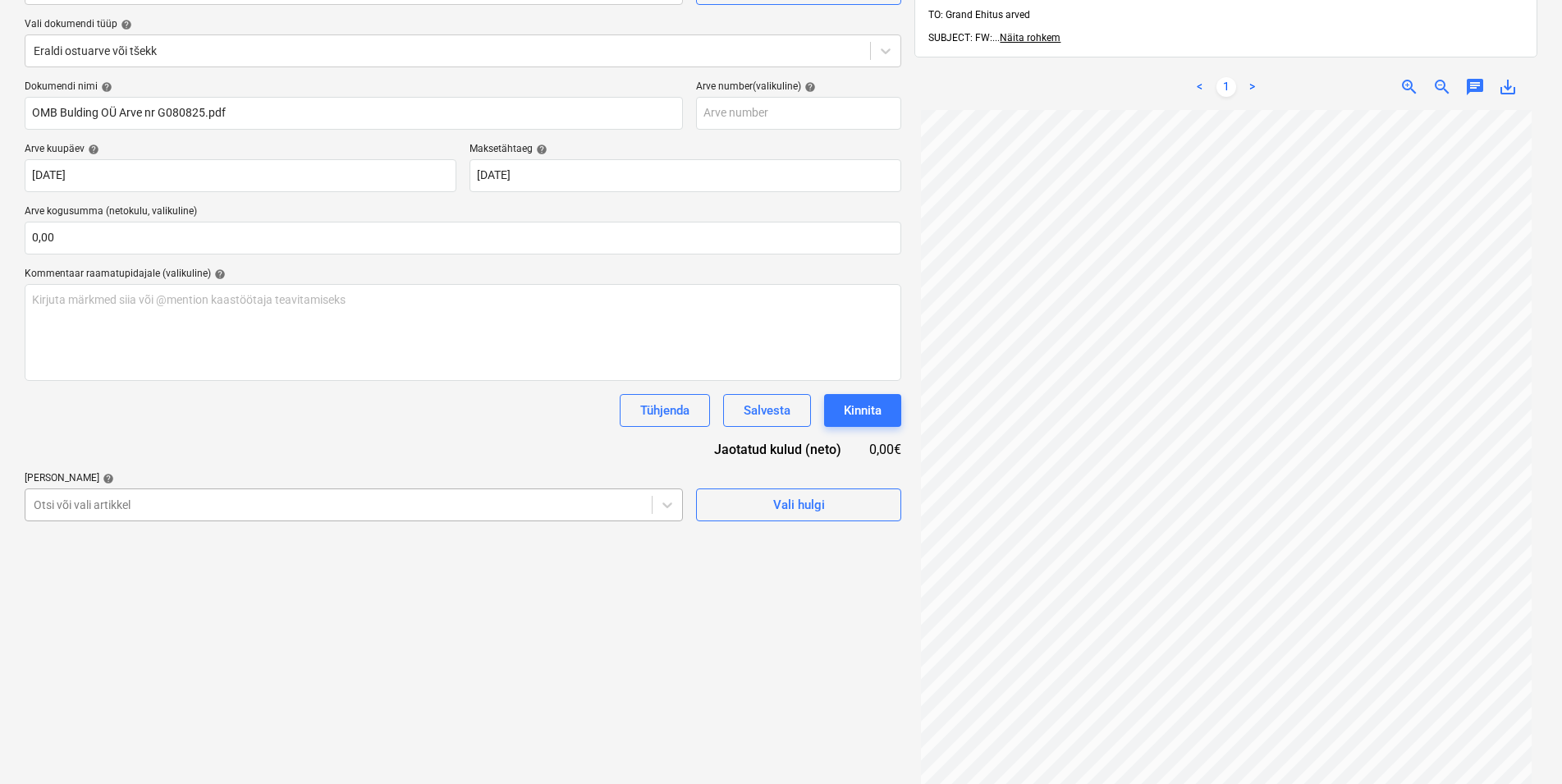
click at [172, 605] on body "Müük Projektid Kontaktid Koondarved Postkast format_size keyboard_arrow_down he…" at bounding box center [781, 213] width 1562 height 784
type input "lammu"
click at [174, 618] on div "-- -- 81103 Lammutustööd" at bounding box center [781, 624] width 1562 height 13
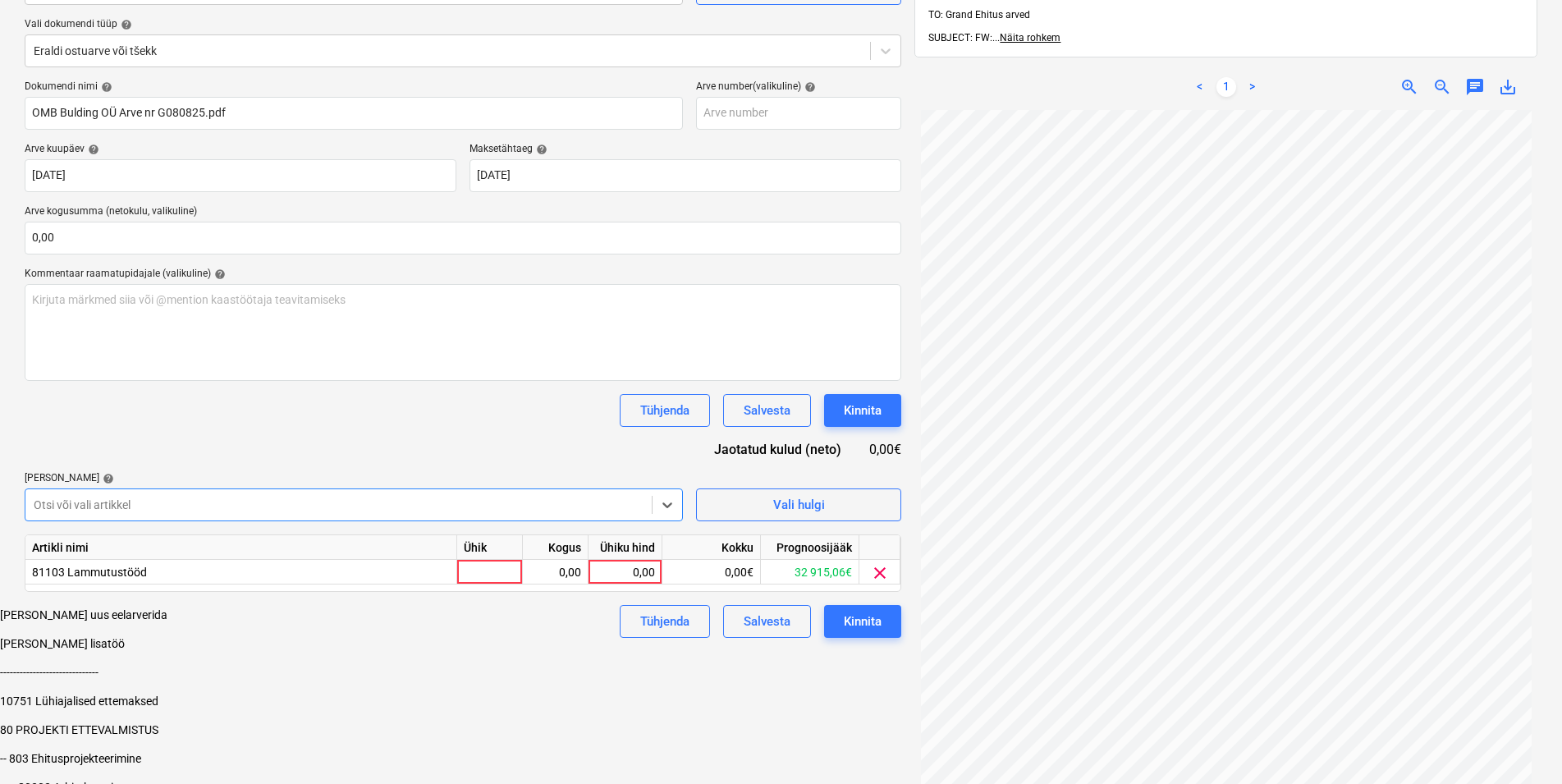
click at [179, 449] on div "Dokumendi nimi help OMB Bulding OÜ Arve nr G080825.pdf Arve number (valikuline)…" at bounding box center [463, 359] width 877 height 558
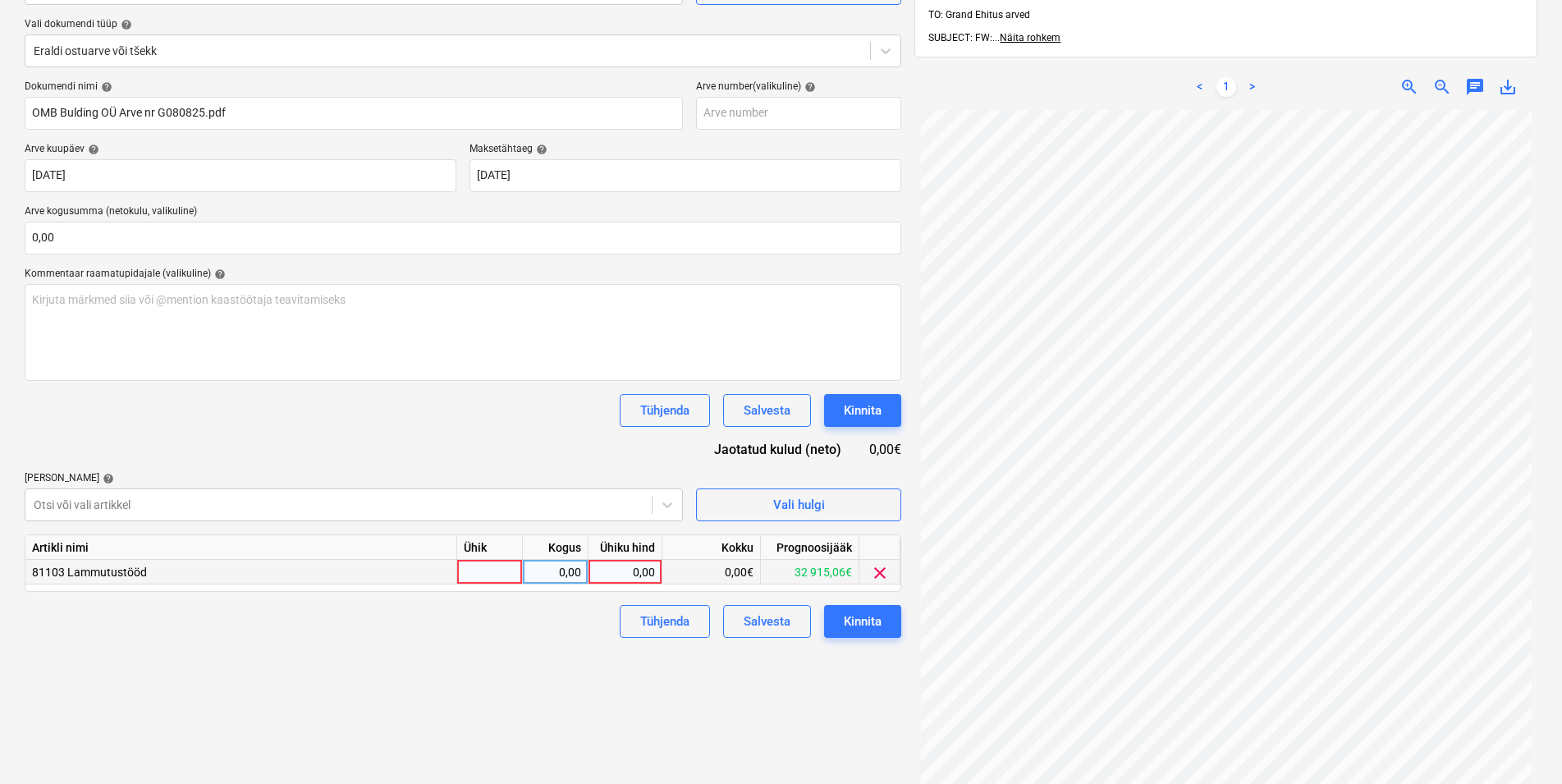
click at [483, 566] on div at bounding box center [490, 571] width 66 height 25
type input "kmpl"
click at [547, 571] on div "0,00" at bounding box center [555, 571] width 51 height 25
type input "1"
click at [615, 573] on div "0,00" at bounding box center [625, 571] width 60 height 25
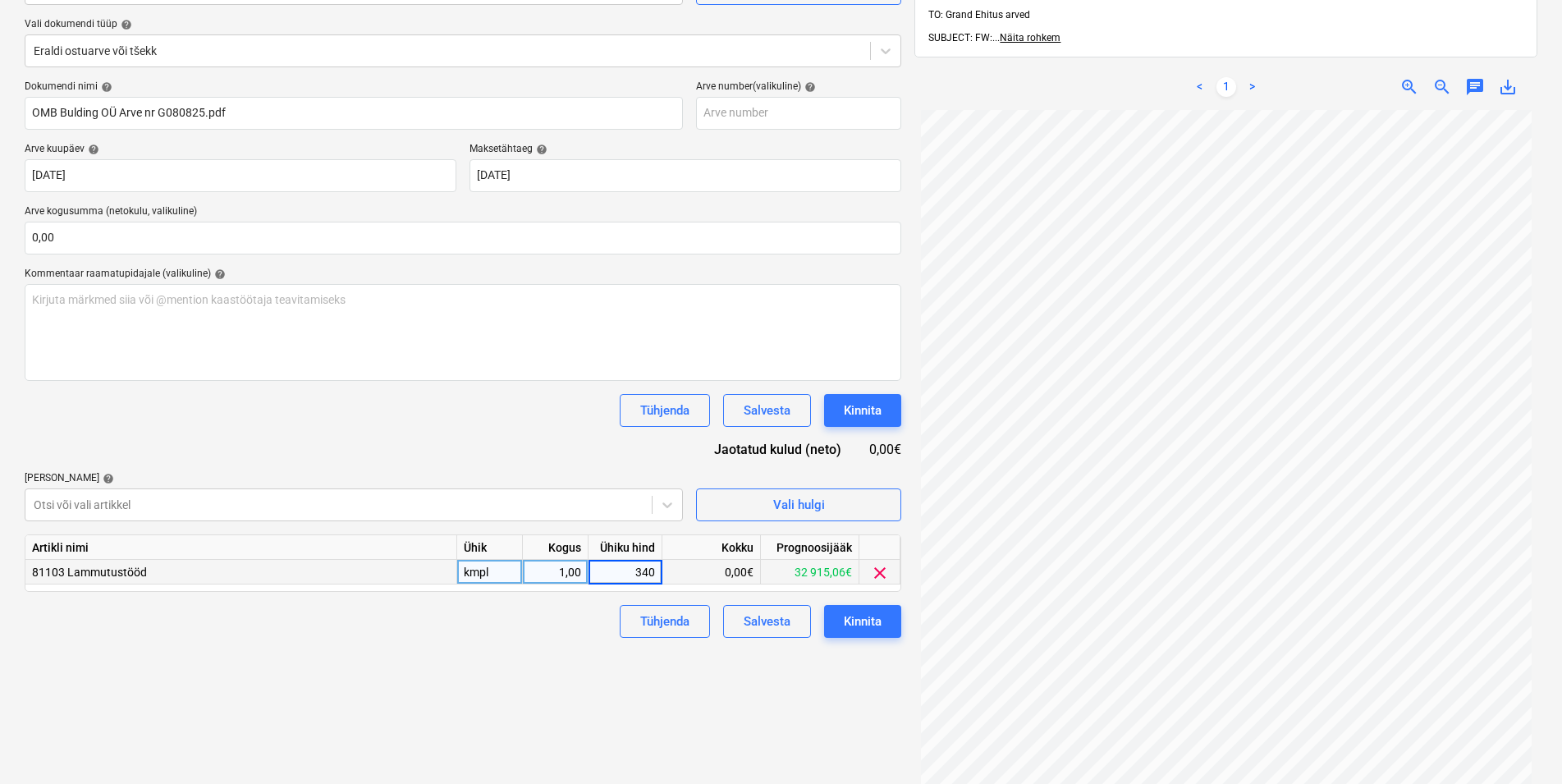
type input "3400"
click at [546, 639] on div "Failide konteerimine Vali ettevõte OMB Building OÜ (16387745) [PERSON_NAME] uus…" at bounding box center [463, 378] width 890 height 951
click at [851, 624] on div "Kinnita" at bounding box center [862, 621] width 38 height 21
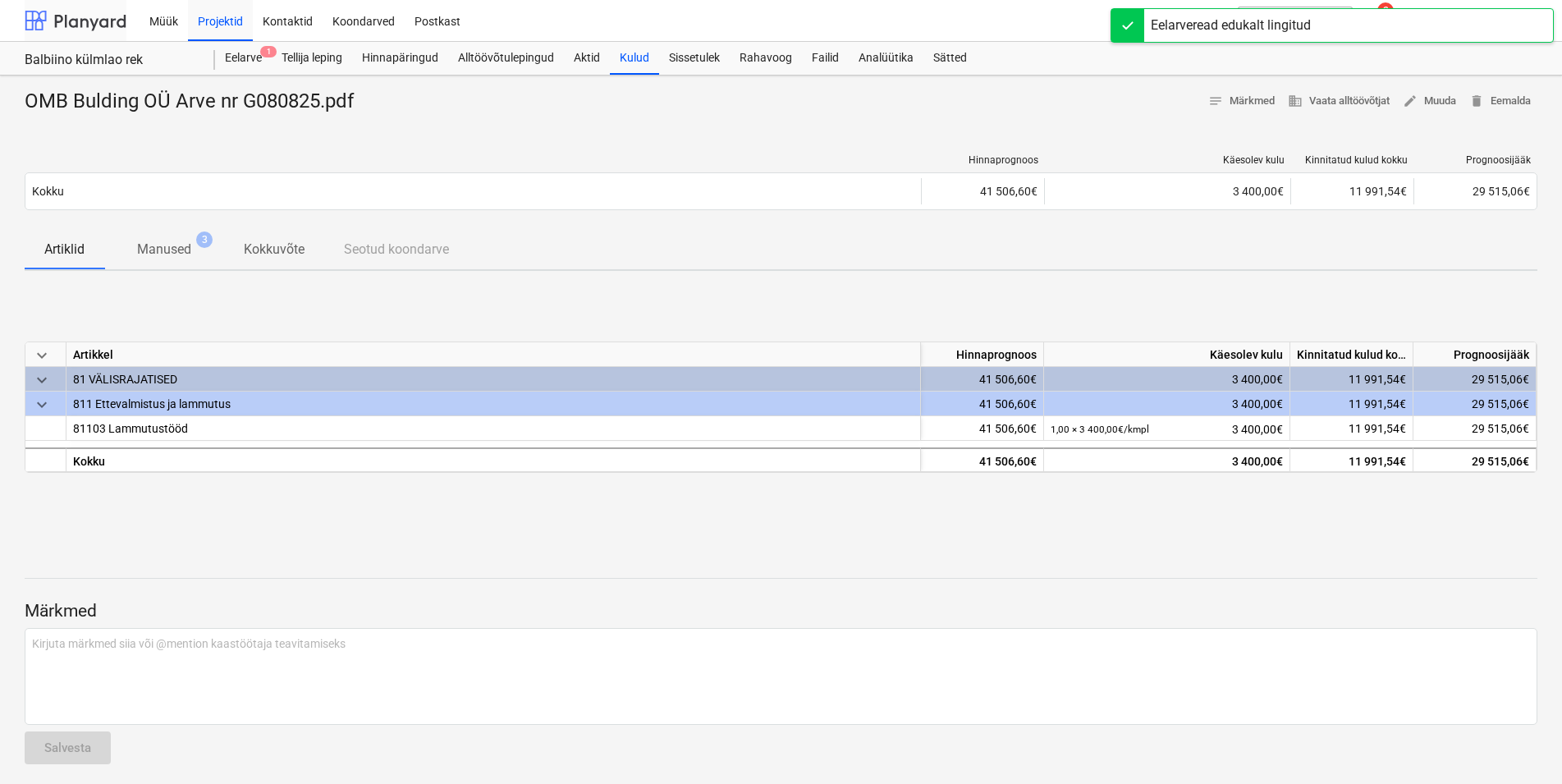
click at [108, 24] on div at bounding box center [75, 20] width 102 height 41
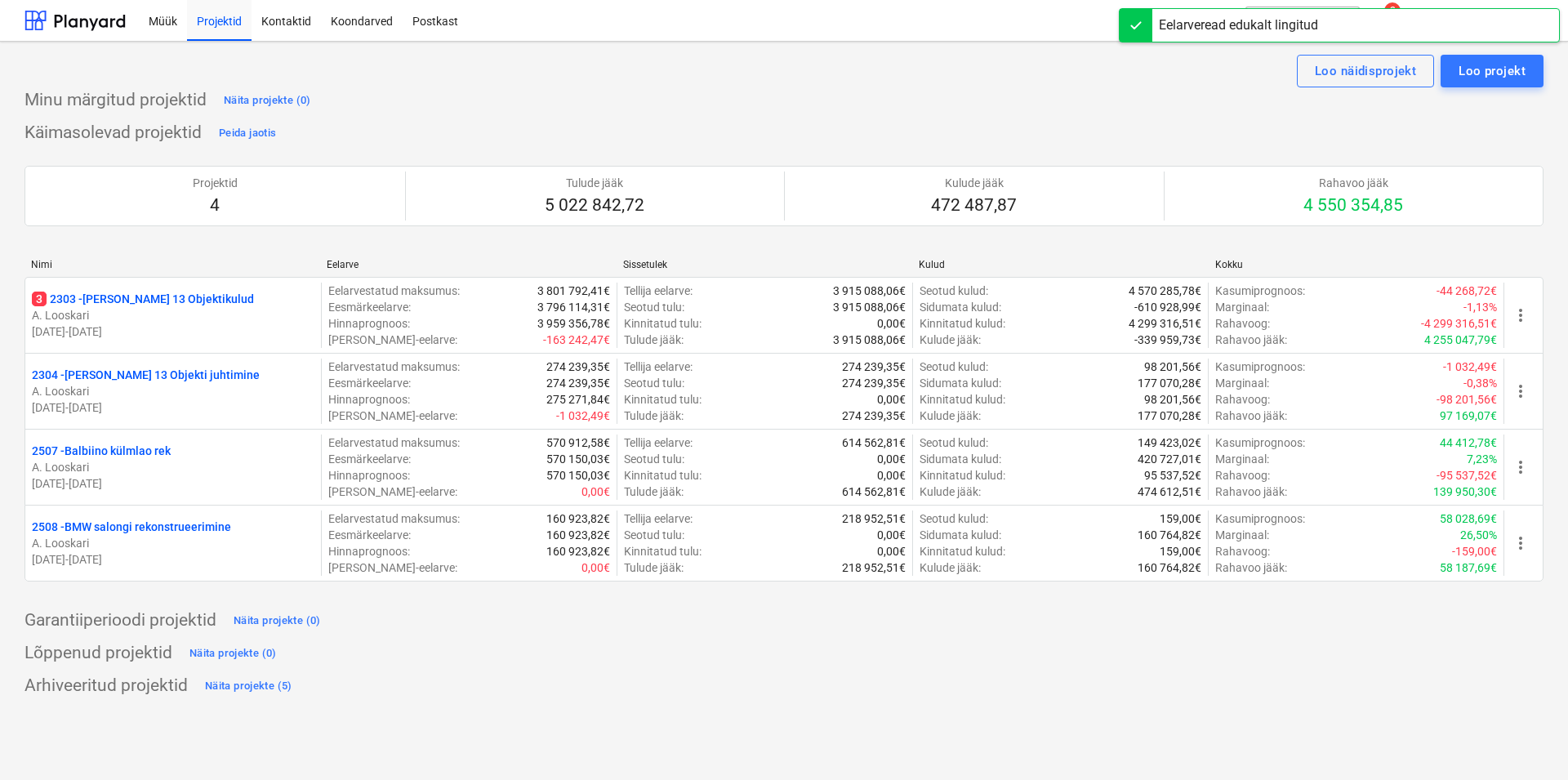
click at [241, 300] on div "3 2303 - [PERSON_NAME] 13 Objektikulud" at bounding box center [173, 299] width 283 height 16
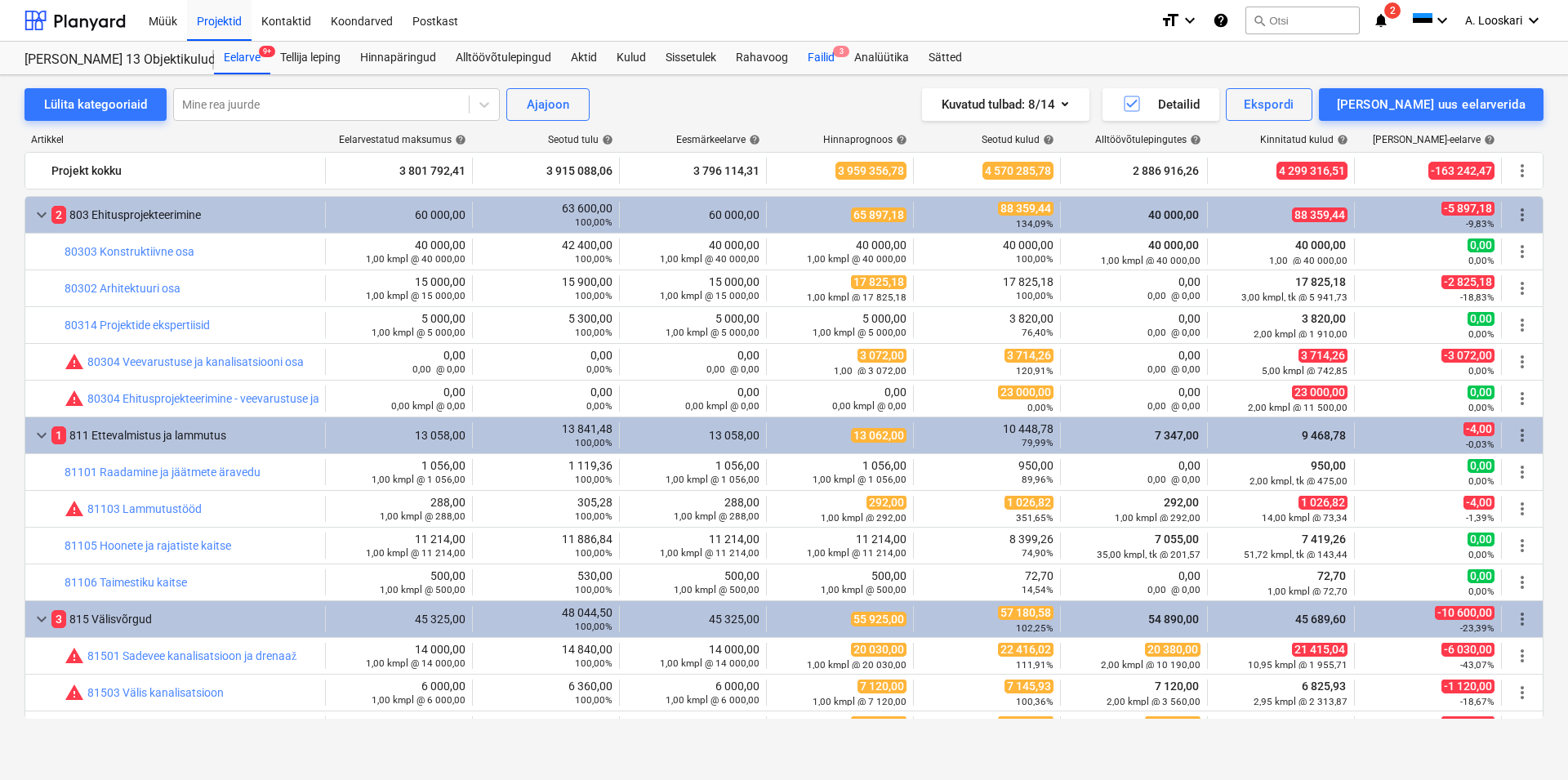
click at [821, 53] on div "Failid 3" at bounding box center [821, 58] width 47 height 33
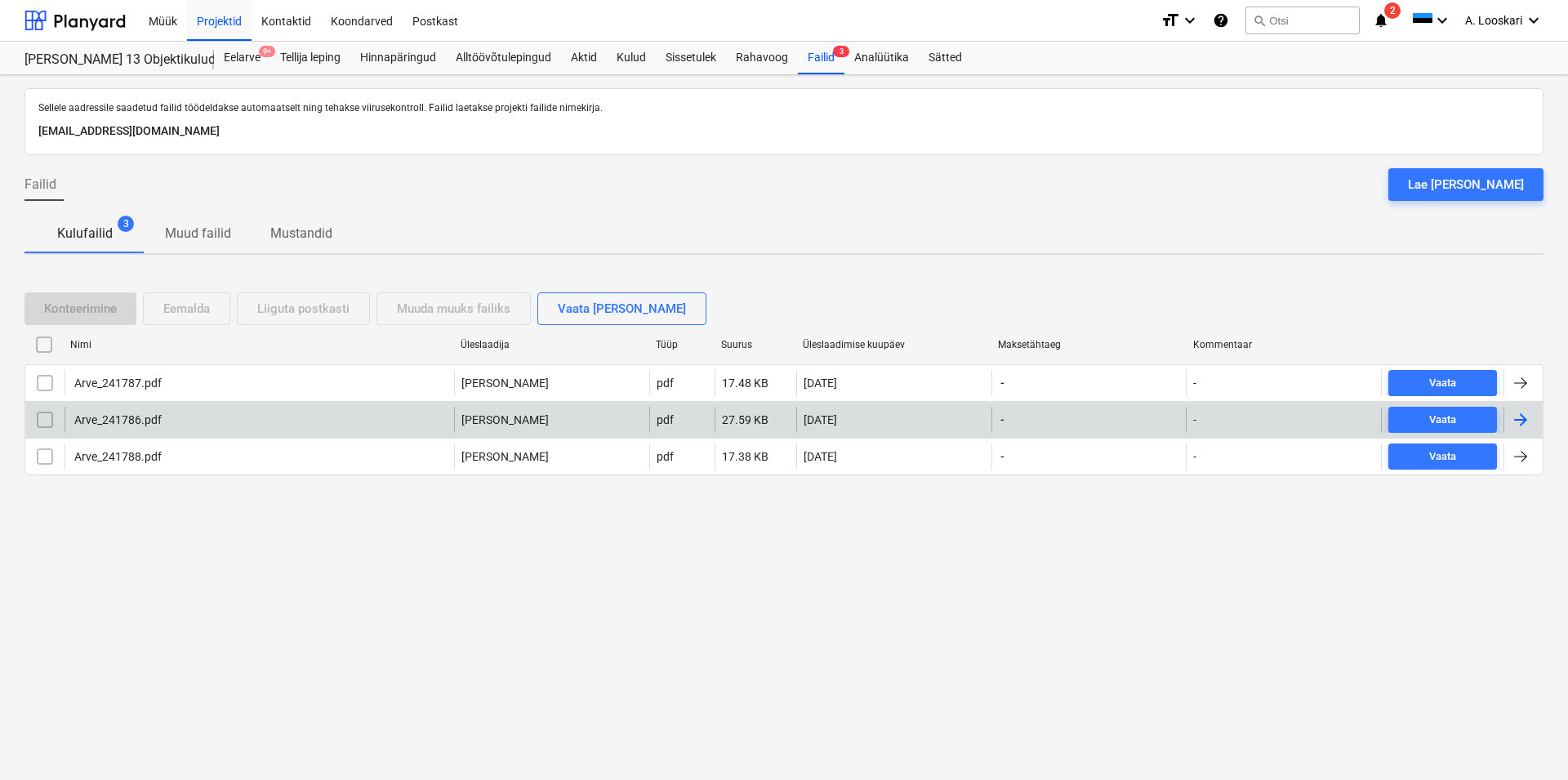
click at [145, 423] on div "Arve_241786.pdf" at bounding box center [117, 420] width 89 height 13
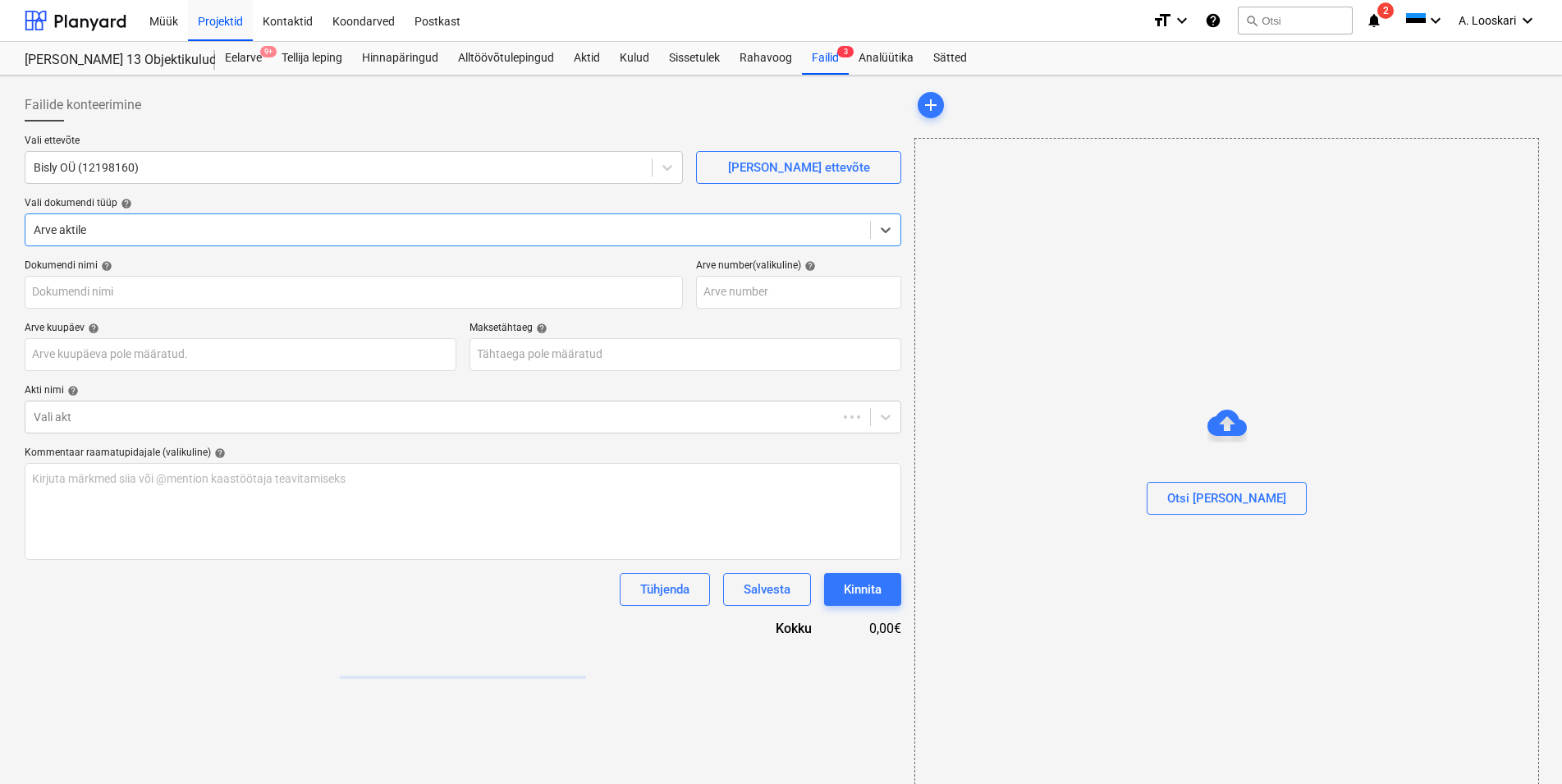
type input "Arve_241787.pdf"
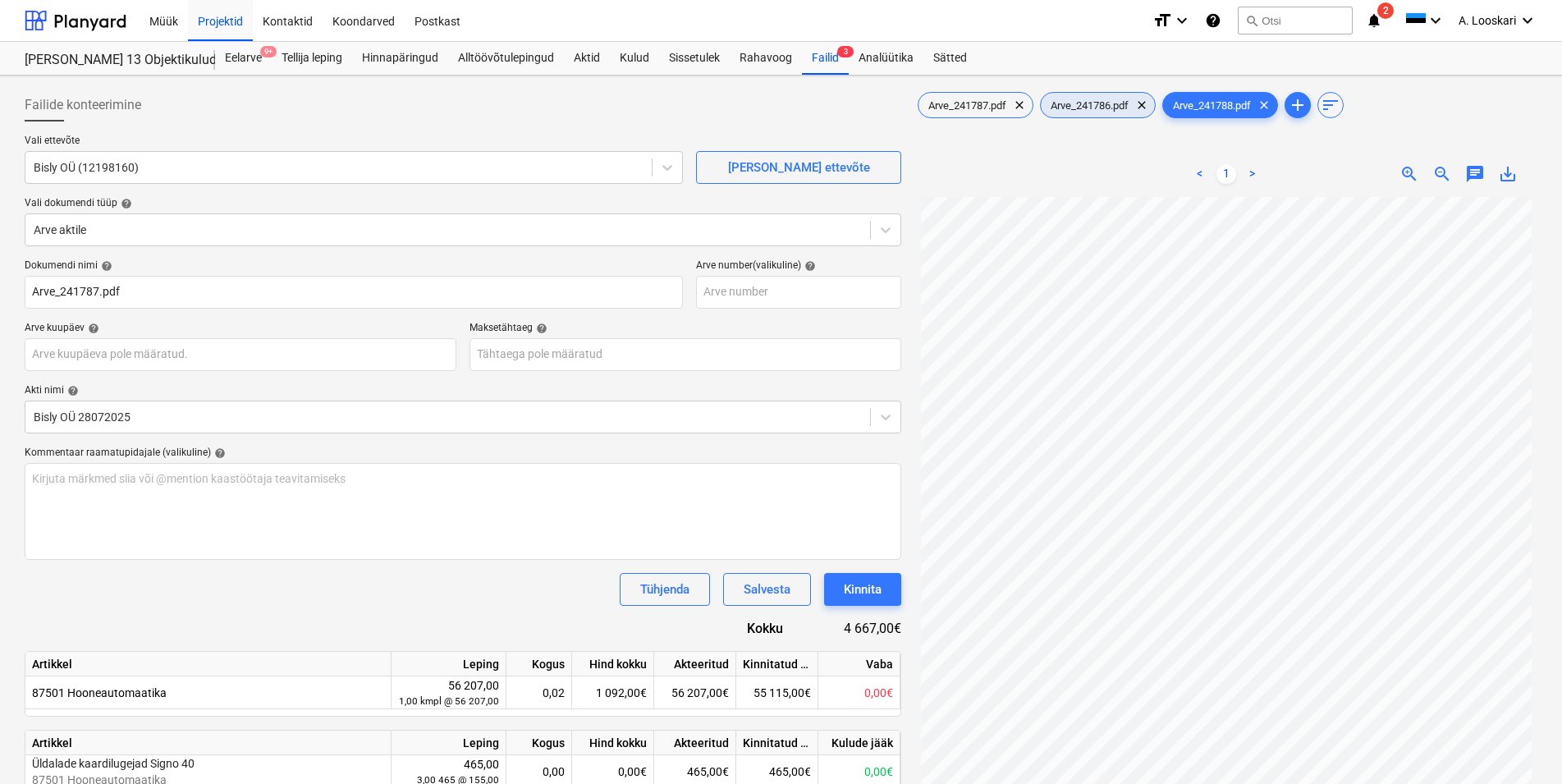
click at [1108, 101] on span "Arve_241786.pdf" at bounding box center [1090, 105] width 97 height 12
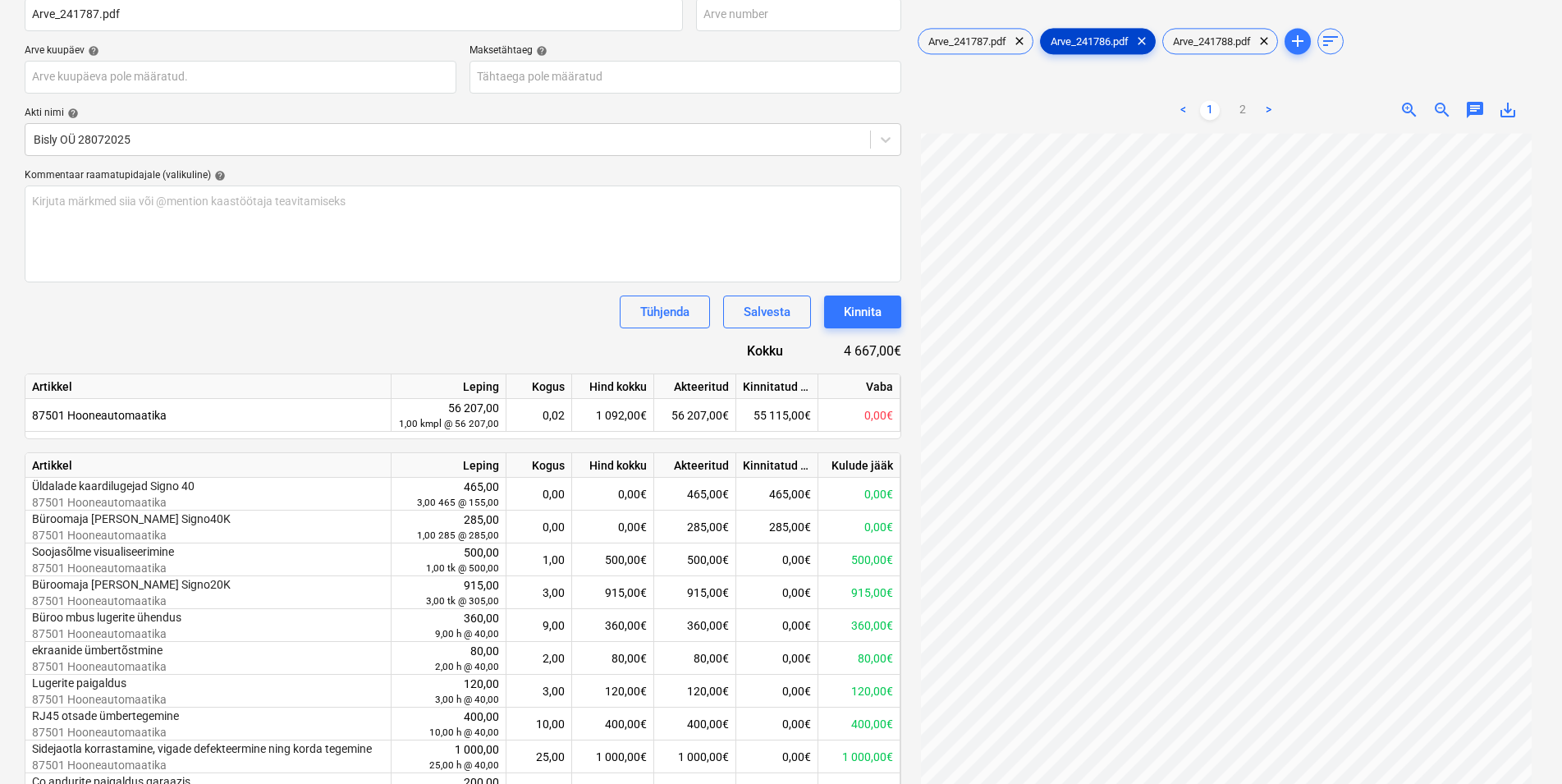
scroll to position [144, 0]
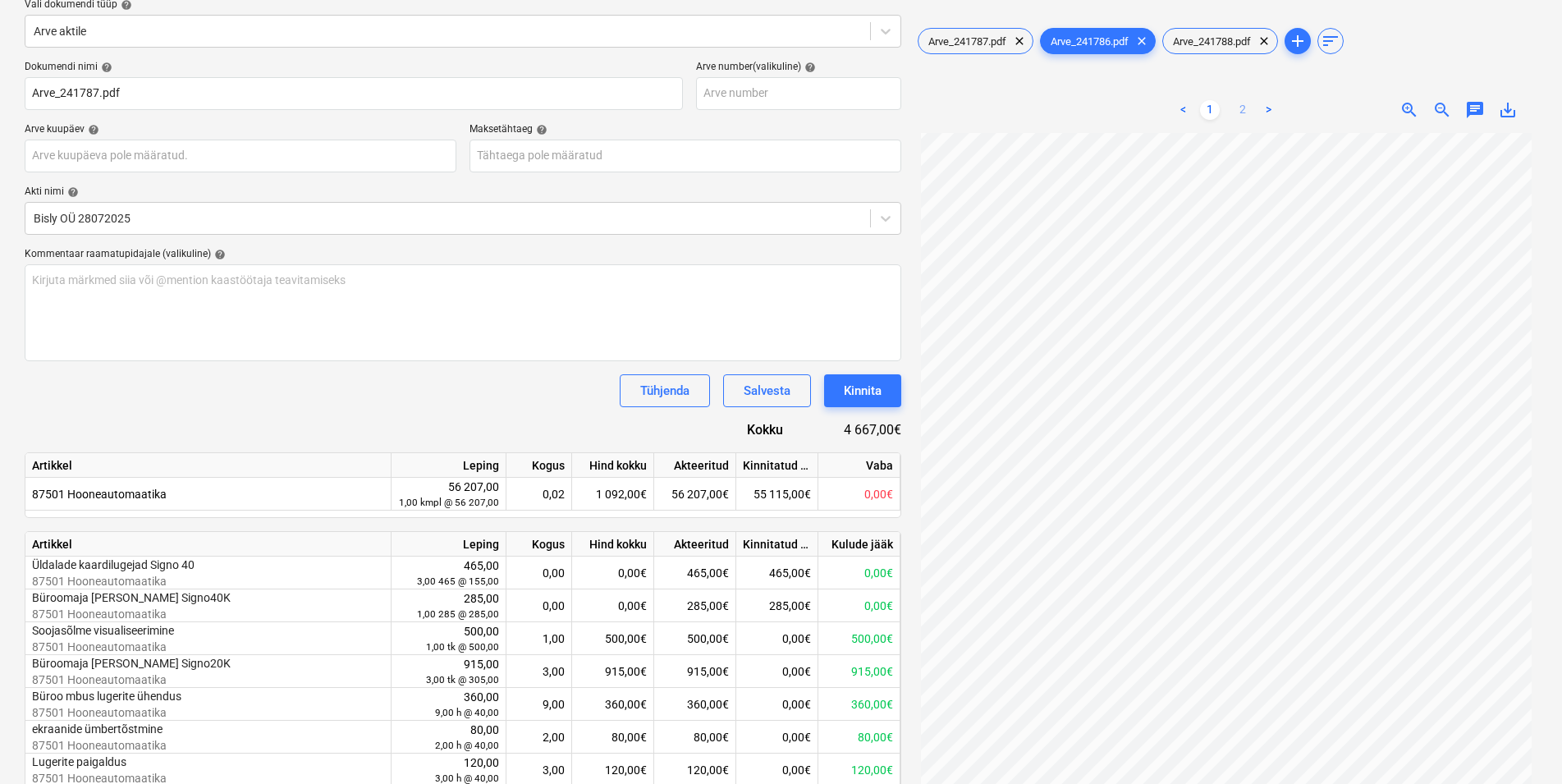
click at [1242, 109] on link "2" at bounding box center [1242, 109] width 19 height 19
click at [980, 39] on span "Arve_241787.pdf" at bounding box center [967, 40] width 97 height 12
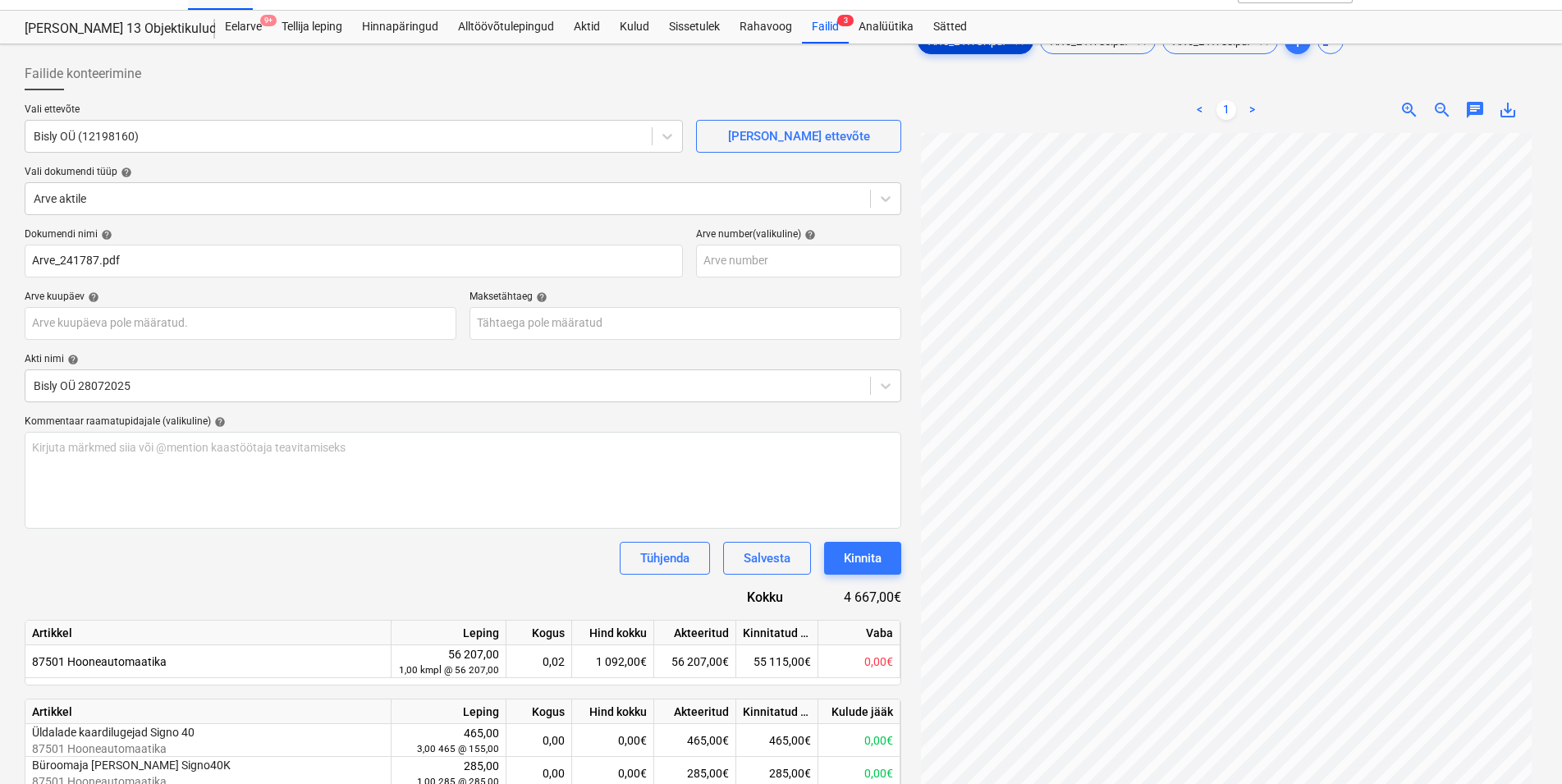
scroll to position [50, 0]
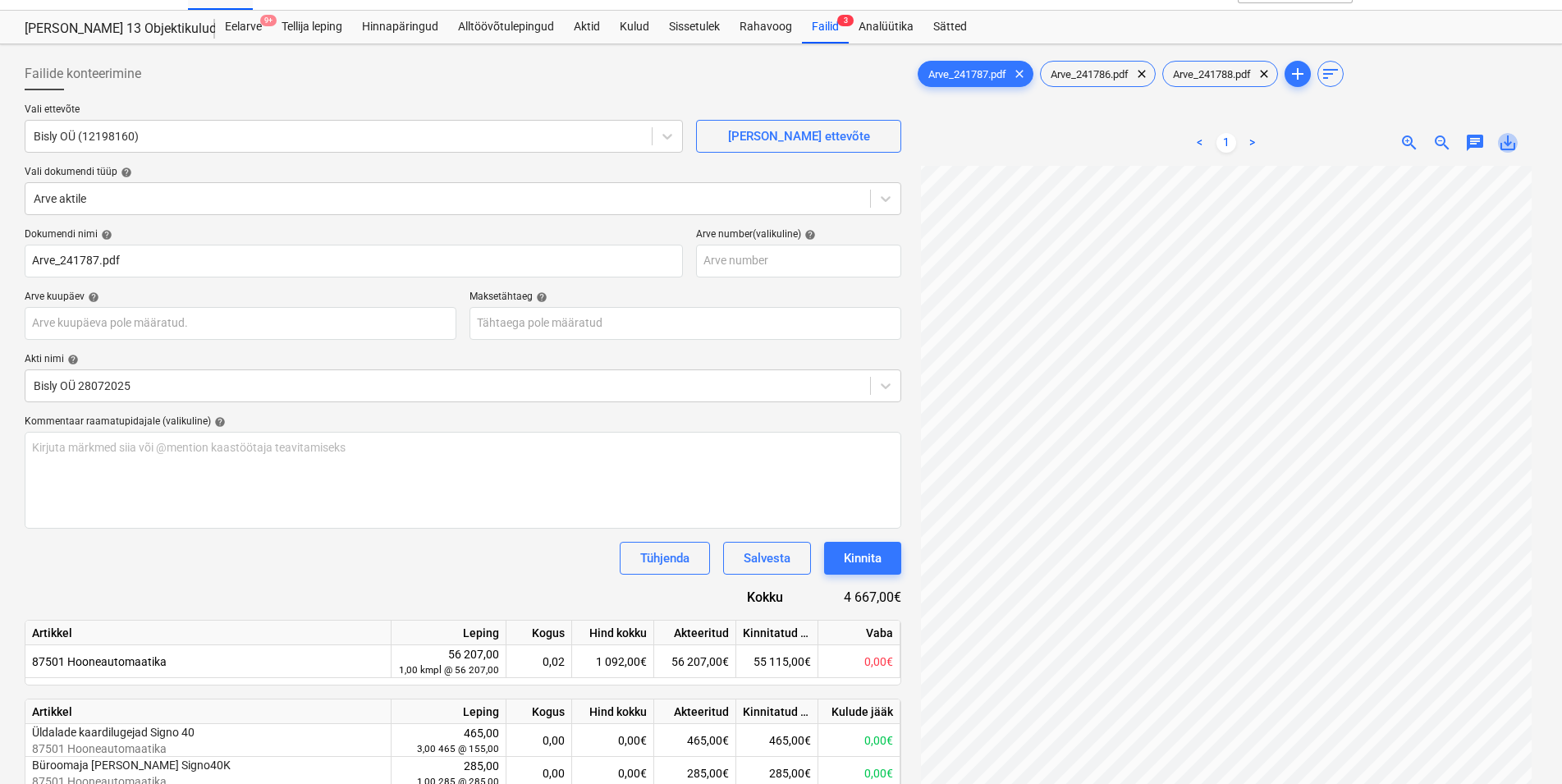
click at [1510, 142] on span "save_alt" at bounding box center [1507, 142] width 19 height 19
click at [1067, 74] on span "Arve_241786.pdf" at bounding box center [1090, 73] width 97 height 12
click at [1504, 143] on span "save_alt" at bounding box center [1507, 142] width 19 height 19
click at [1228, 73] on span "Arve_241788.pdf" at bounding box center [1212, 73] width 97 height 12
click at [1506, 141] on span "save_alt" at bounding box center [1507, 142] width 19 height 19
